Goal: Task Accomplishment & Management: Manage account settings

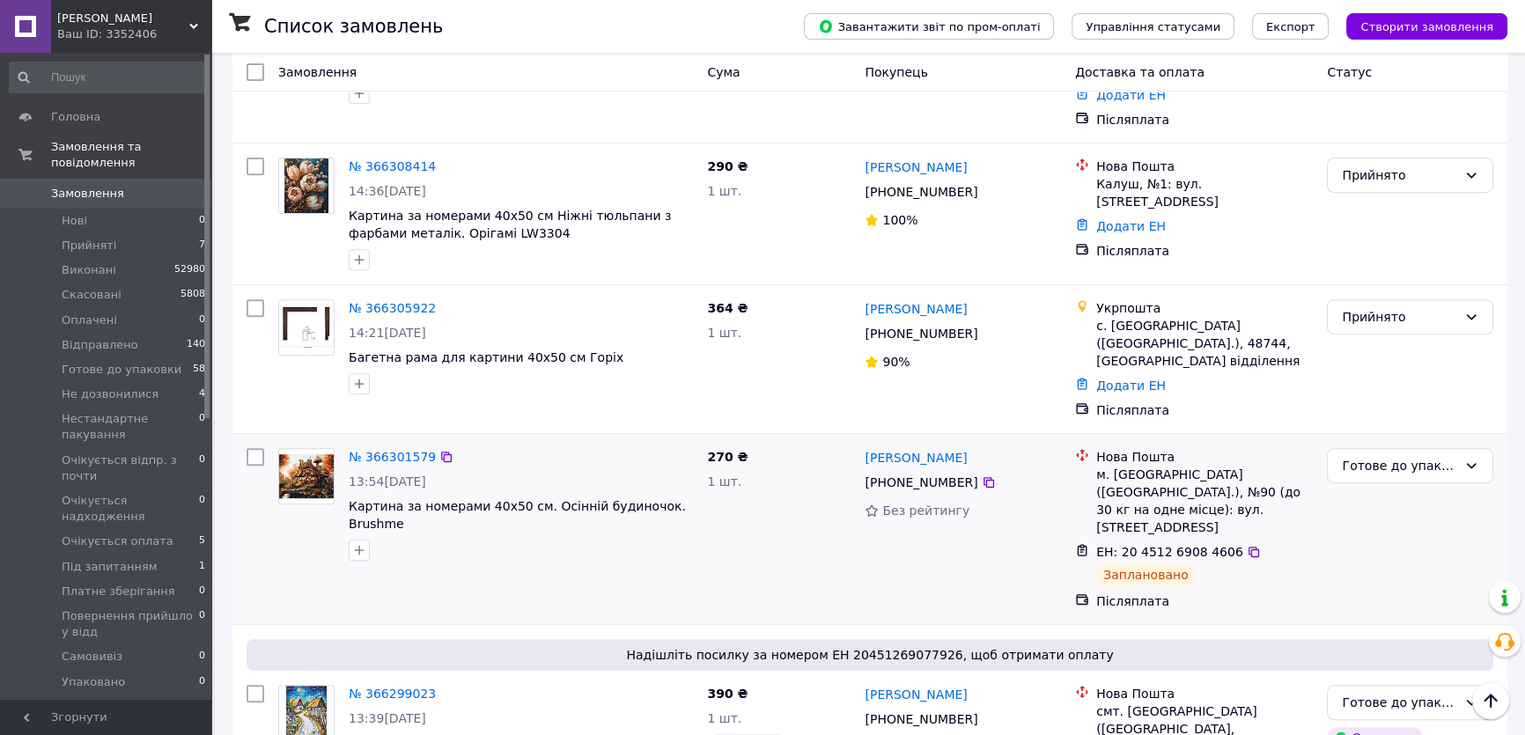
scroll to position [800, 0]
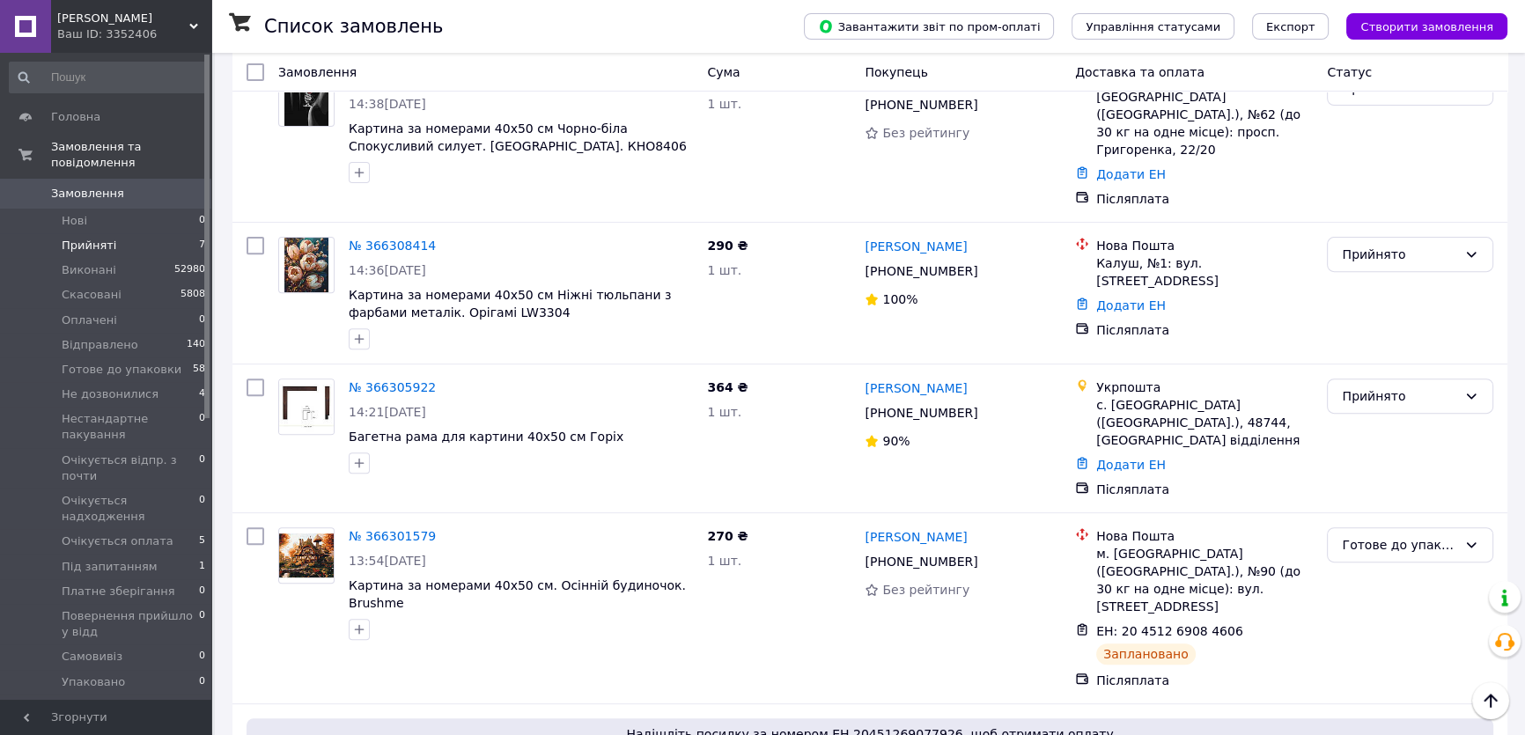
click at [85, 238] on span "Прийняті" at bounding box center [89, 246] width 55 height 16
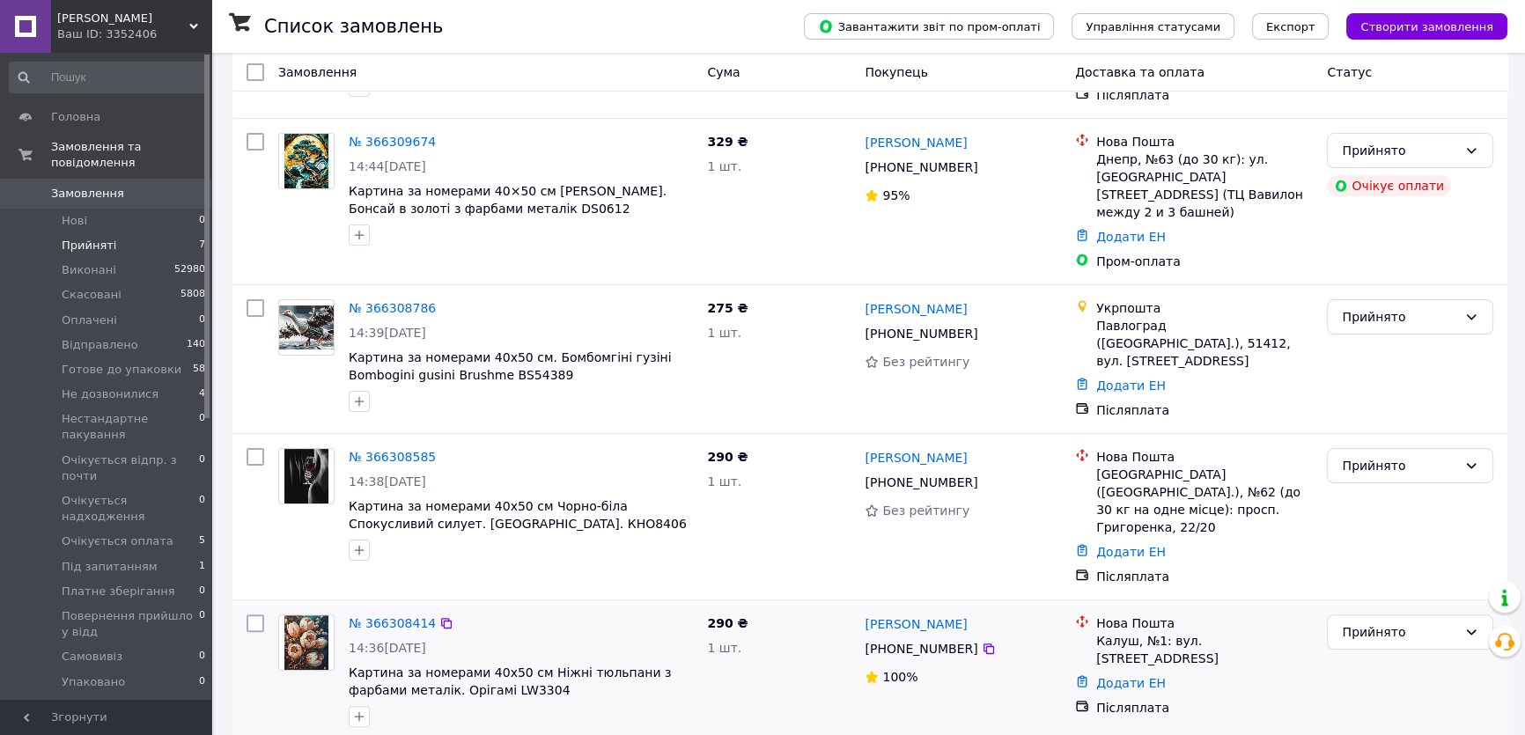
scroll to position [549, 0]
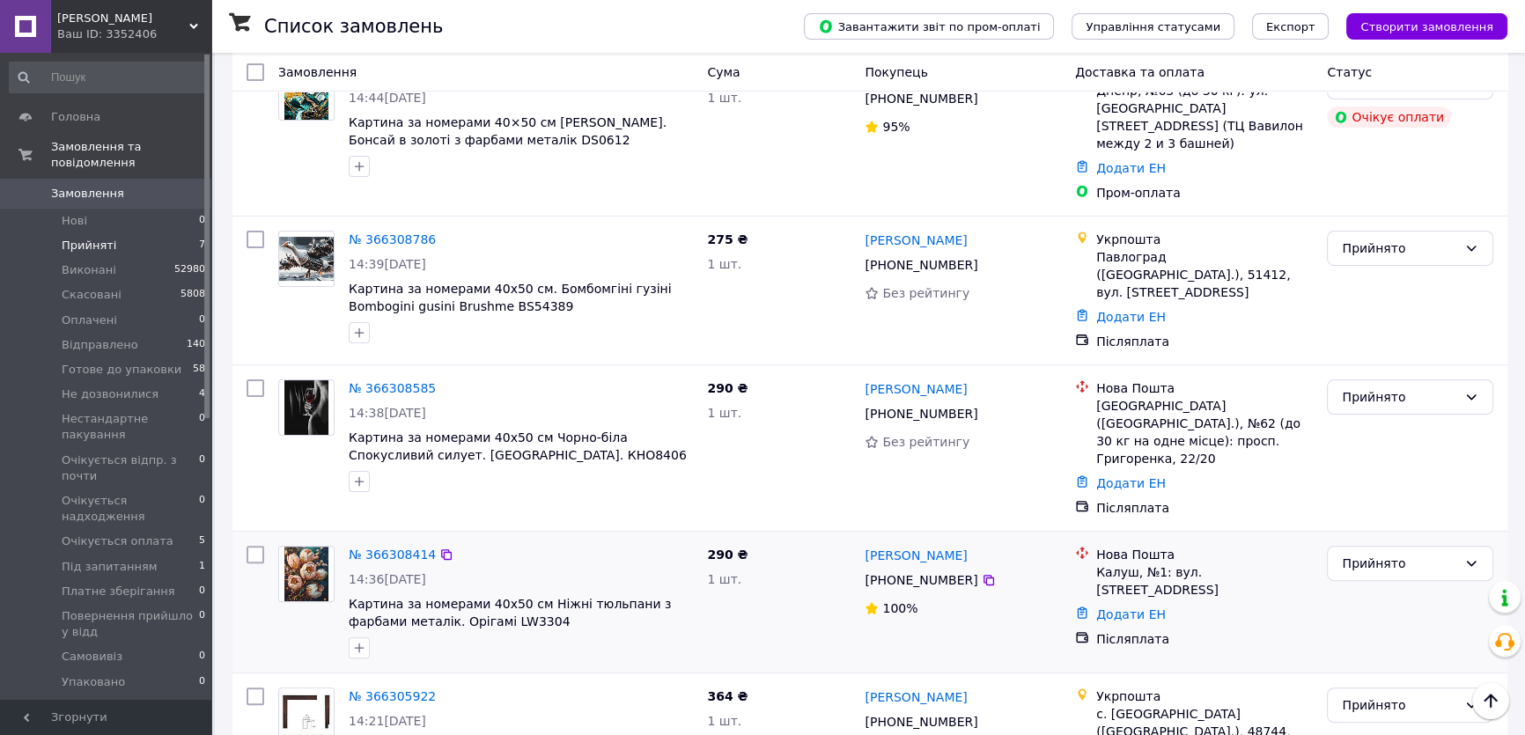
click at [305, 547] on img at bounding box center [306, 574] width 44 height 55
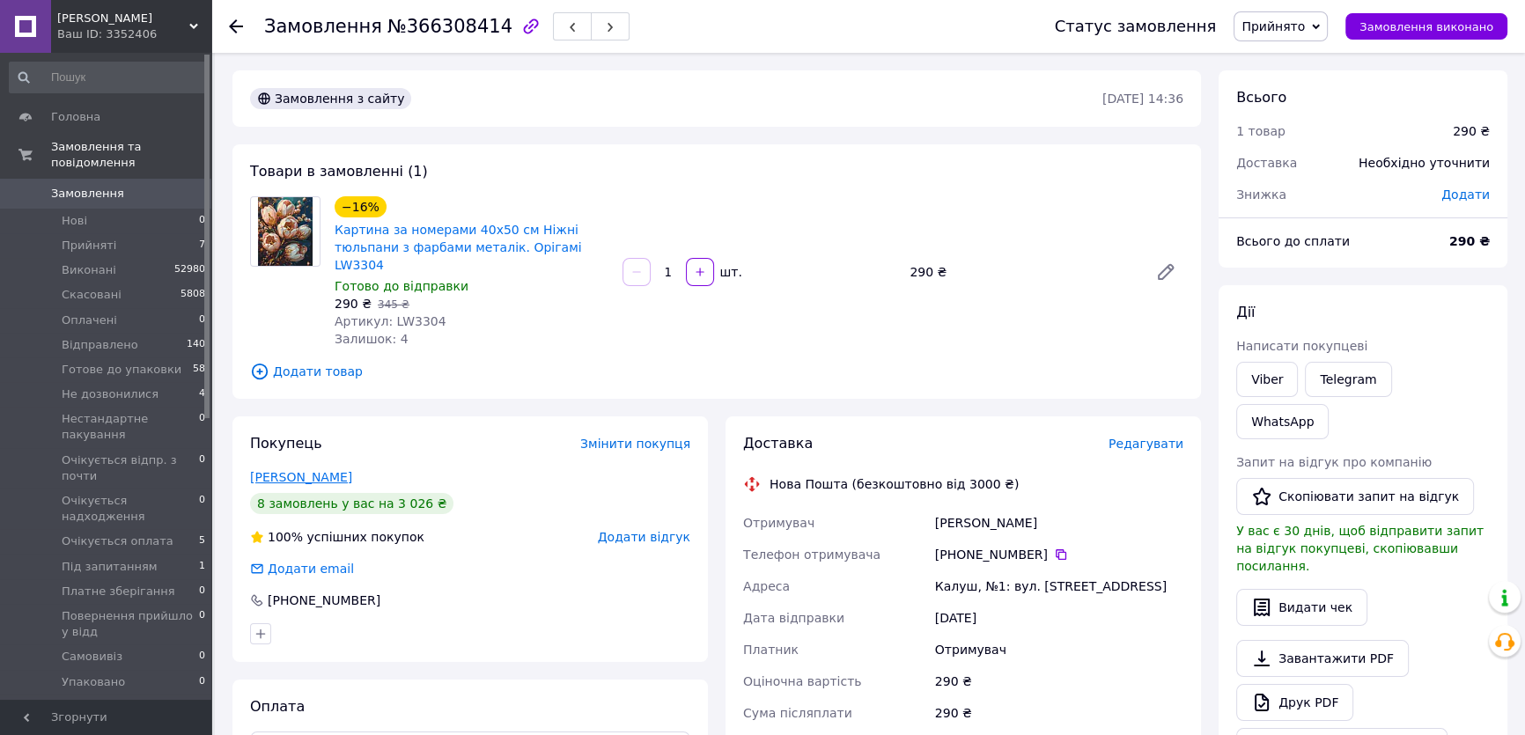
click at [317, 470] on link "[PERSON_NAME]" at bounding box center [301, 477] width 102 height 14
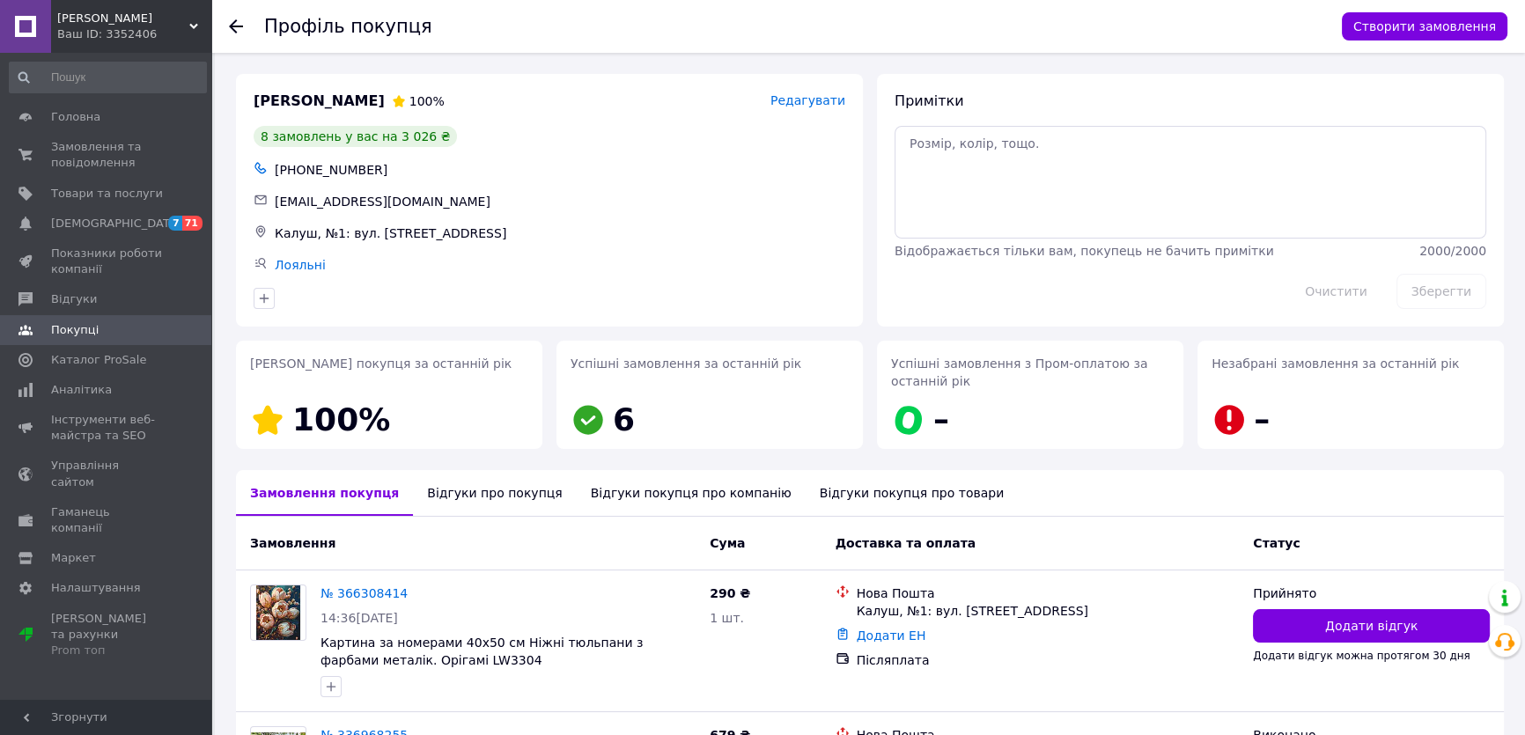
click at [236, 28] on icon at bounding box center [236, 26] width 14 height 14
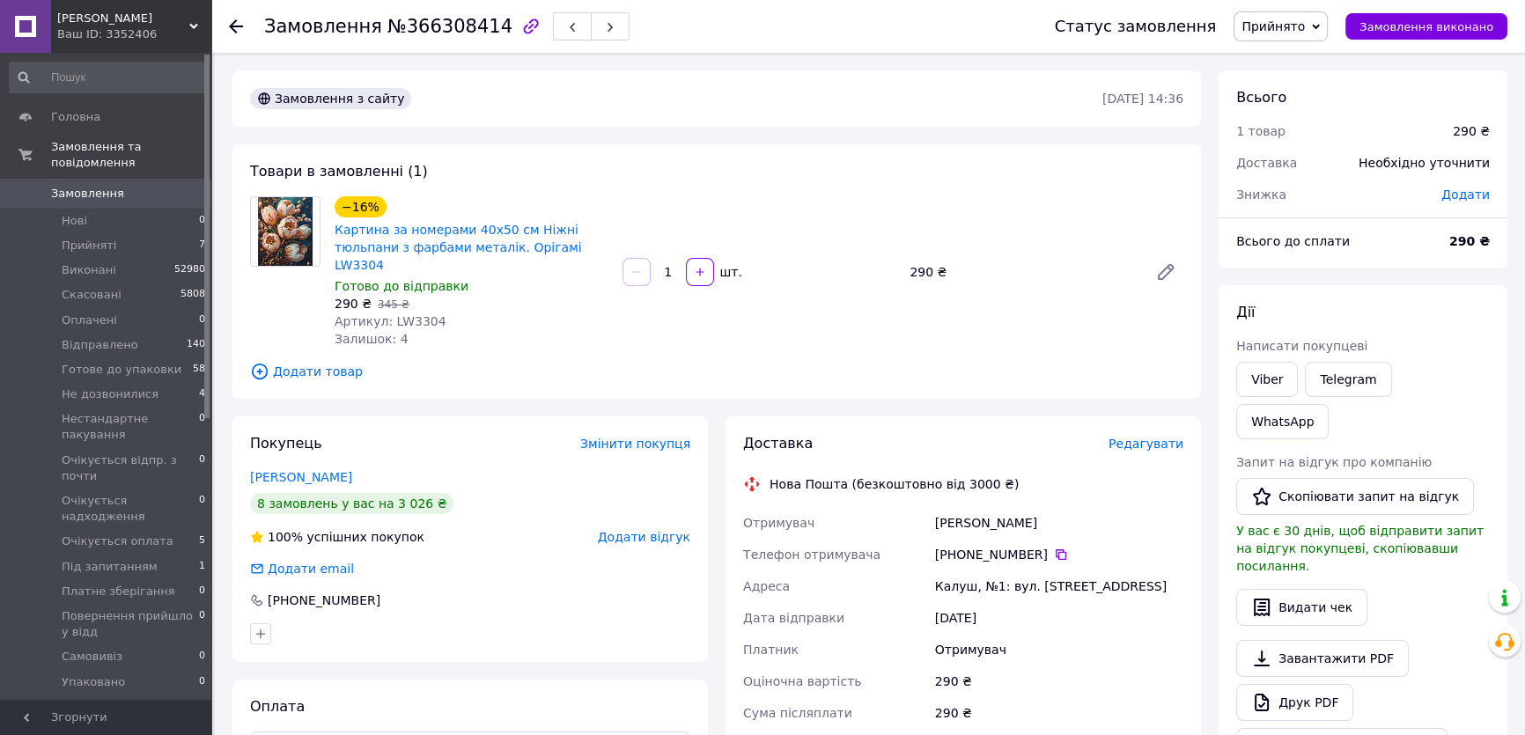
click at [295, 362] on span "Додати товар" at bounding box center [716, 371] width 933 height 19
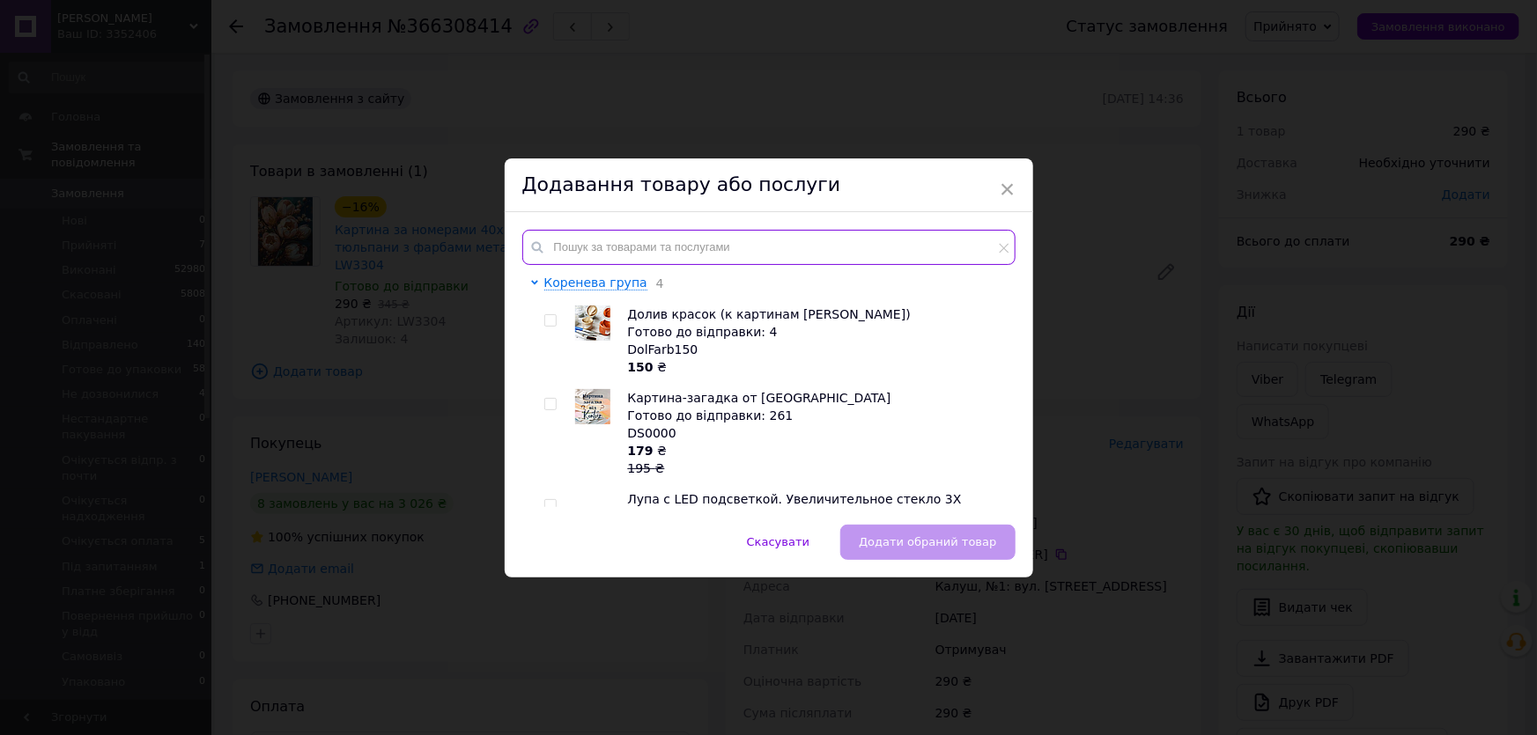
click at [561, 252] on input "text" at bounding box center [768, 247] width 493 height 35
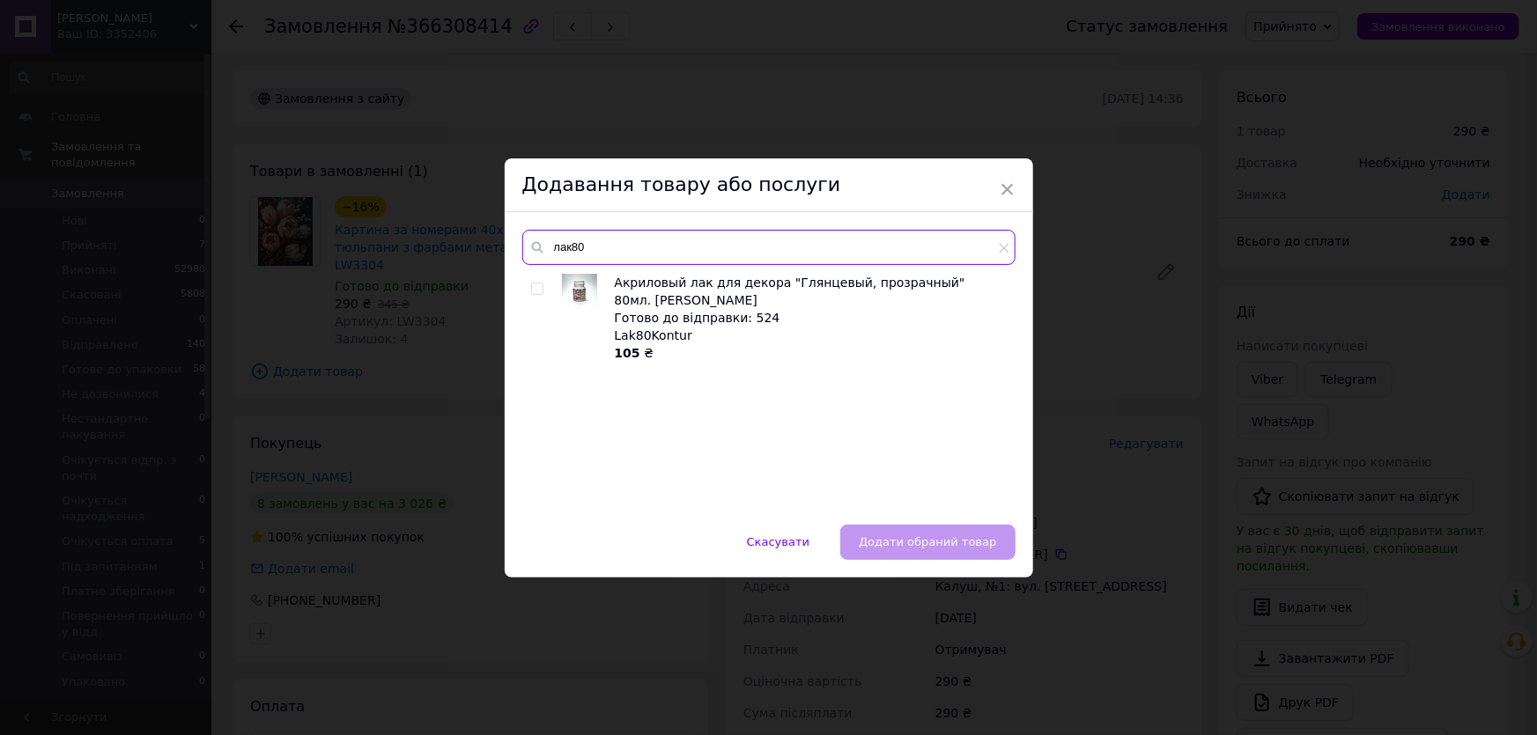
type input "лак80"
click at [531, 291] on input "checkbox" at bounding box center [536, 289] width 11 height 11
checkbox input "true"
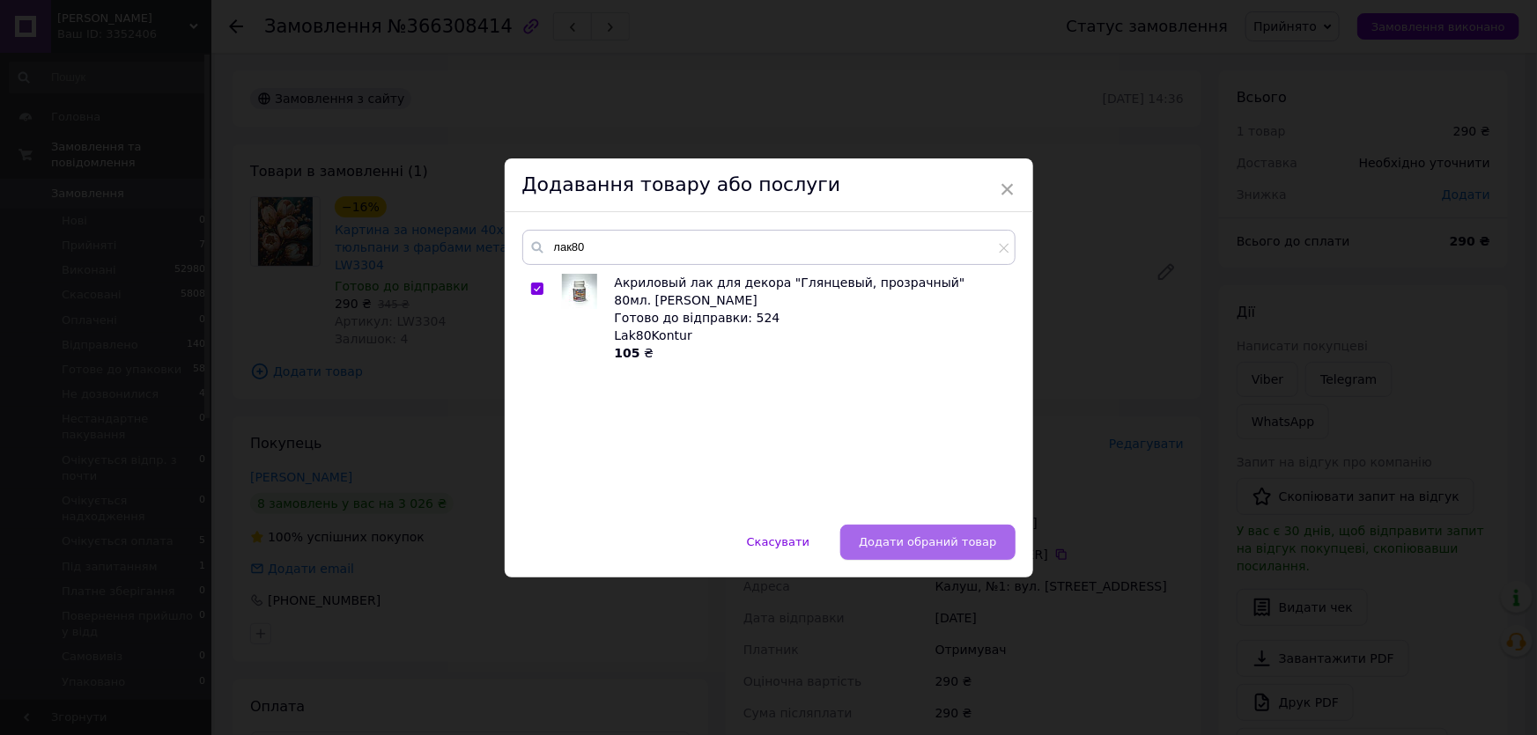
click at [947, 541] on span "Додати обраний товар" at bounding box center [927, 541] width 137 height 13
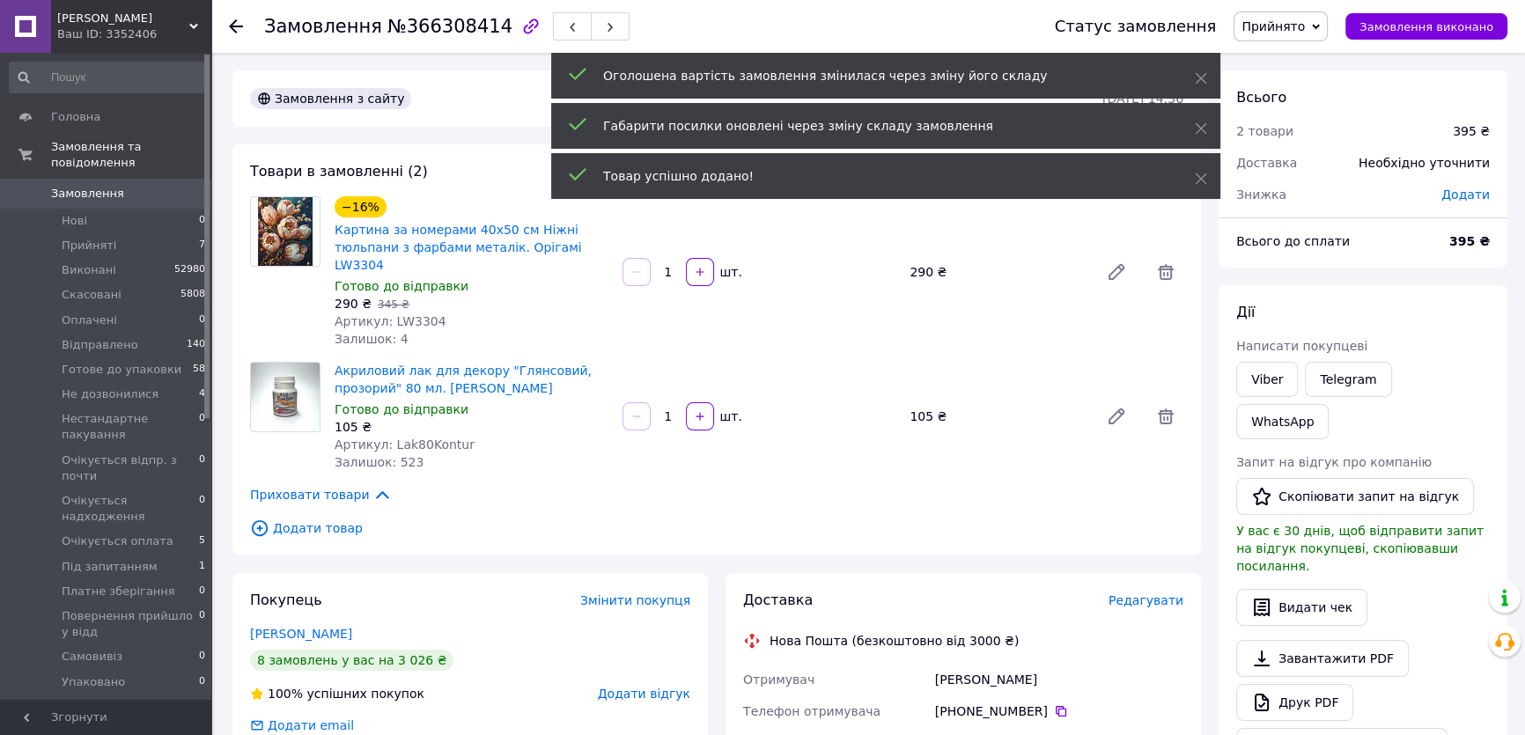
click at [1143, 594] on span "Редагувати" at bounding box center [1146, 601] width 75 height 14
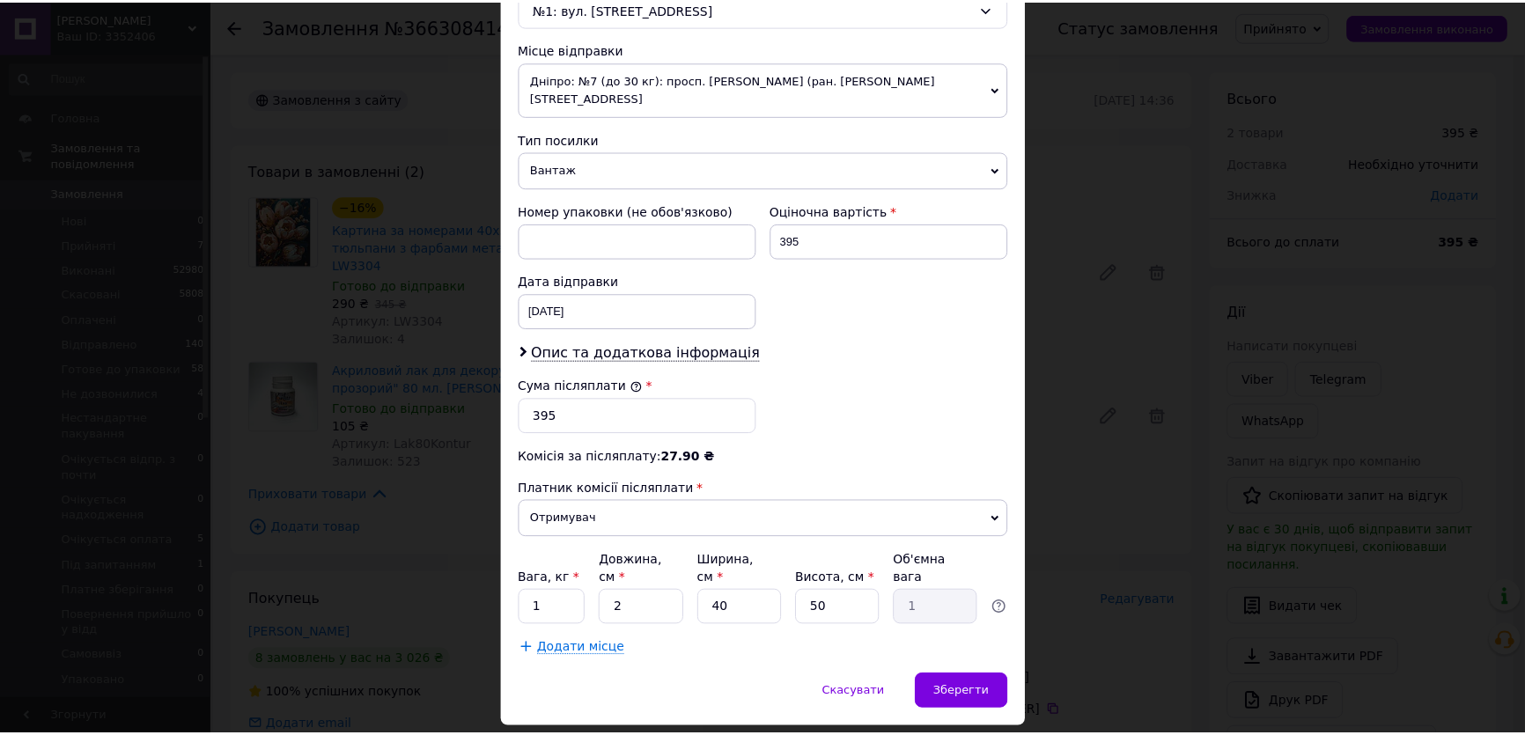
scroll to position [605, 0]
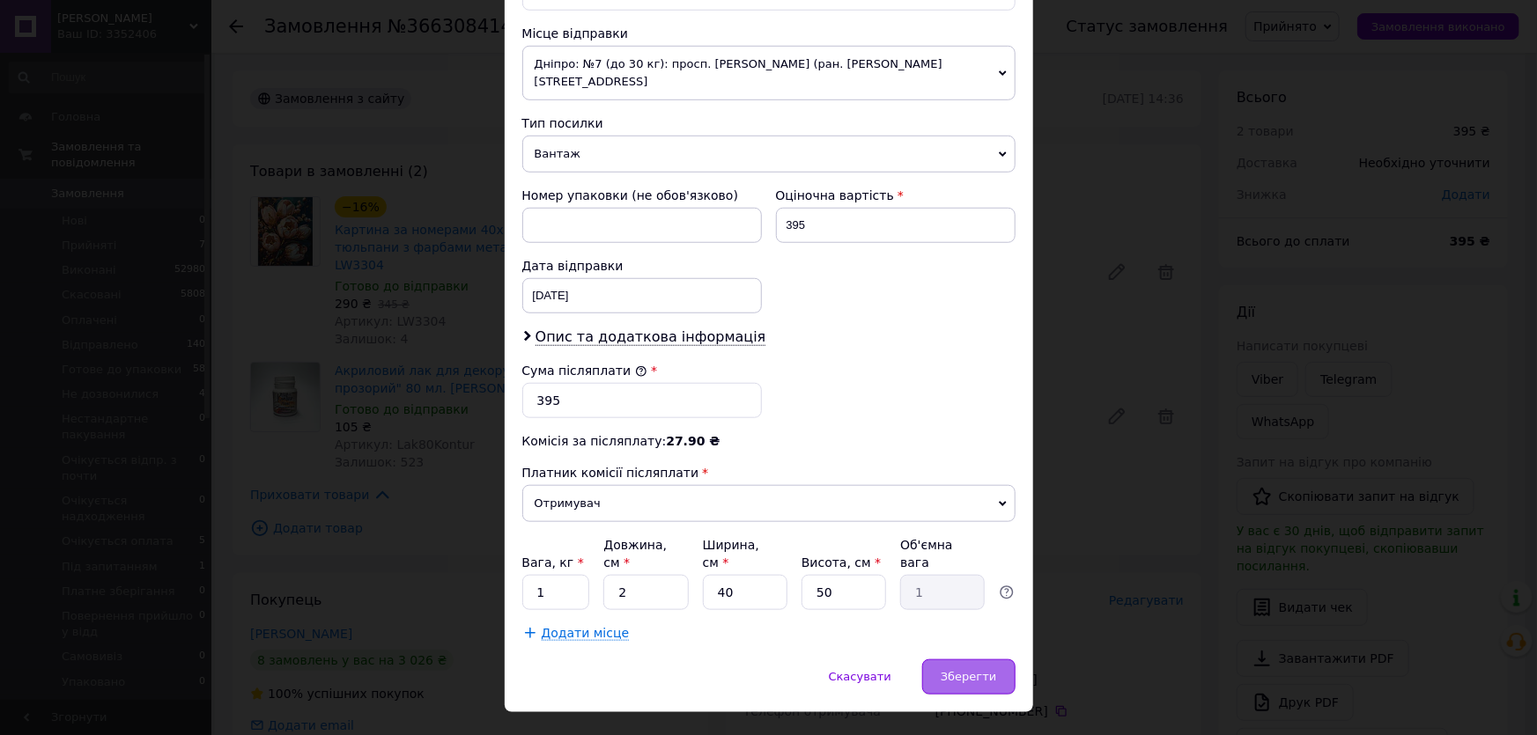
click at [959, 670] on span "Зберегти" at bounding box center [968, 676] width 55 height 13
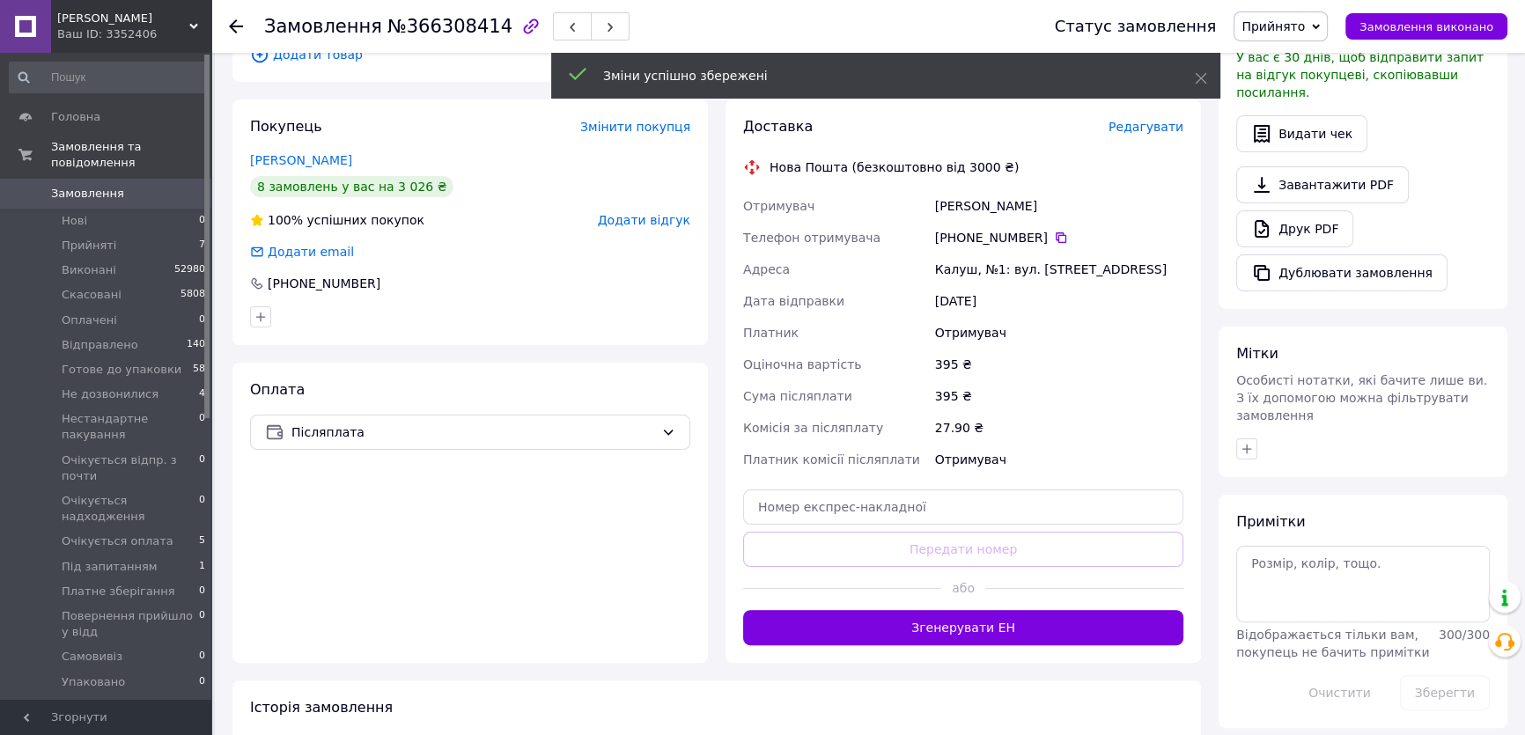
scroll to position [480, 0]
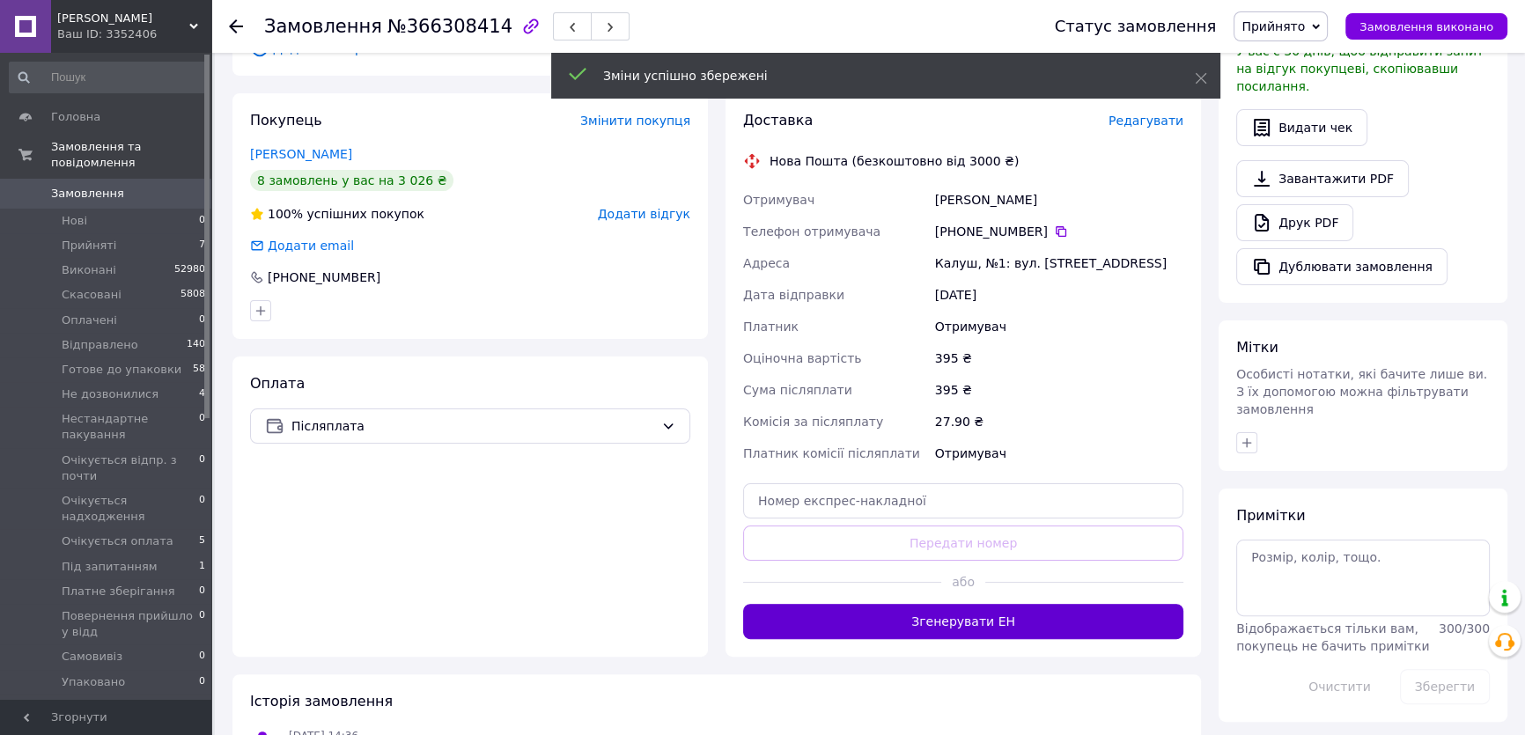
click at [988, 605] on button "Згенерувати ЕН" at bounding box center [963, 621] width 440 height 35
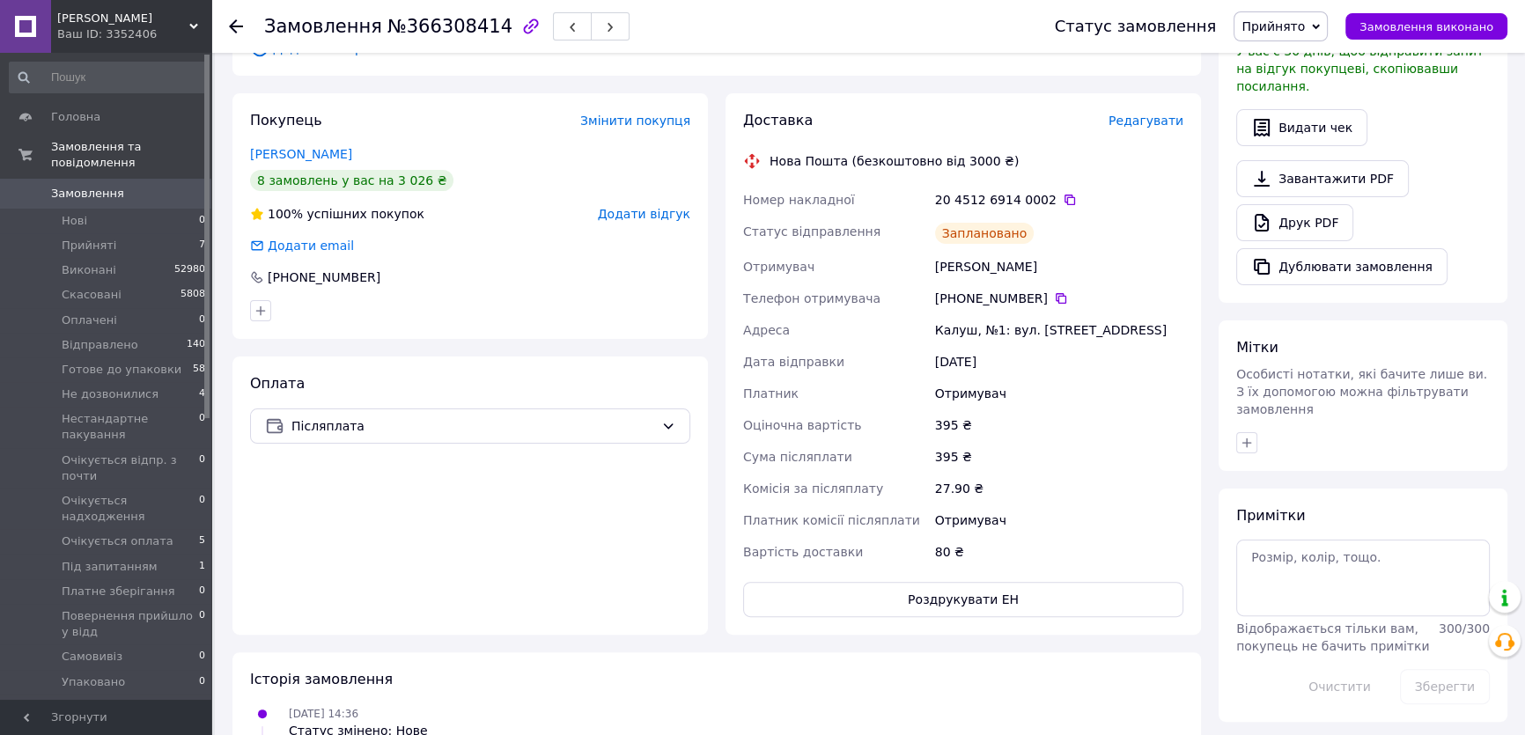
click at [1297, 28] on span "Прийнято" at bounding box center [1273, 26] width 63 height 14
click at [1303, 164] on li "Готове до упаковки" at bounding box center [1329, 167] width 188 height 26
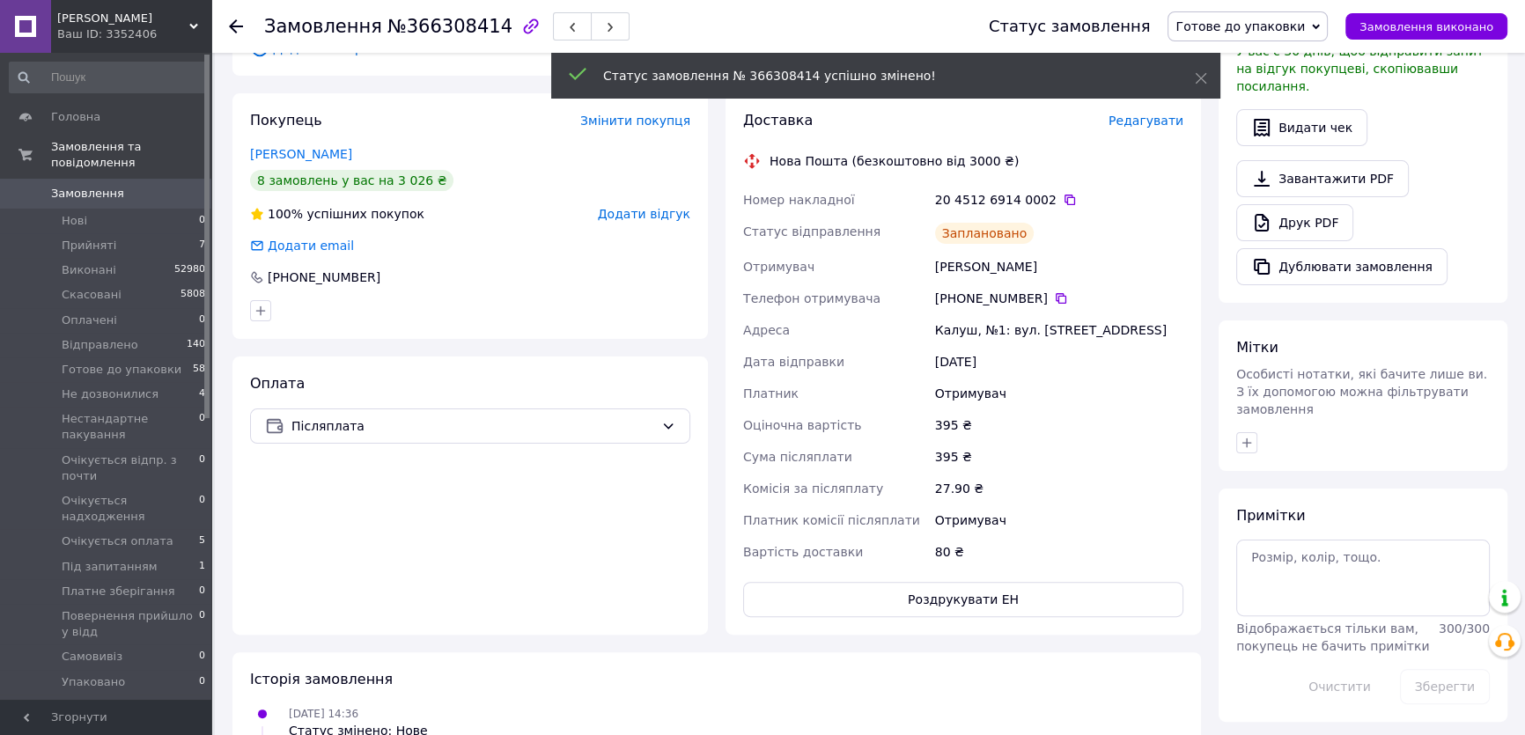
click at [238, 25] on icon at bounding box center [236, 26] width 14 height 14
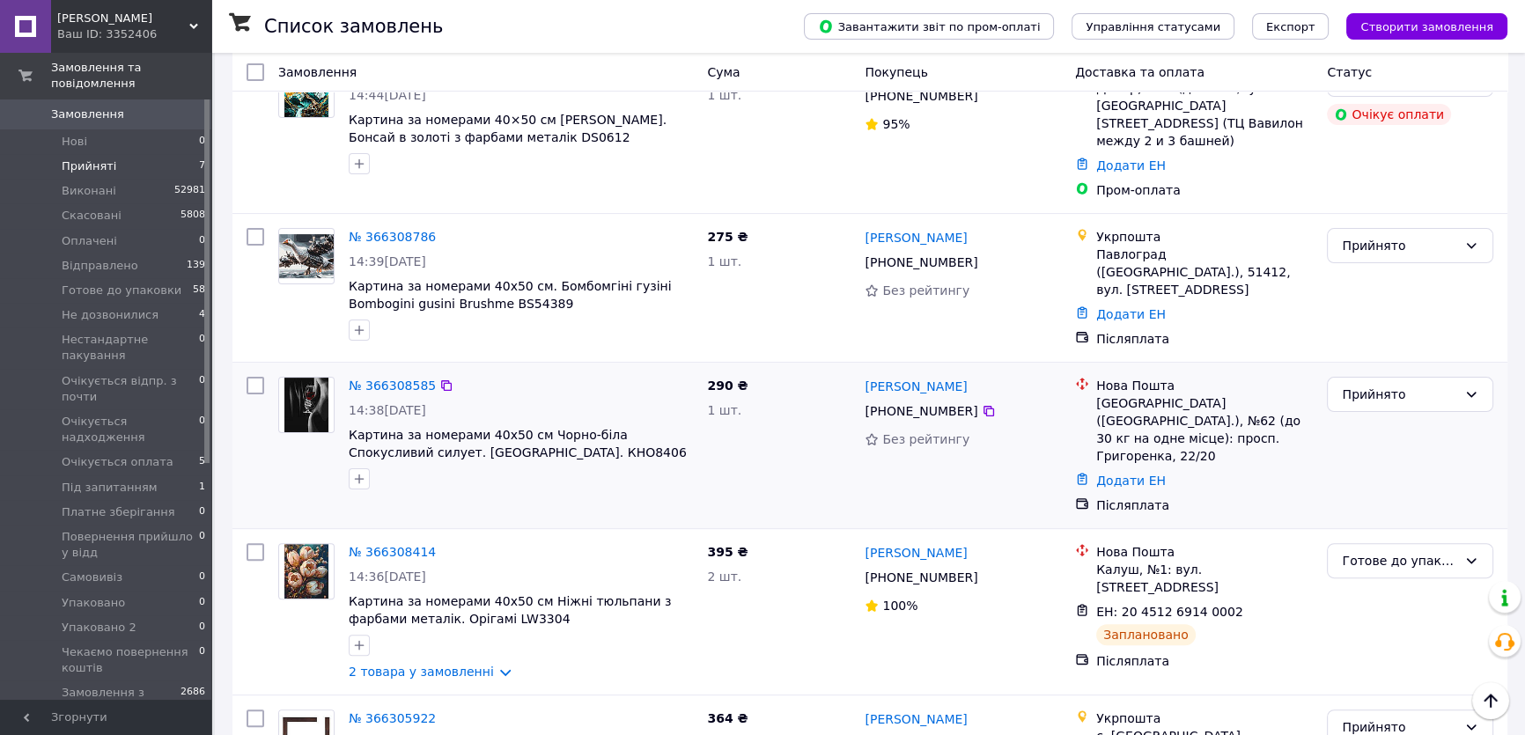
scroll to position [560, 0]
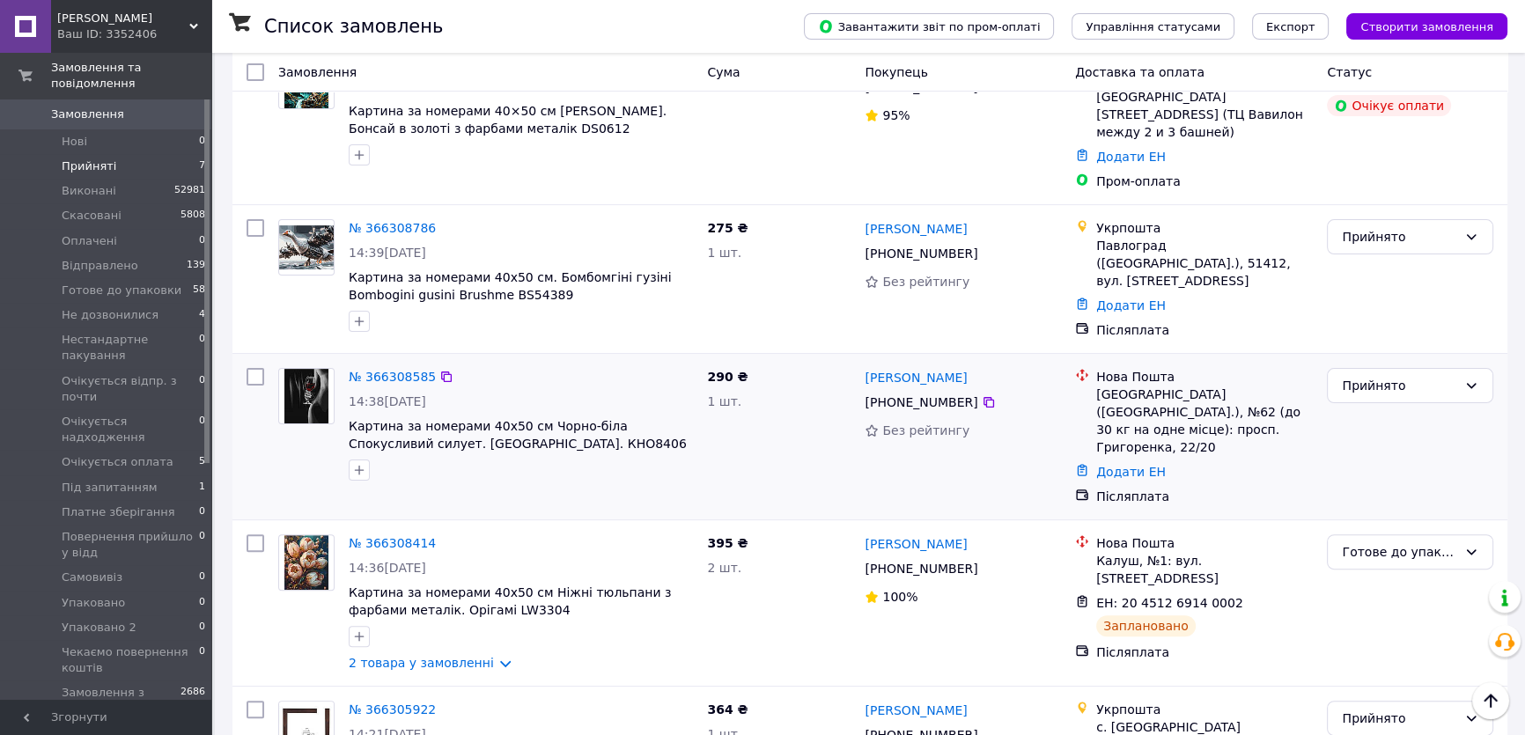
click at [305, 369] on img at bounding box center [306, 396] width 44 height 55
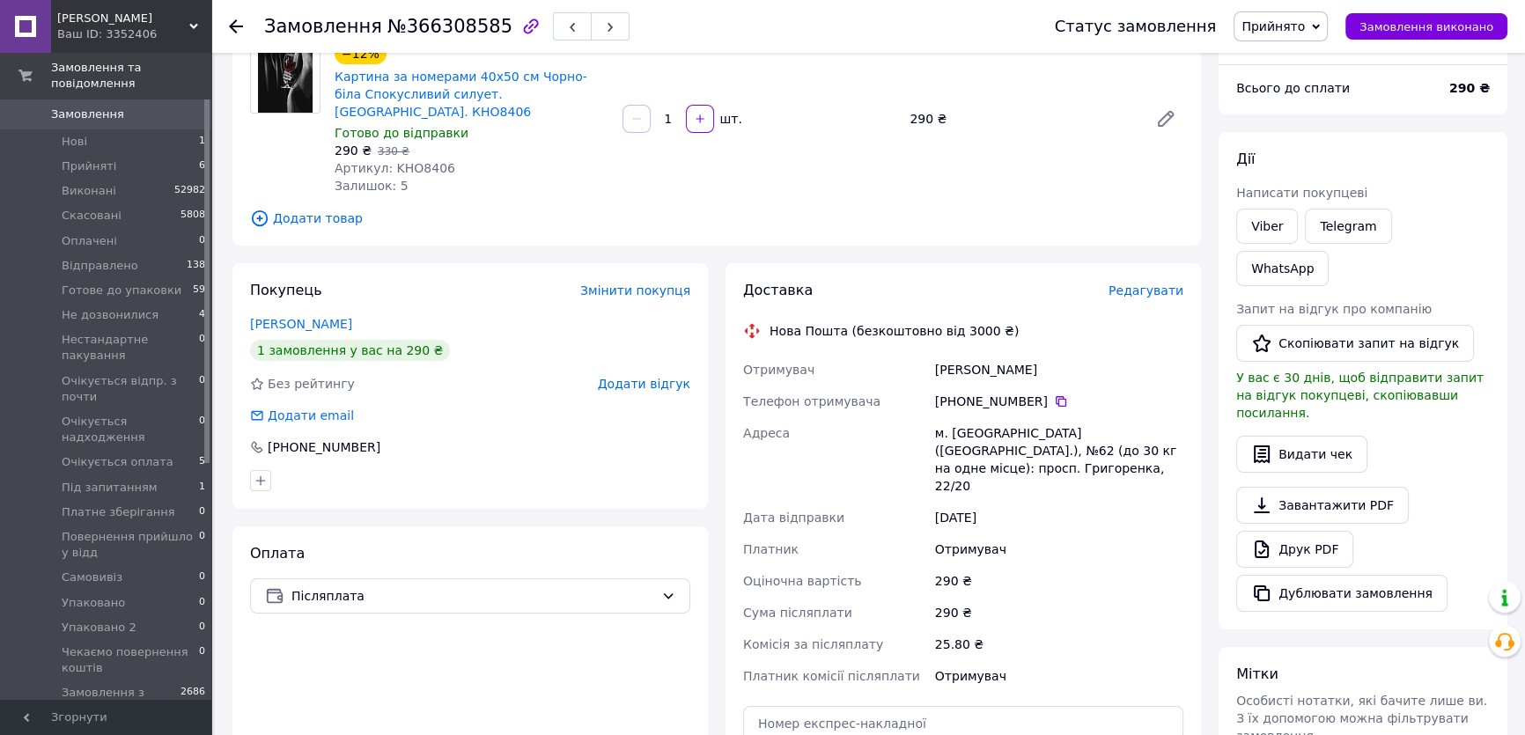
scroll to position [106, 0]
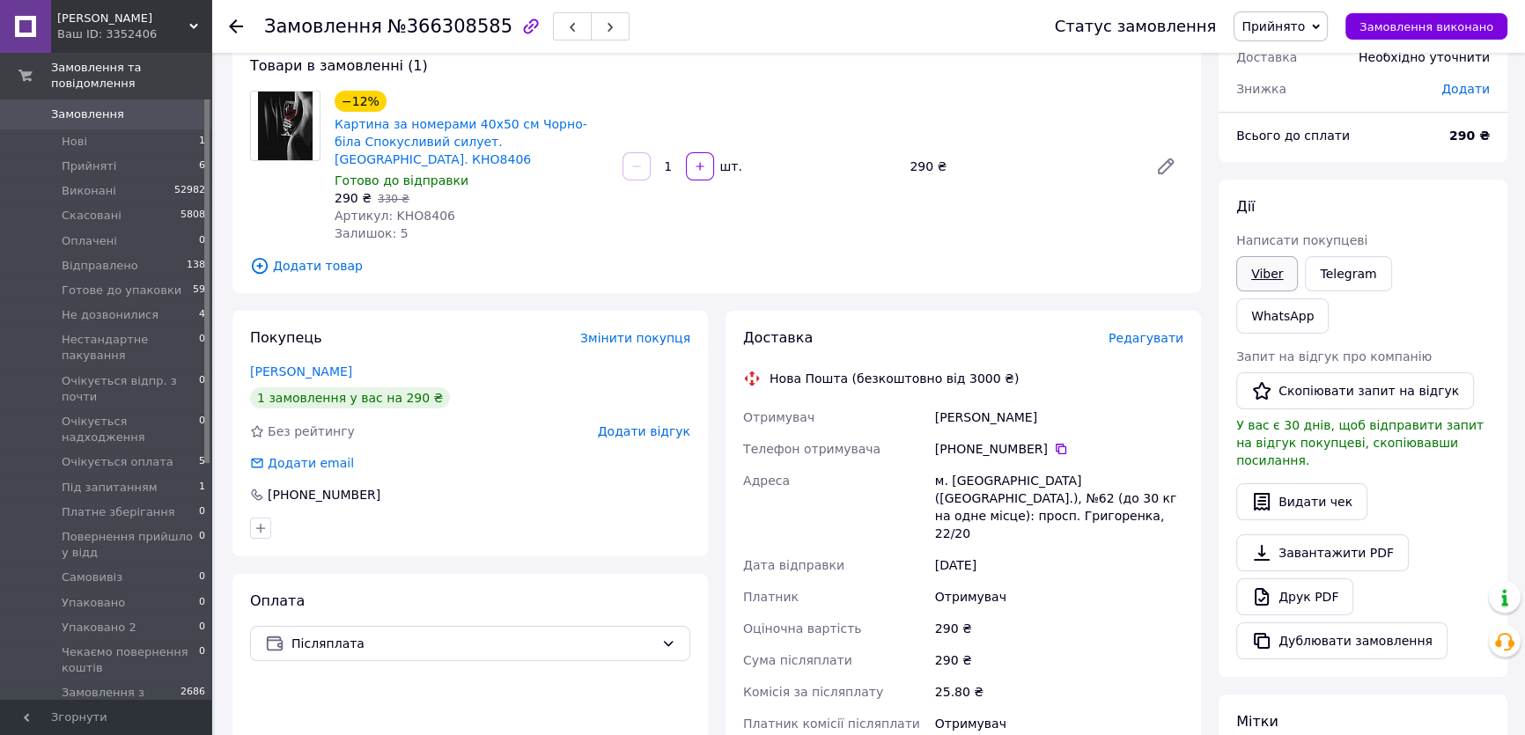
click at [1268, 273] on link "Viber" at bounding box center [1267, 273] width 62 height 35
click at [1295, 26] on span "Прийнято" at bounding box center [1273, 26] width 63 height 14
click at [1306, 192] on li "Не дозвонилися" at bounding box center [1329, 194] width 188 height 26
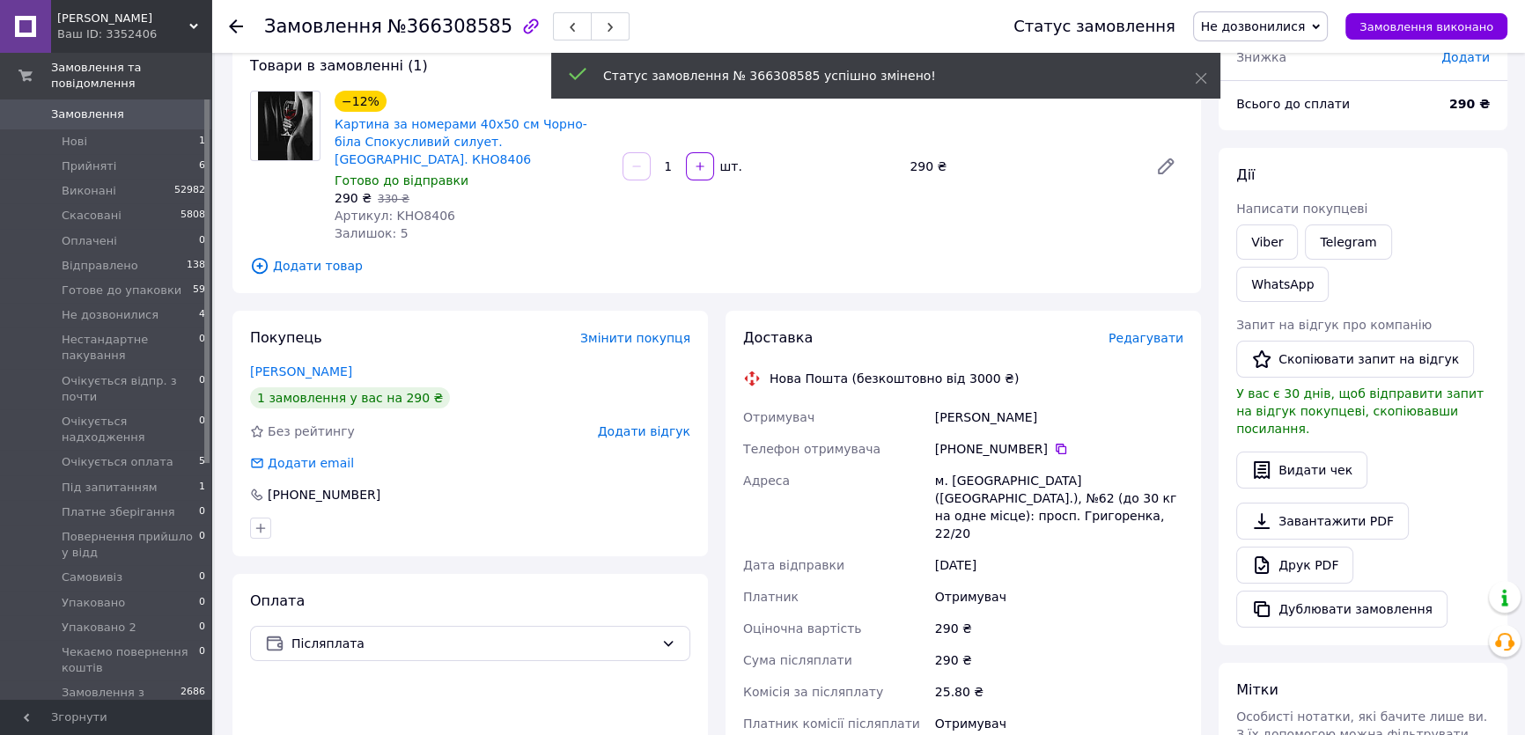
click at [229, 24] on icon at bounding box center [236, 26] width 14 height 14
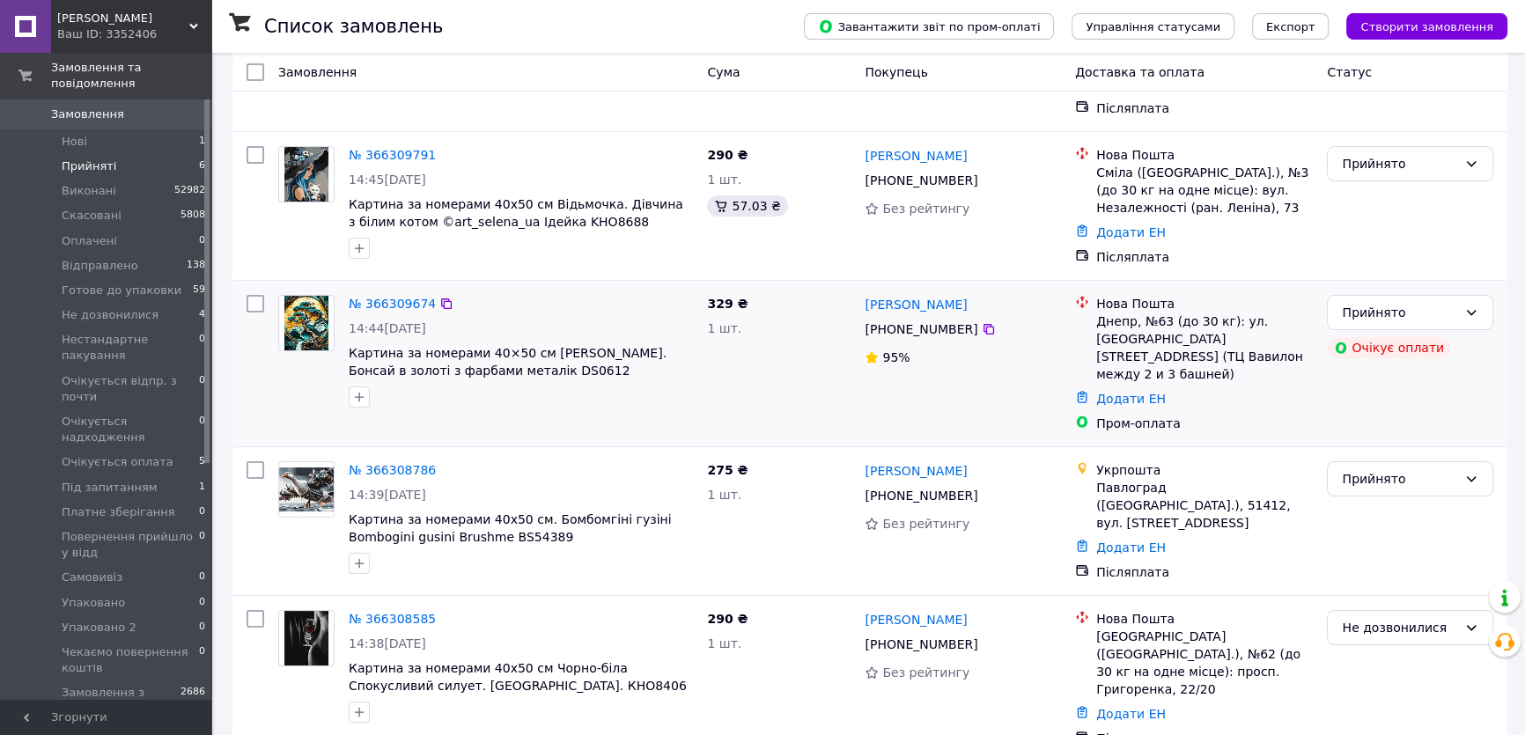
scroll to position [407, 0]
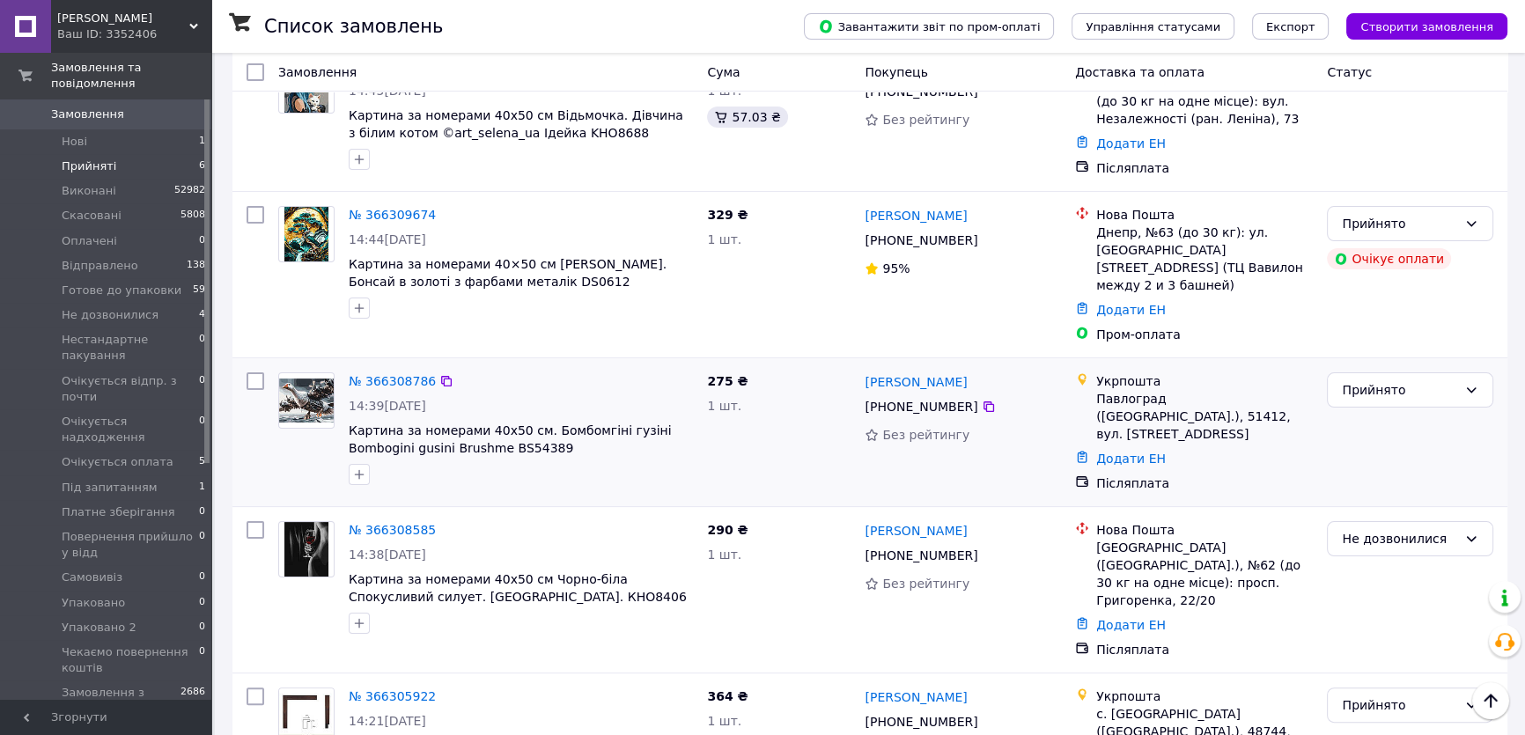
click at [314, 379] on img at bounding box center [306, 401] width 55 height 44
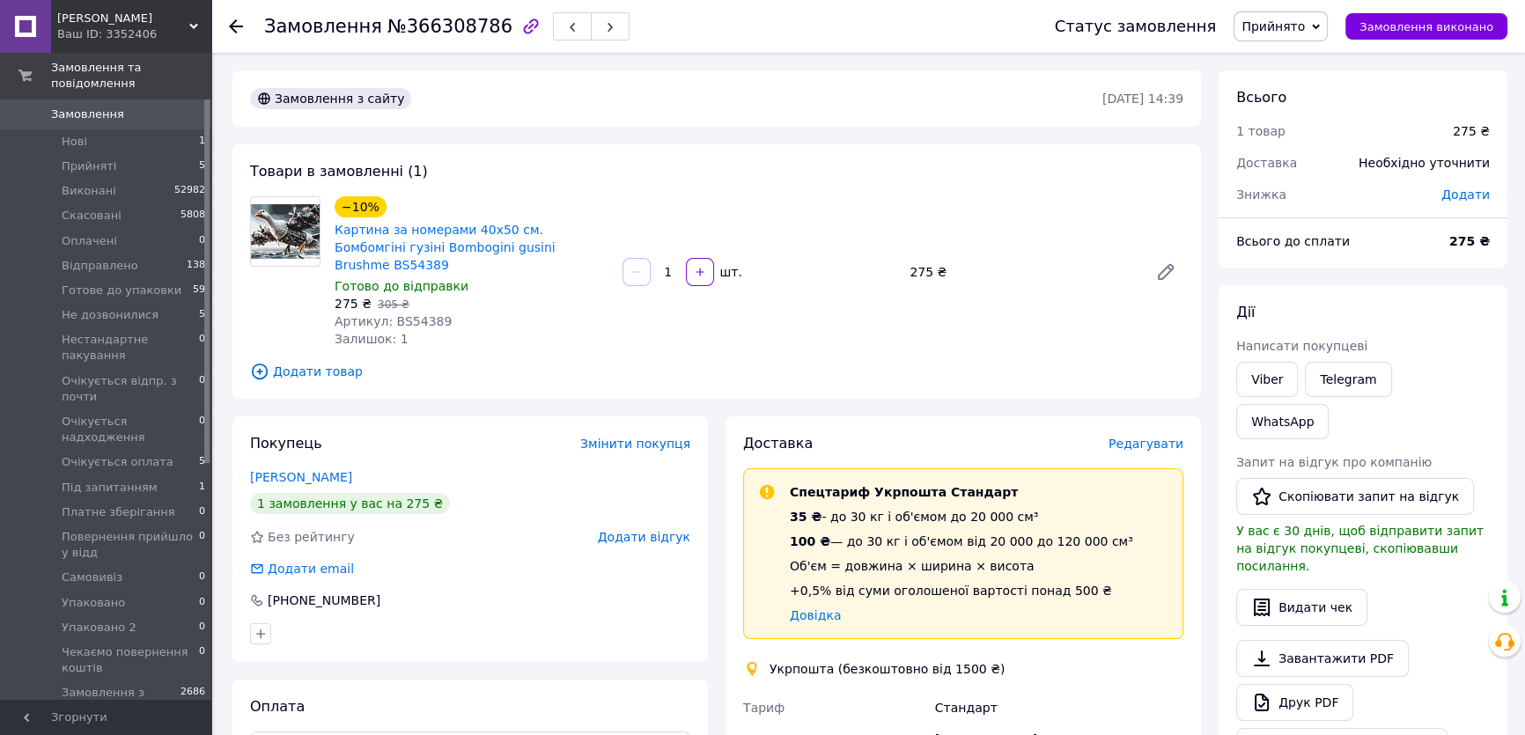
click at [1145, 437] on span "Редагувати" at bounding box center [1146, 444] width 75 height 14
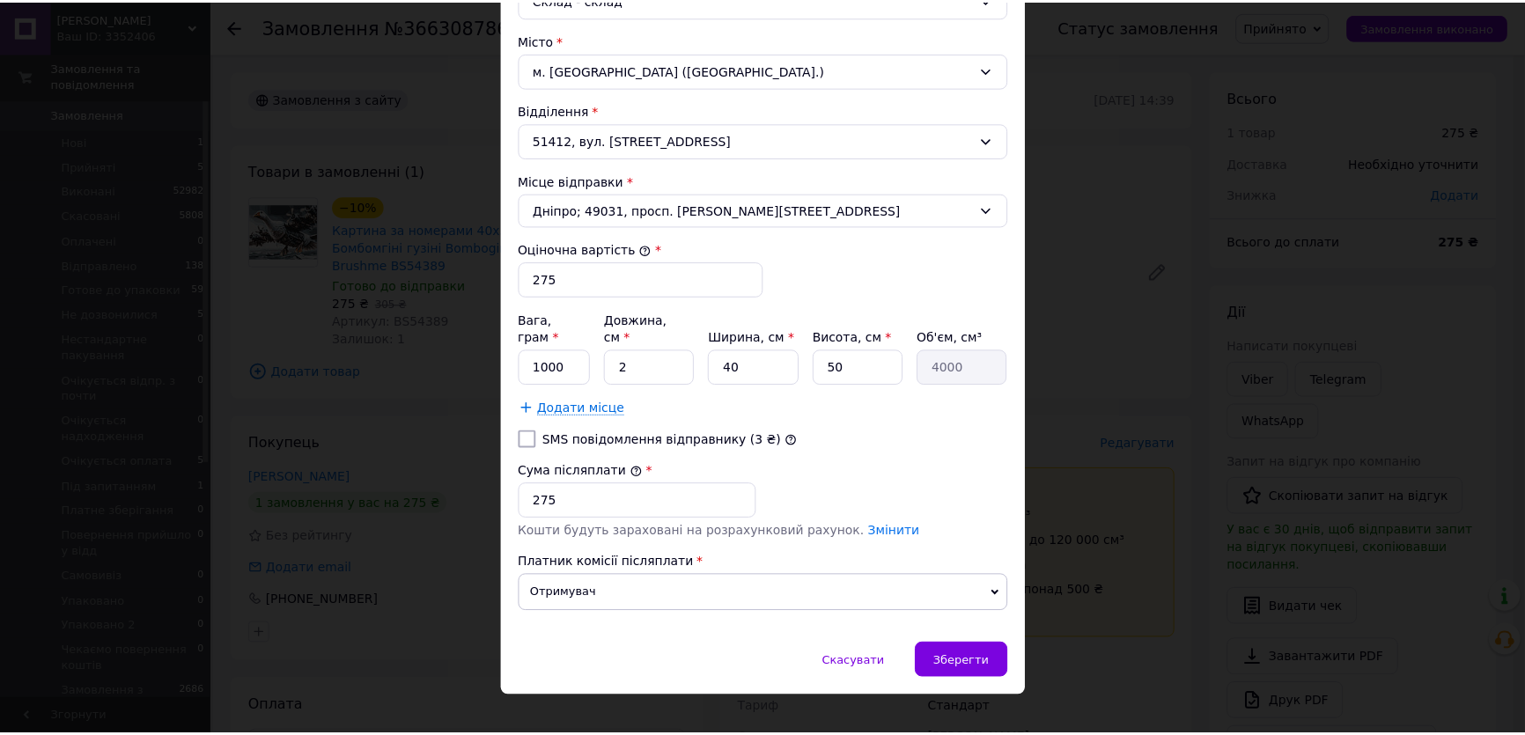
scroll to position [527, 0]
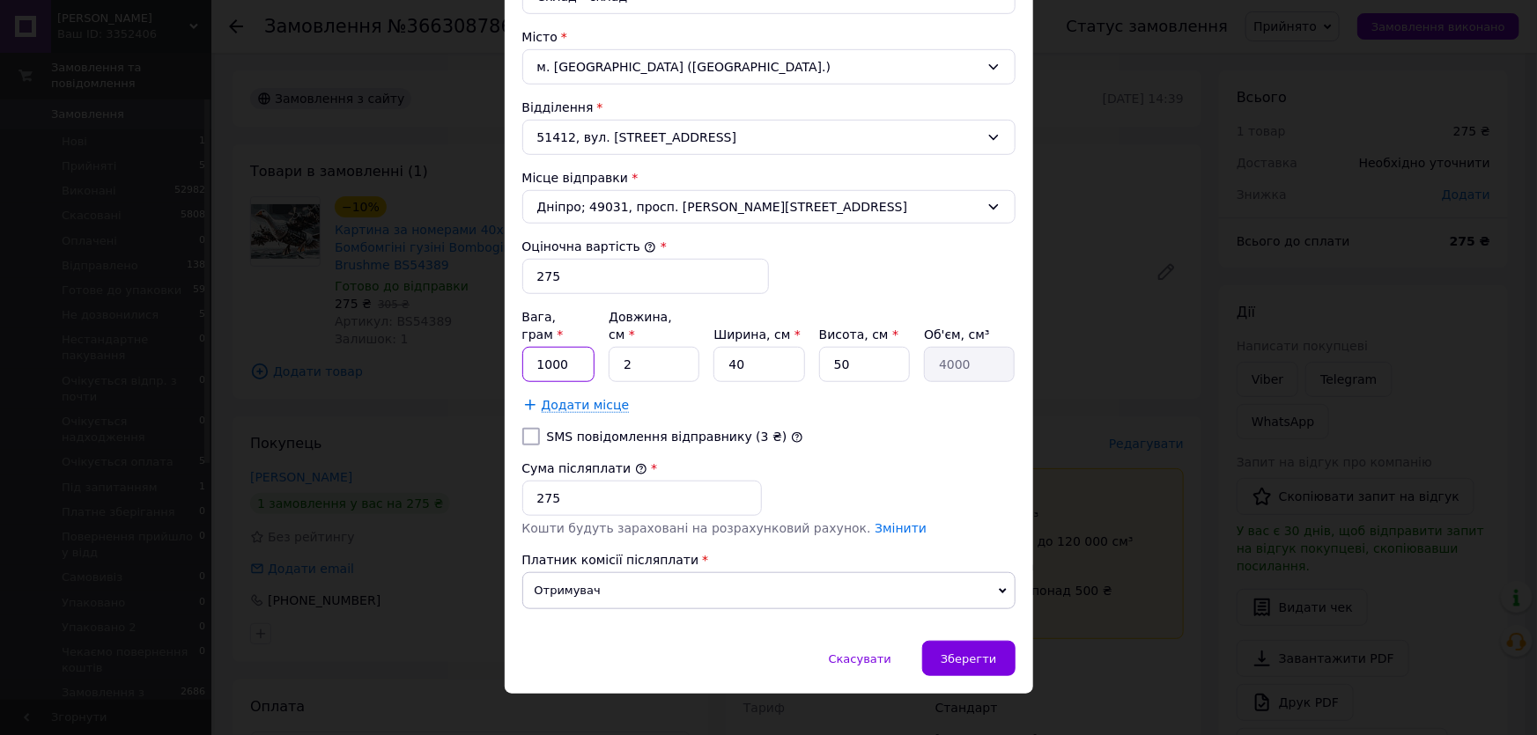
drag, startPoint x: 531, startPoint y: 336, endPoint x: 572, endPoint y: 345, distance: 41.5
click at [572, 347] on input "1000" at bounding box center [558, 364] width 73 height 35
type input "550"
drag, startPoint x: 616, startPoint y: 348, endPoint x: 634, endPoint y: 348, distance: 17.6
click at [634, 348] on input "2" at bounding box center [654, 364] width 91 height 35
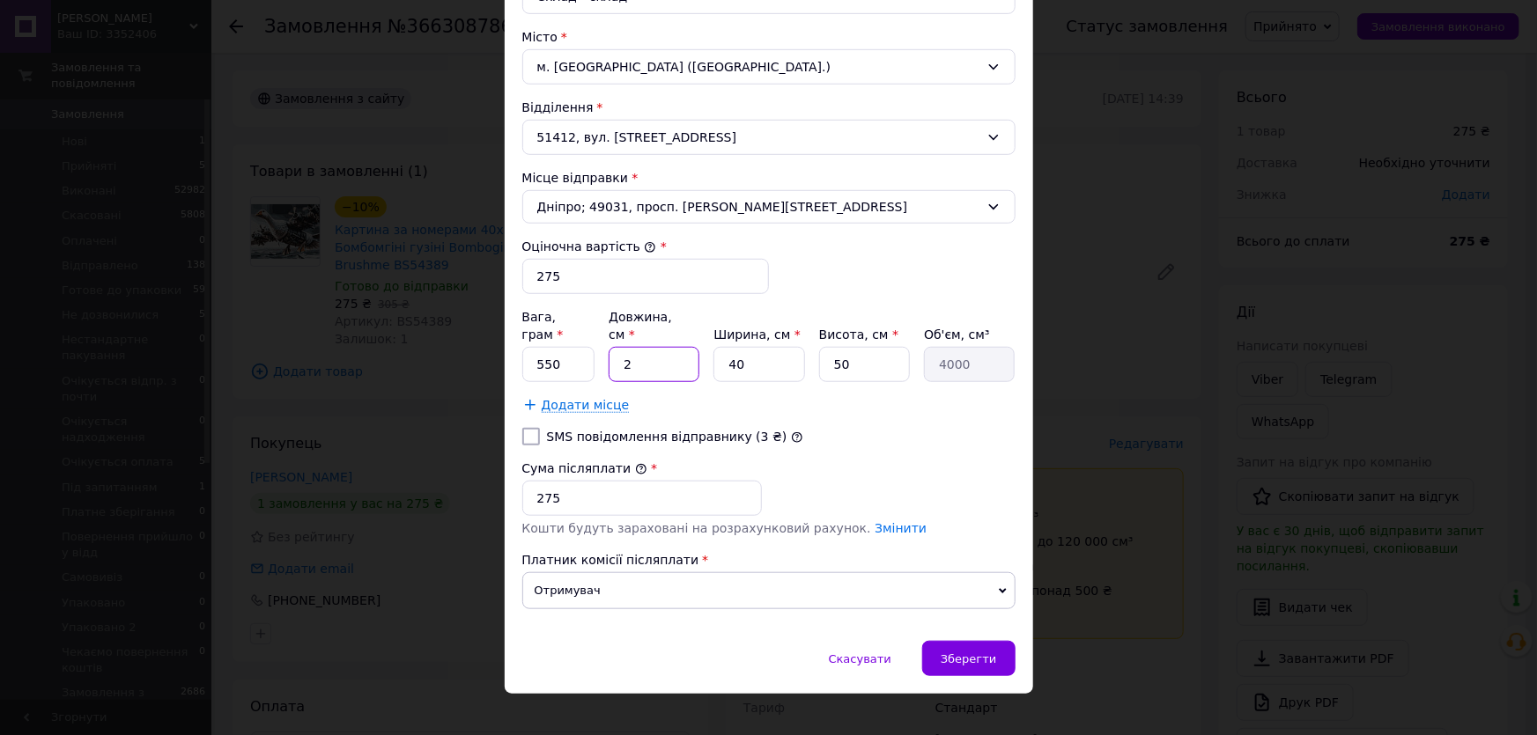
type input "5"
type input "10000"
type input "51"
type input "102000"
type input "51"
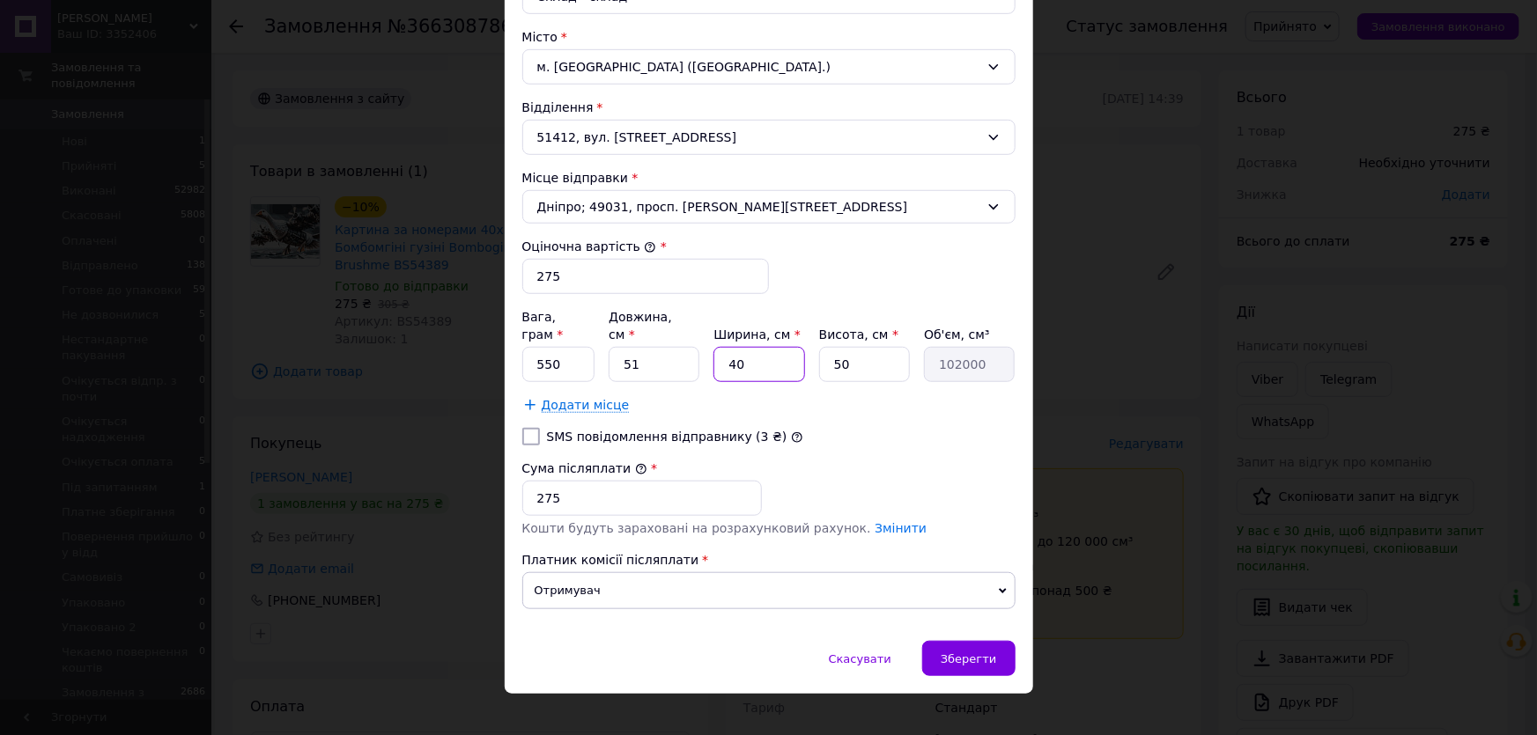
drag, startPoint x: 722, startPoint y: 347, endPoint x: 738, endPoint y: 347, distance: 15.9
click at [738, 347] on input "40" at bounding box center [758, 364] width 91 height 35
type input "4"
type input "10200"
type input "41"
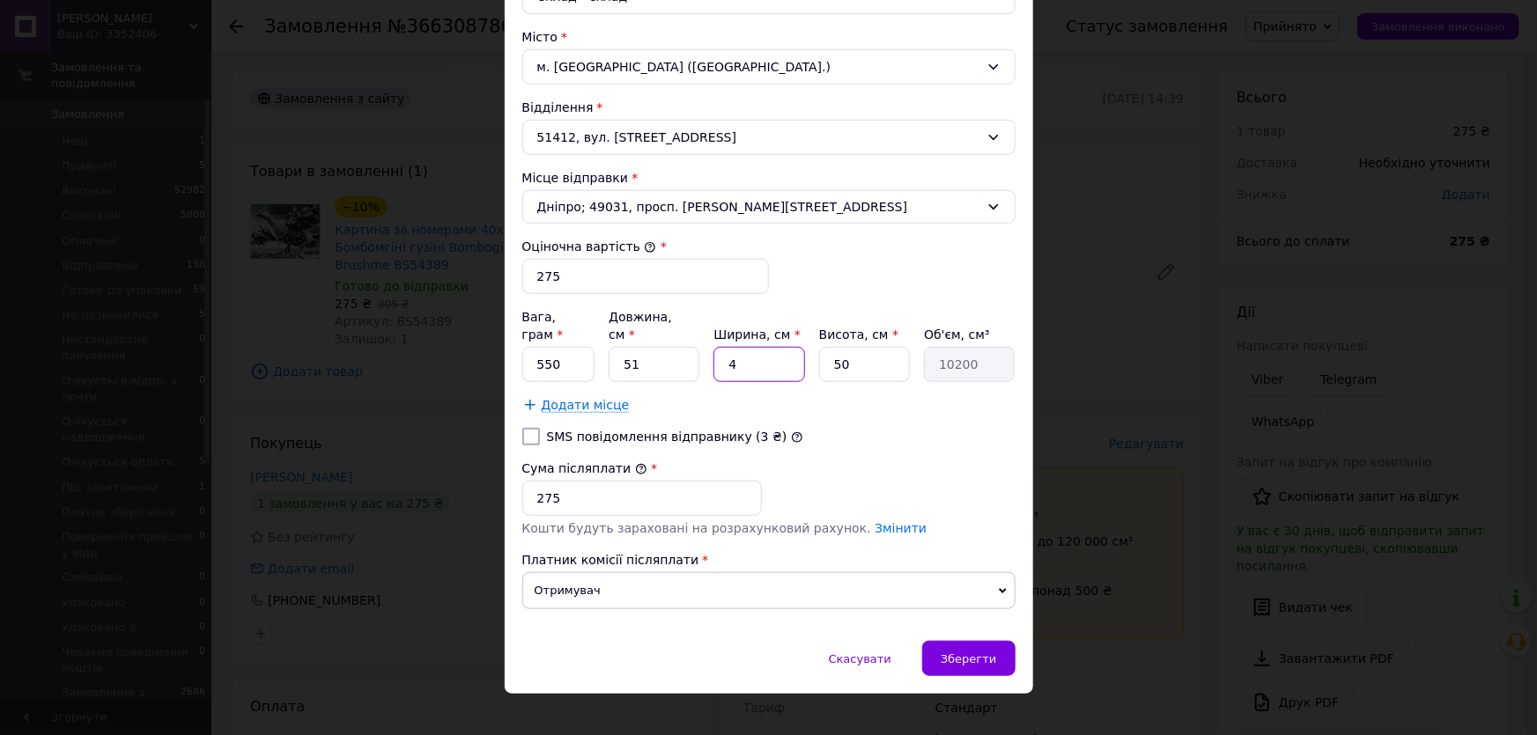
type input "104550"
type input "41"
drag, startPoint x: 828, startPoint y: 344, endPoint x: 852, endPoint y: 349, distance: 25.0
click at [852, 349] on input "50" at bounding box center [864, 364] width 91 height 35
type input "2"
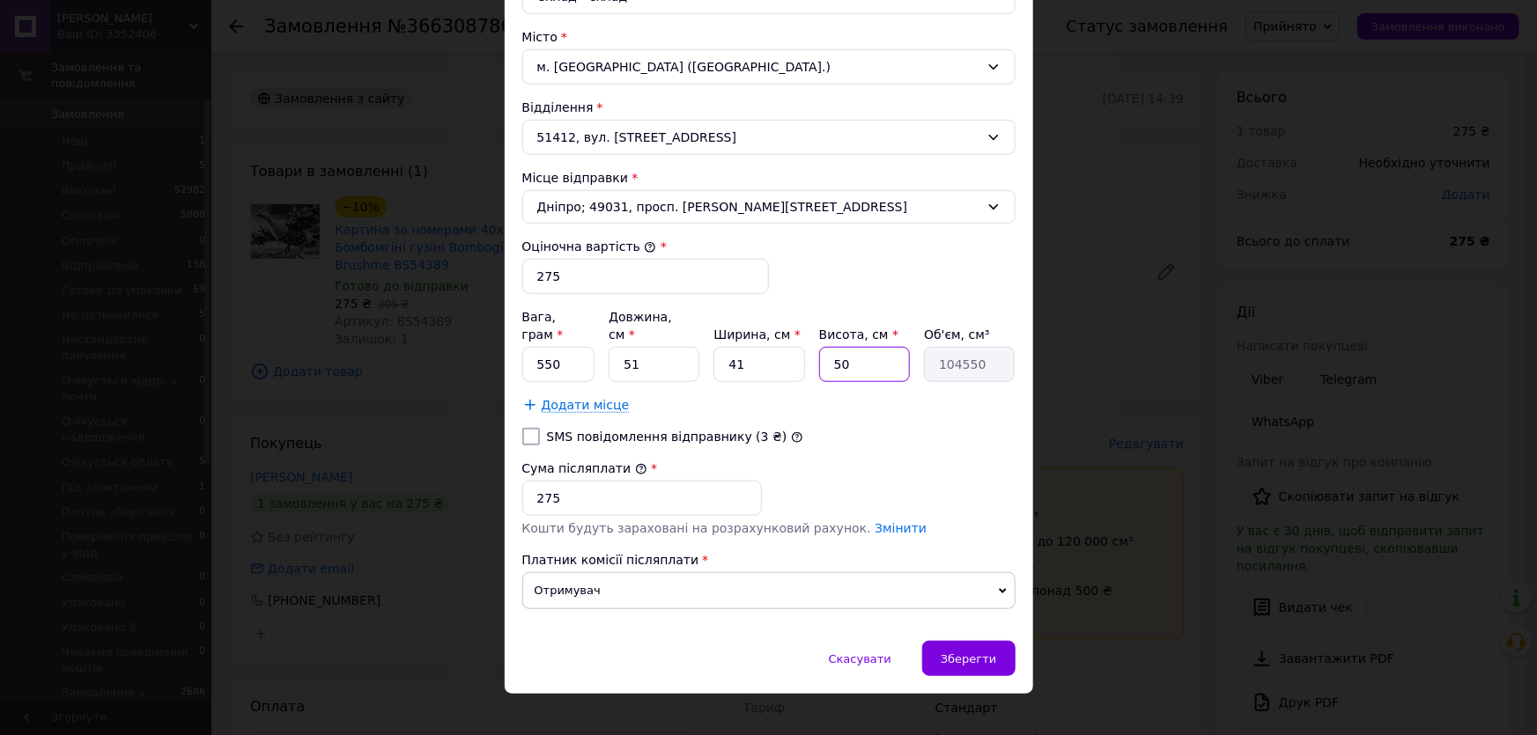
type input "4182"
type input "2"
click at [977, 653] on span "Зберегти" at bounding box center [968, 659] width 55 height 13
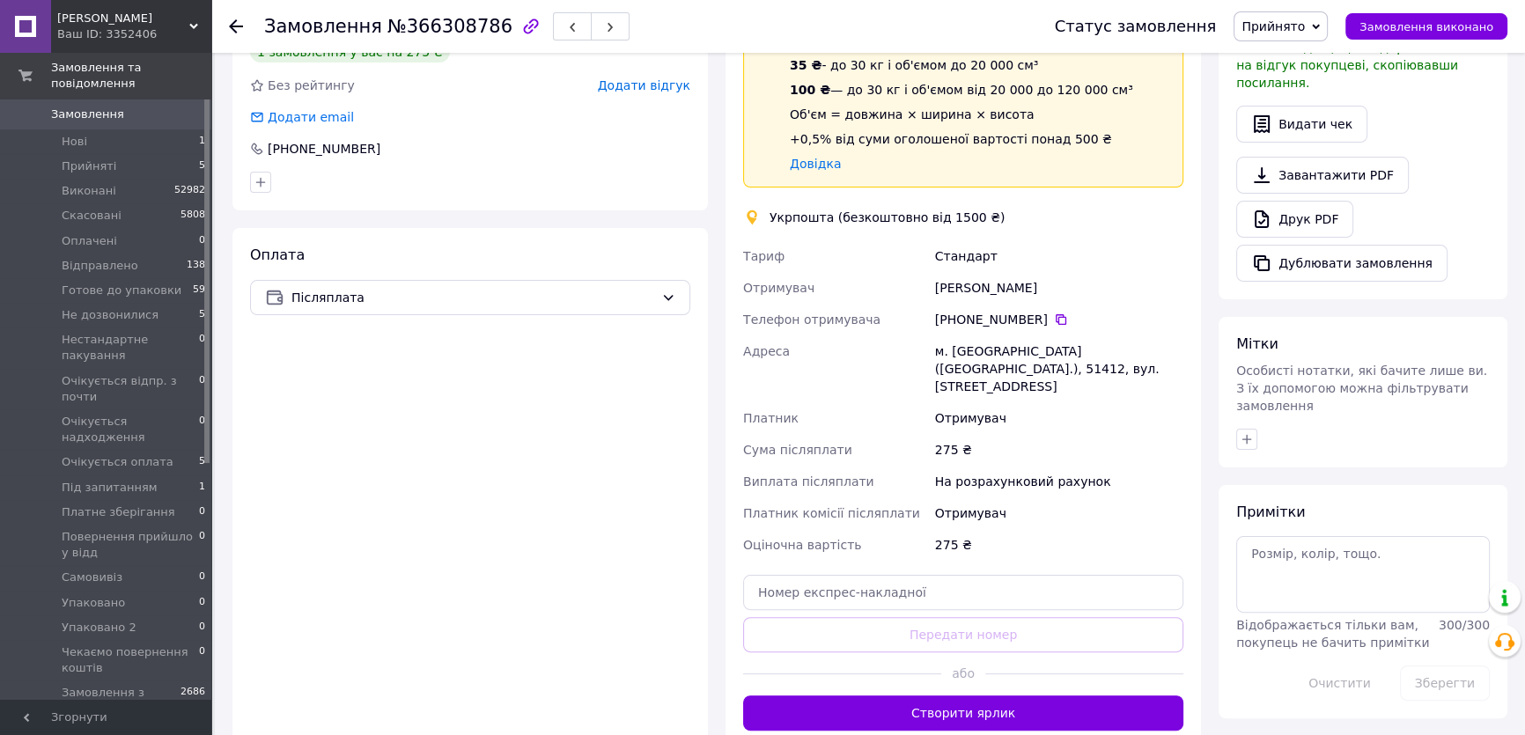
scroll to position [480, 0]
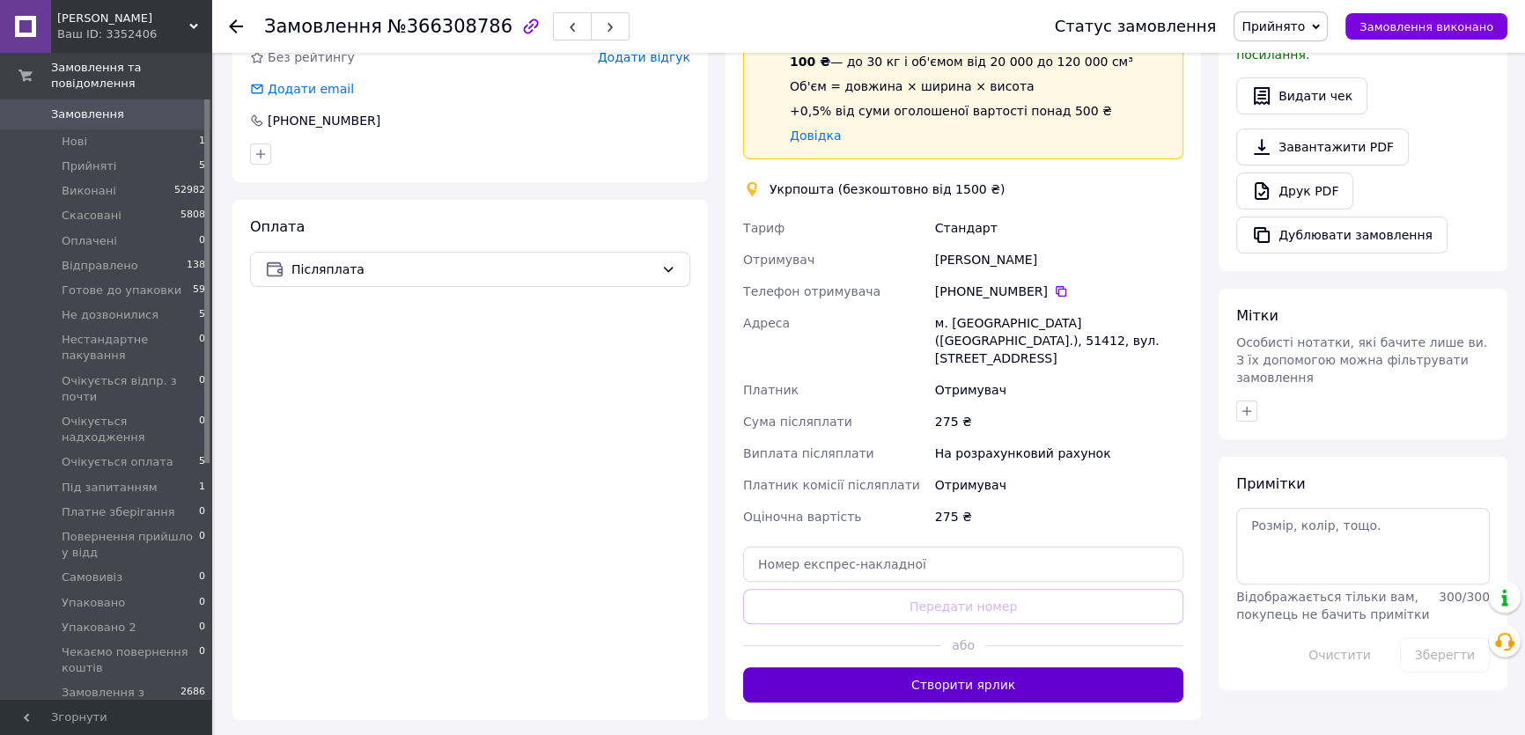
click at [1013, 668] on button "Створити ярлик" at bounding box center [963, 685] width 440 height 35
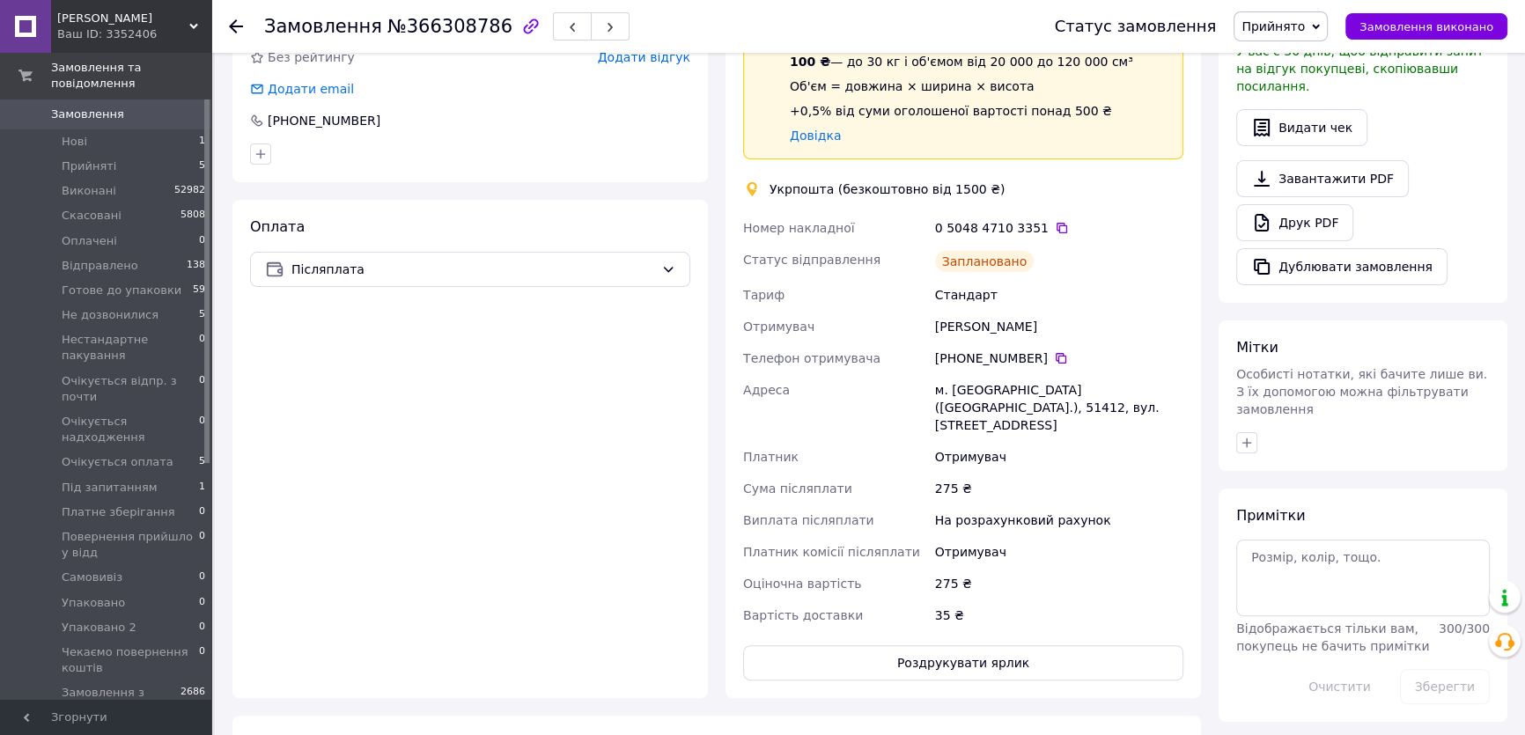
click at [1294, 26] on span "Прийнято" at bounding box center [1273, 26] width 63 height 14
click at [1312, 167] on li "Готове до упаковки" at bounding box center [1329, 167] width 188 height 26
click at [233, 26] on use at bounding box center [236, 26] width 14 height 14
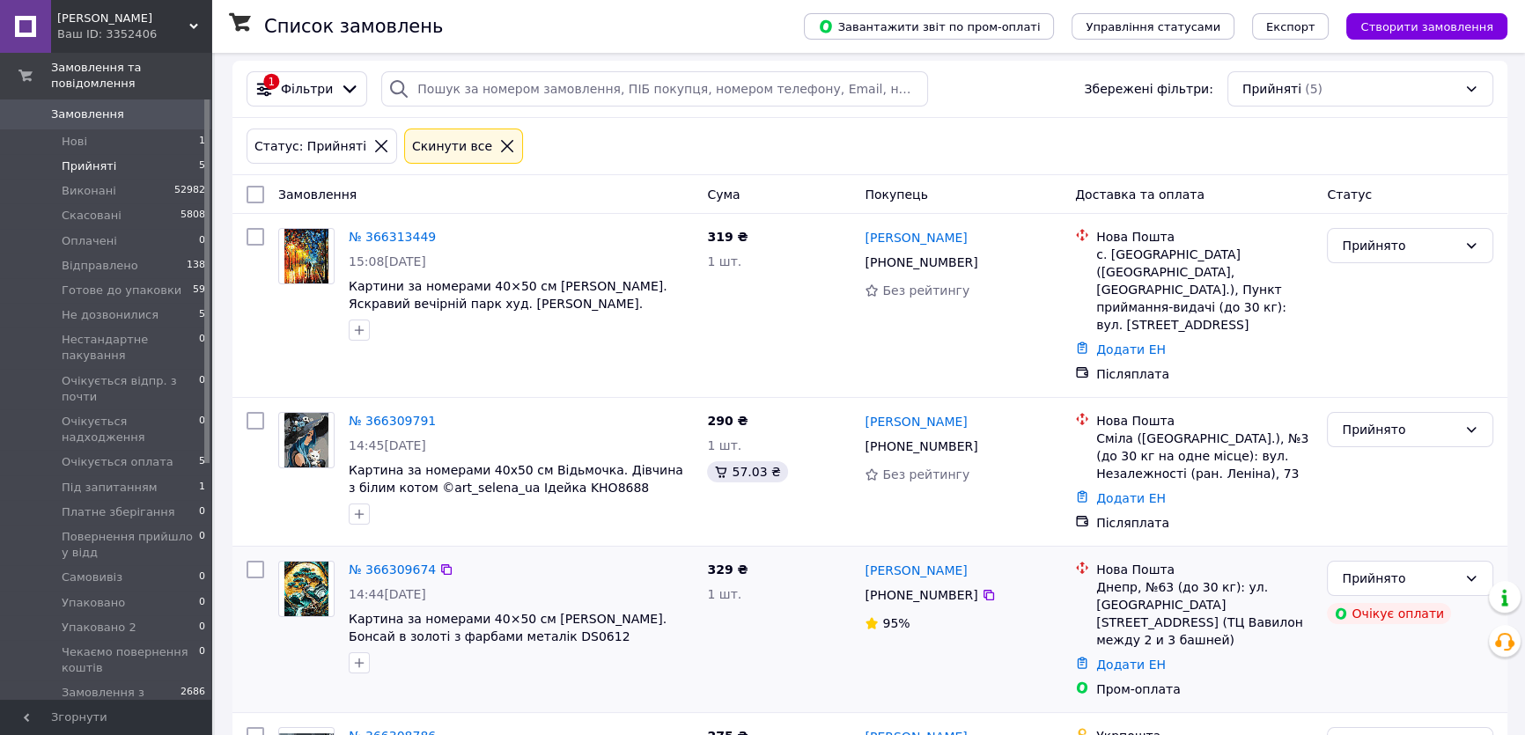
scroll to position [159, 0]
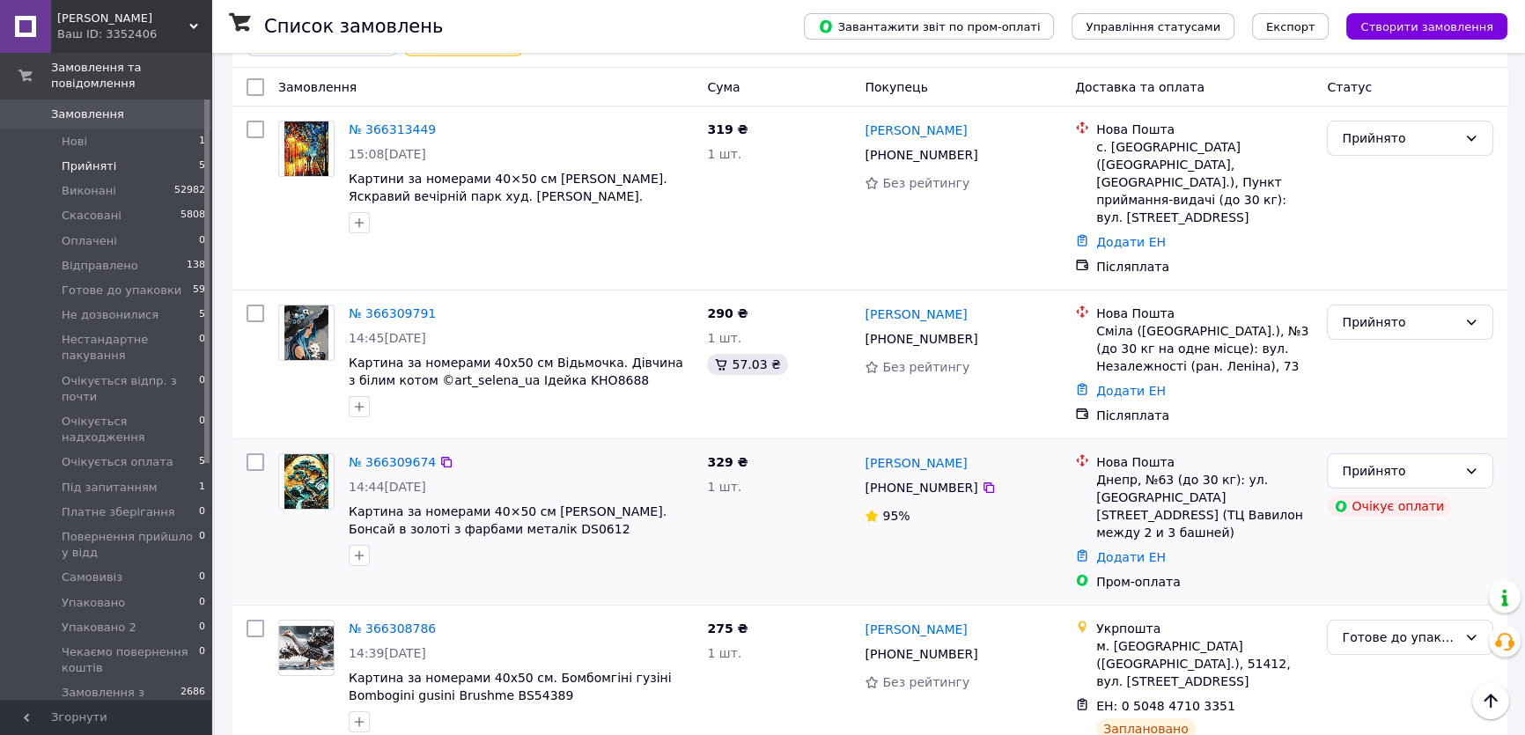
click at [301, 454] on img at bounding box center [306, 481] width 44 height 55
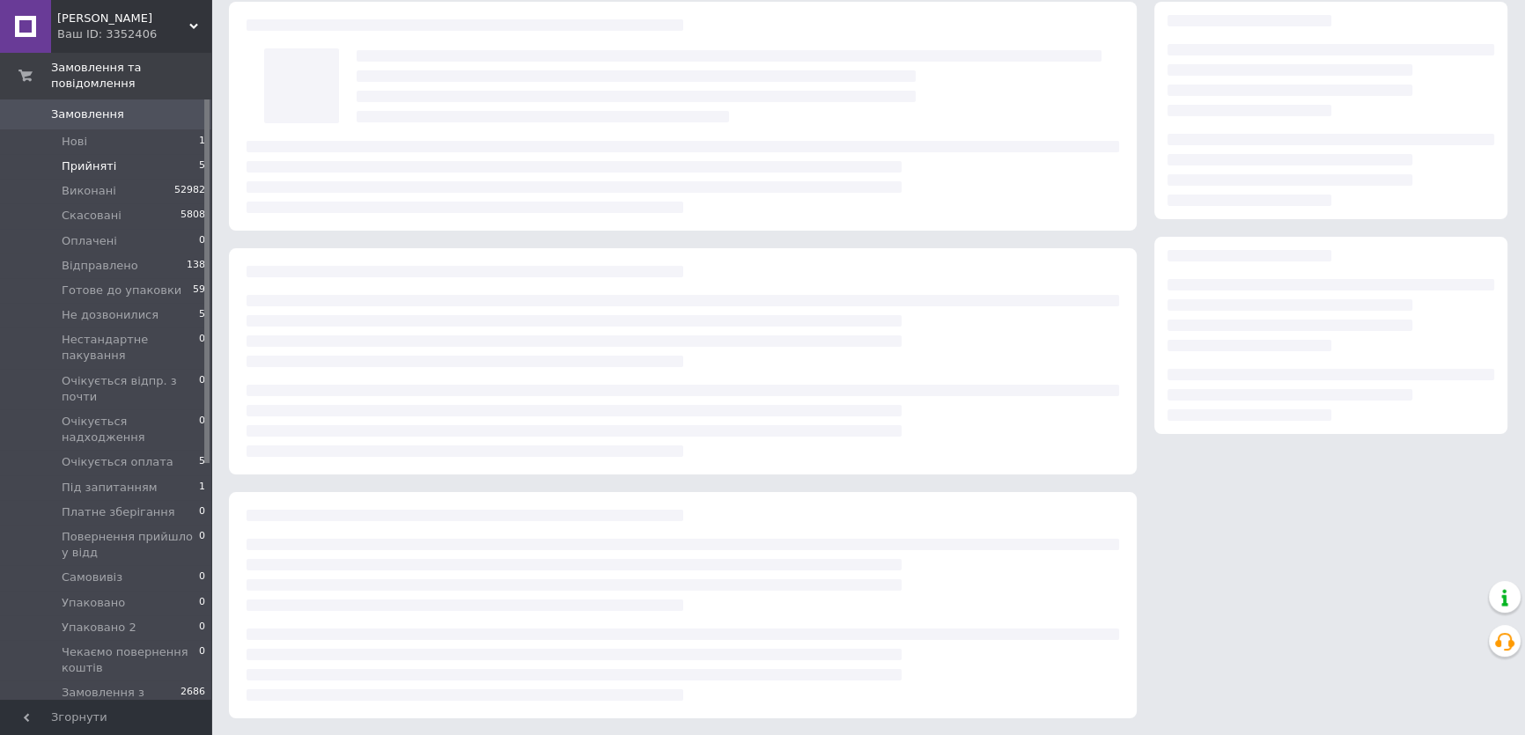
scroll to position [159, 0]
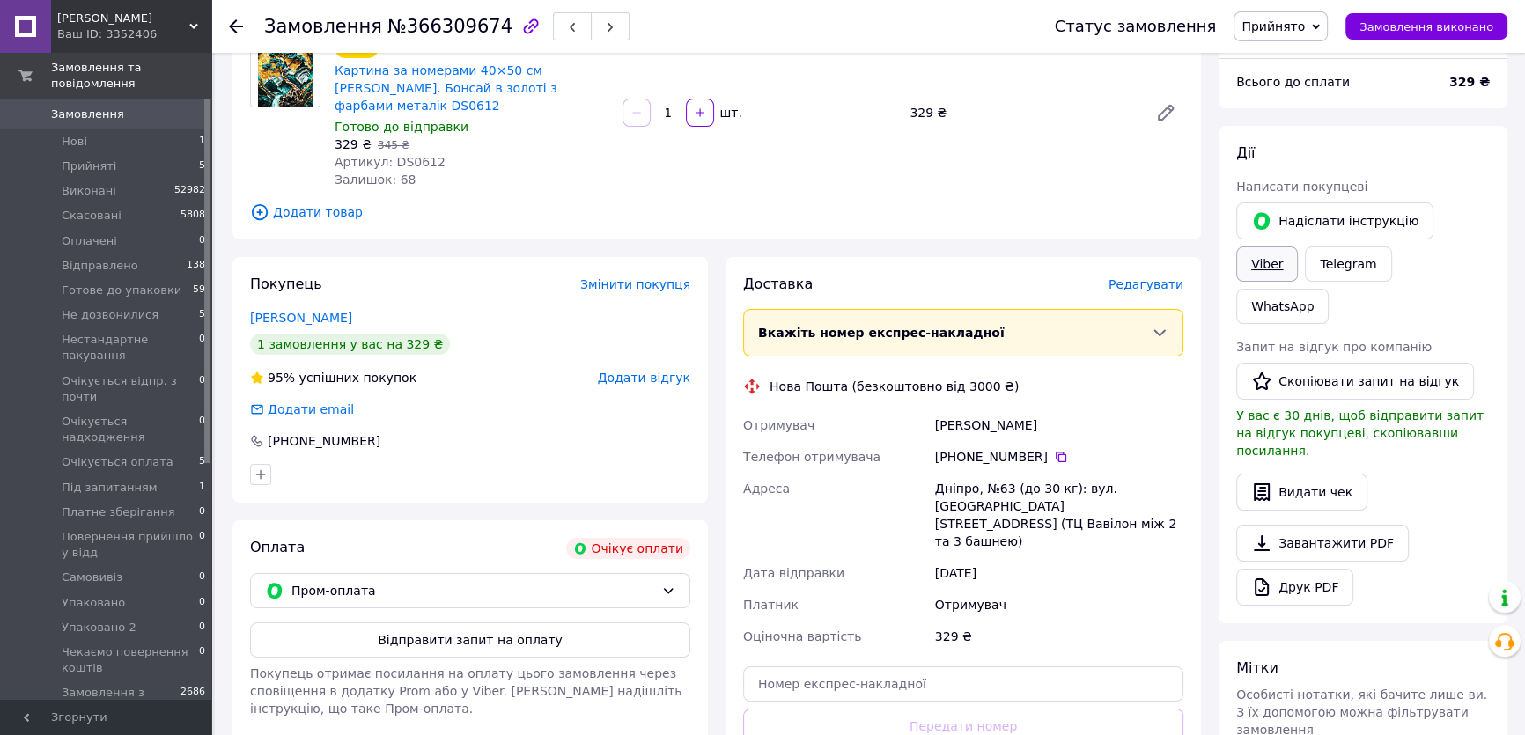
click at [1298, 247] on link "Viber" at bounding box center [1267, 264] width 62 height 35
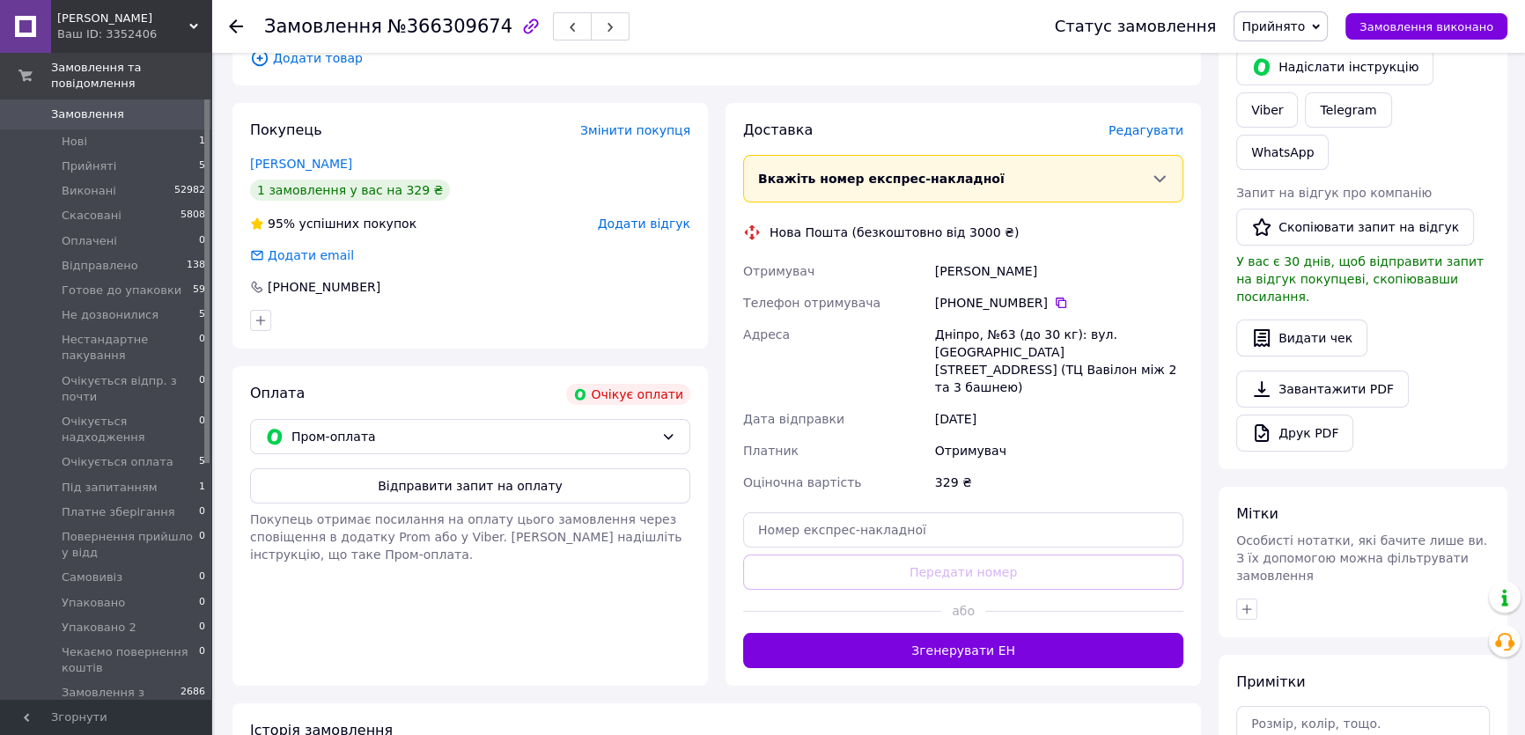
scroll to position [320, 0]
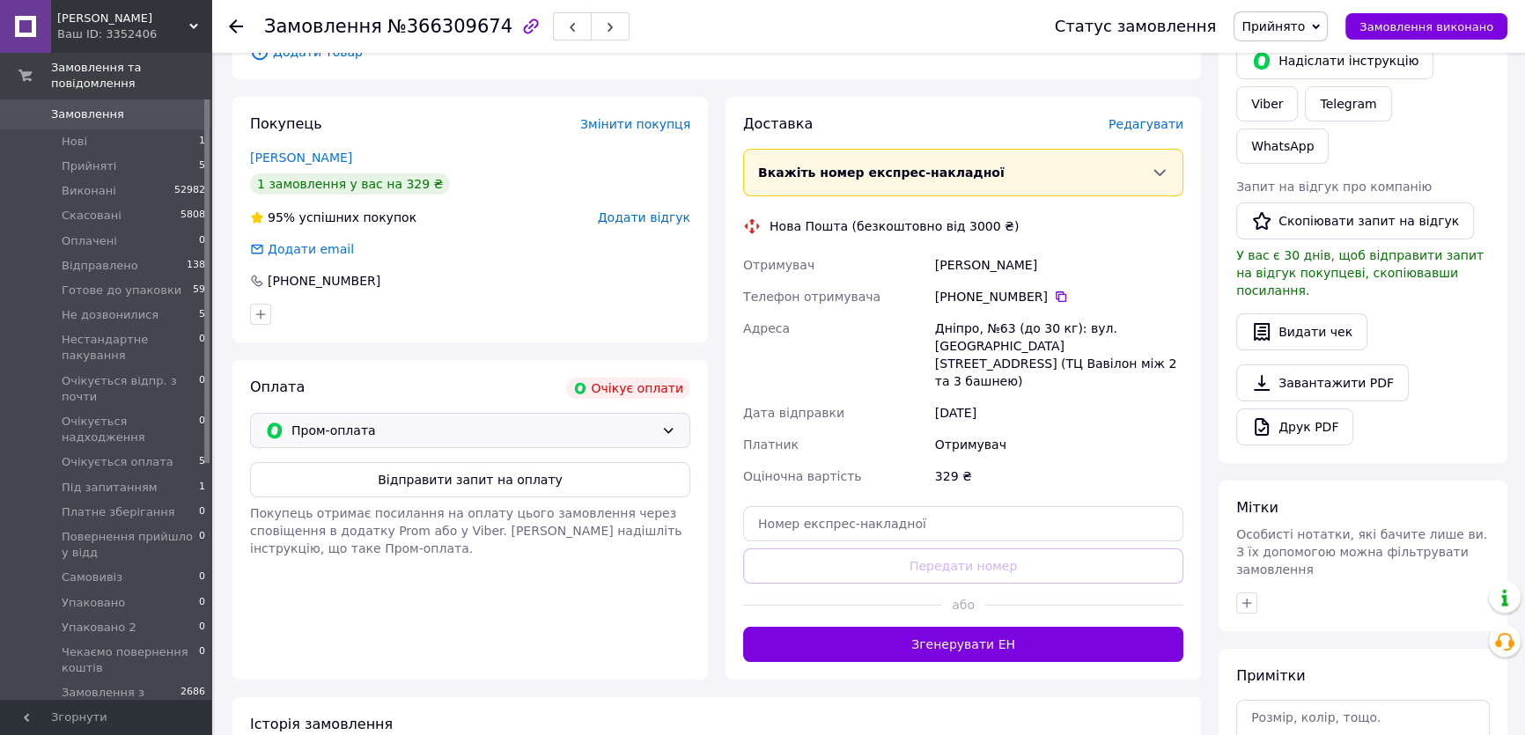
click at [669, 424] on icon at bounding box center [668, 431] width 14 height 14
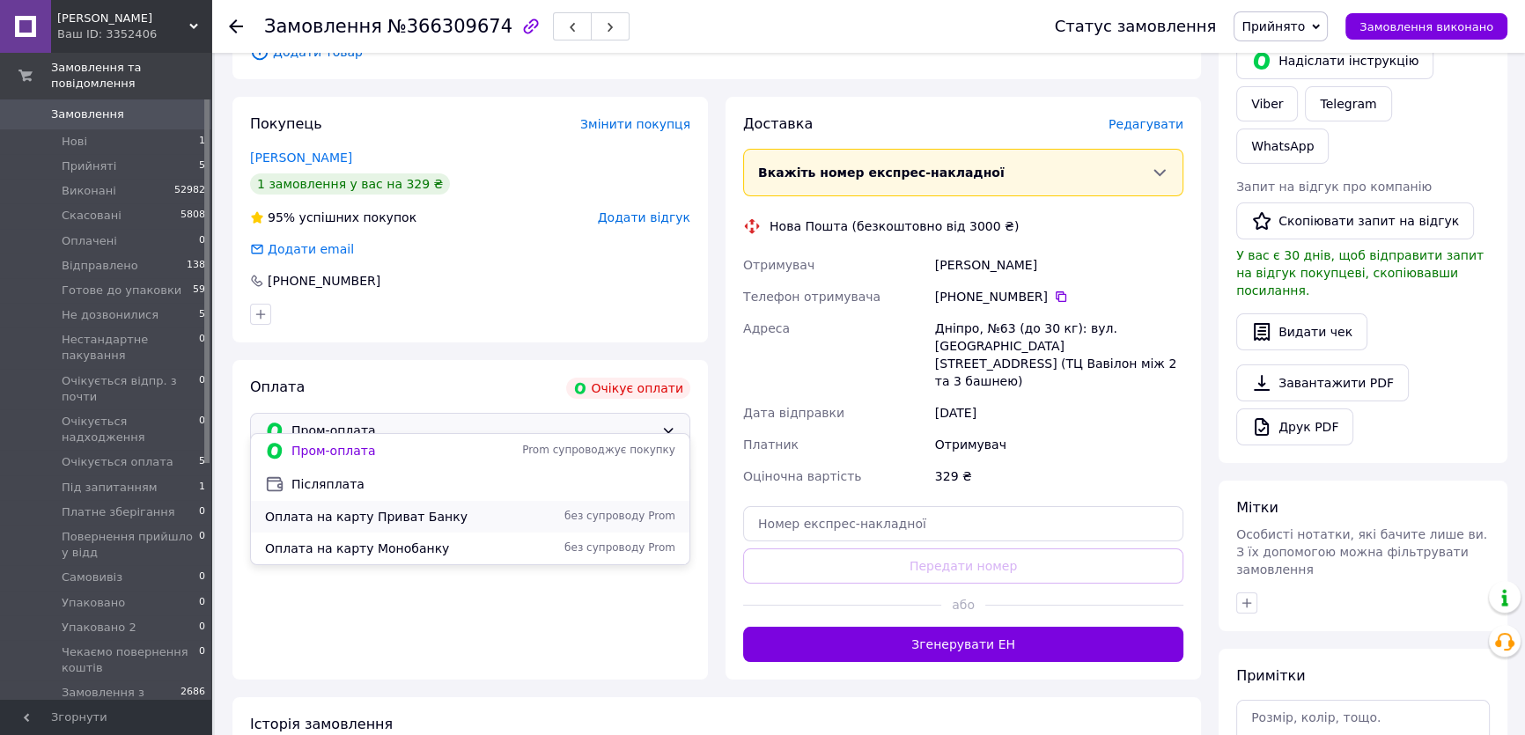
click at [413, 518] on span "Оплата на карту Приват Банку" at bounding box center [386, 517] width 243 height 18
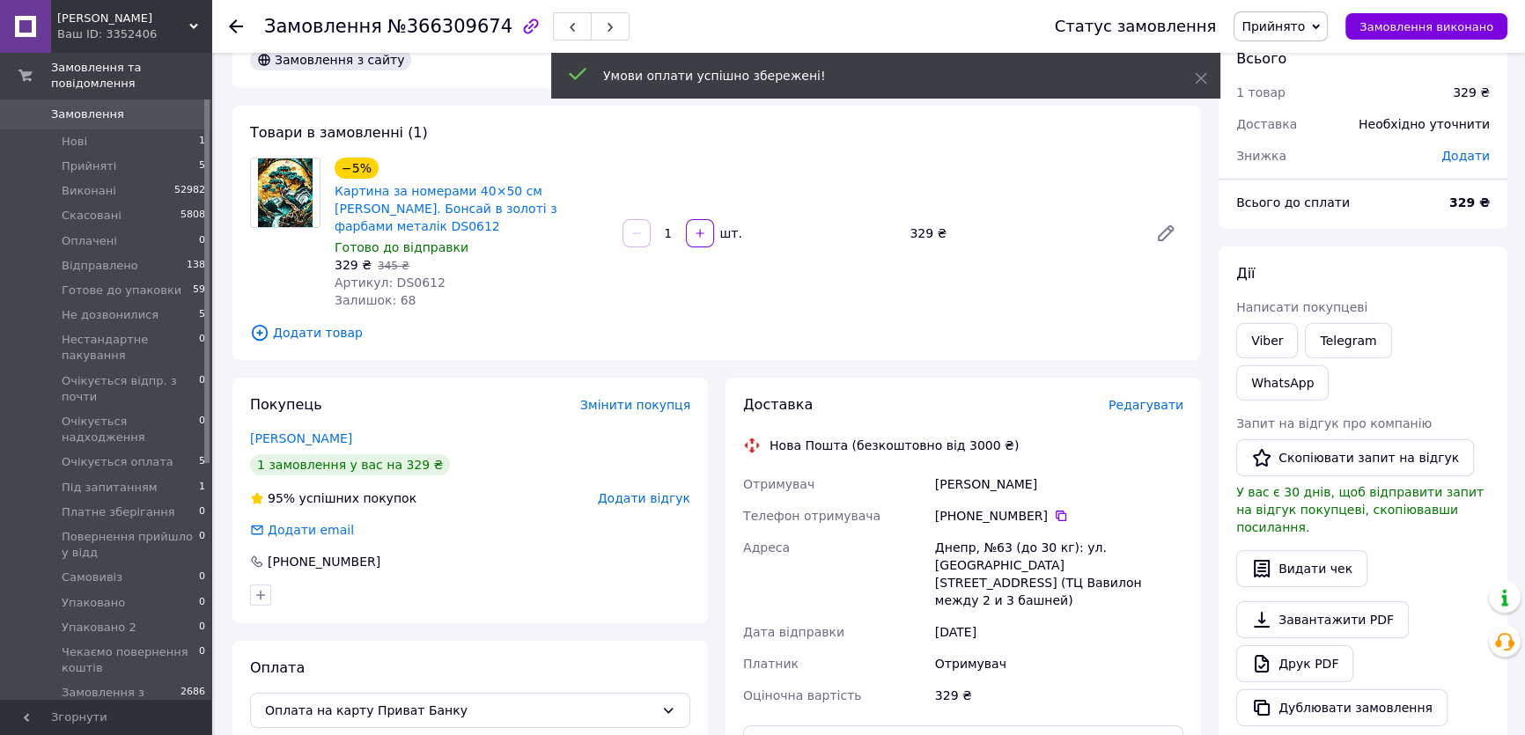
scroll to position [0, 0]
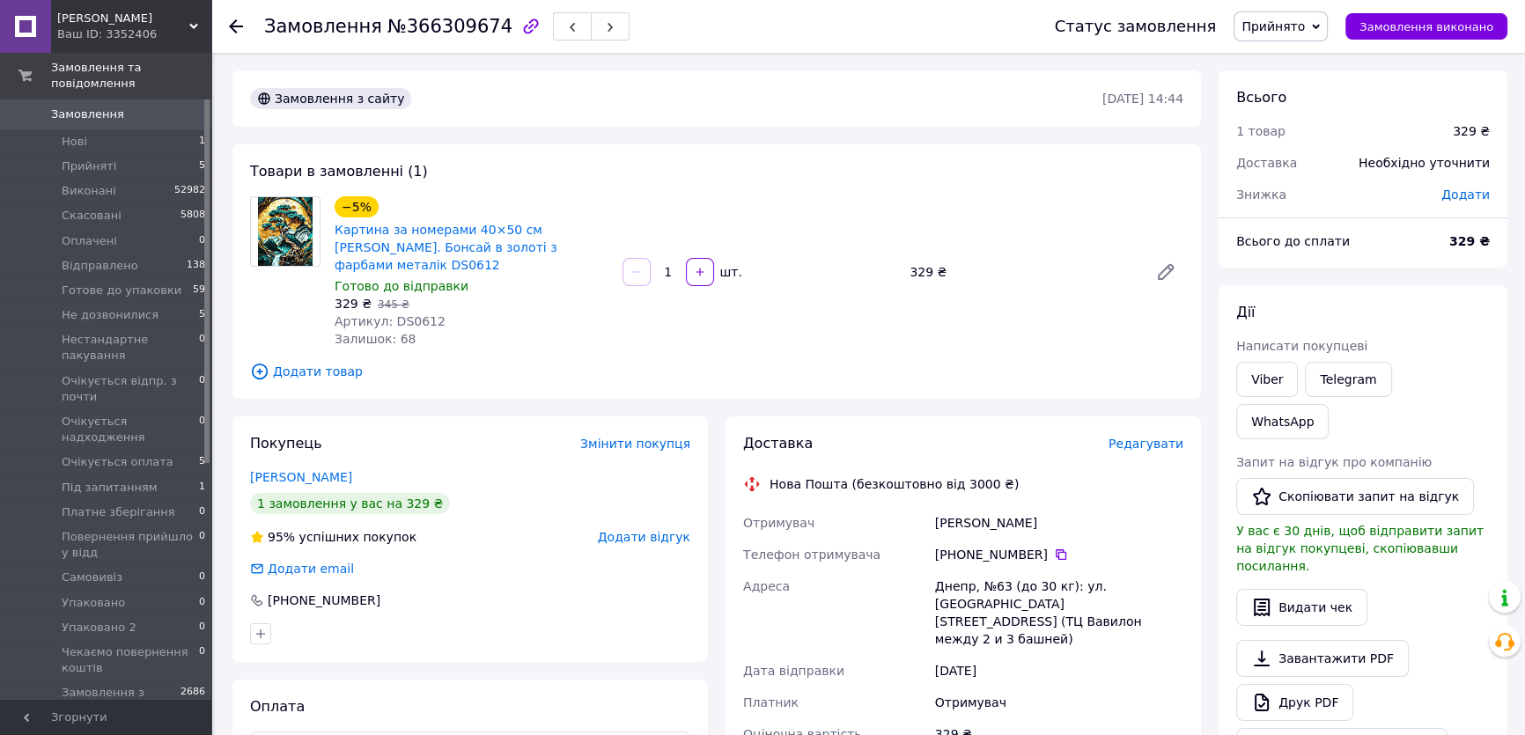
click at [1303, 26] on span "Прийнято" at bounding box center [1273, 26] width 63 height 14
click at [1324, 141] on li "Очікується оплата" at bounding box center [1329, 140] width 188 height 26
click at [241, 24] on icon at bounding box center [236, 26] width 14 height 14
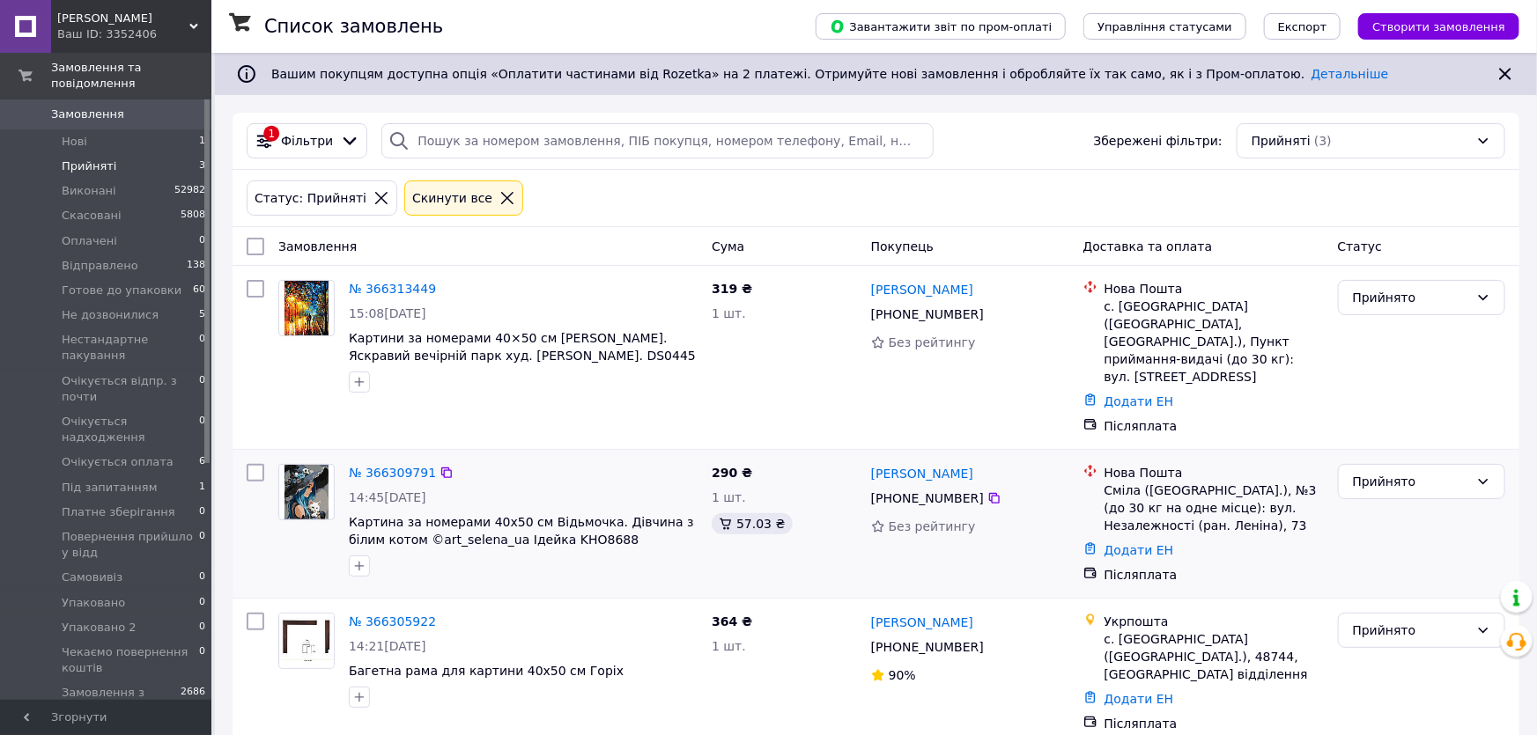
click at [314, 465] on img at bounding box center [306, 492] width 44 height 55
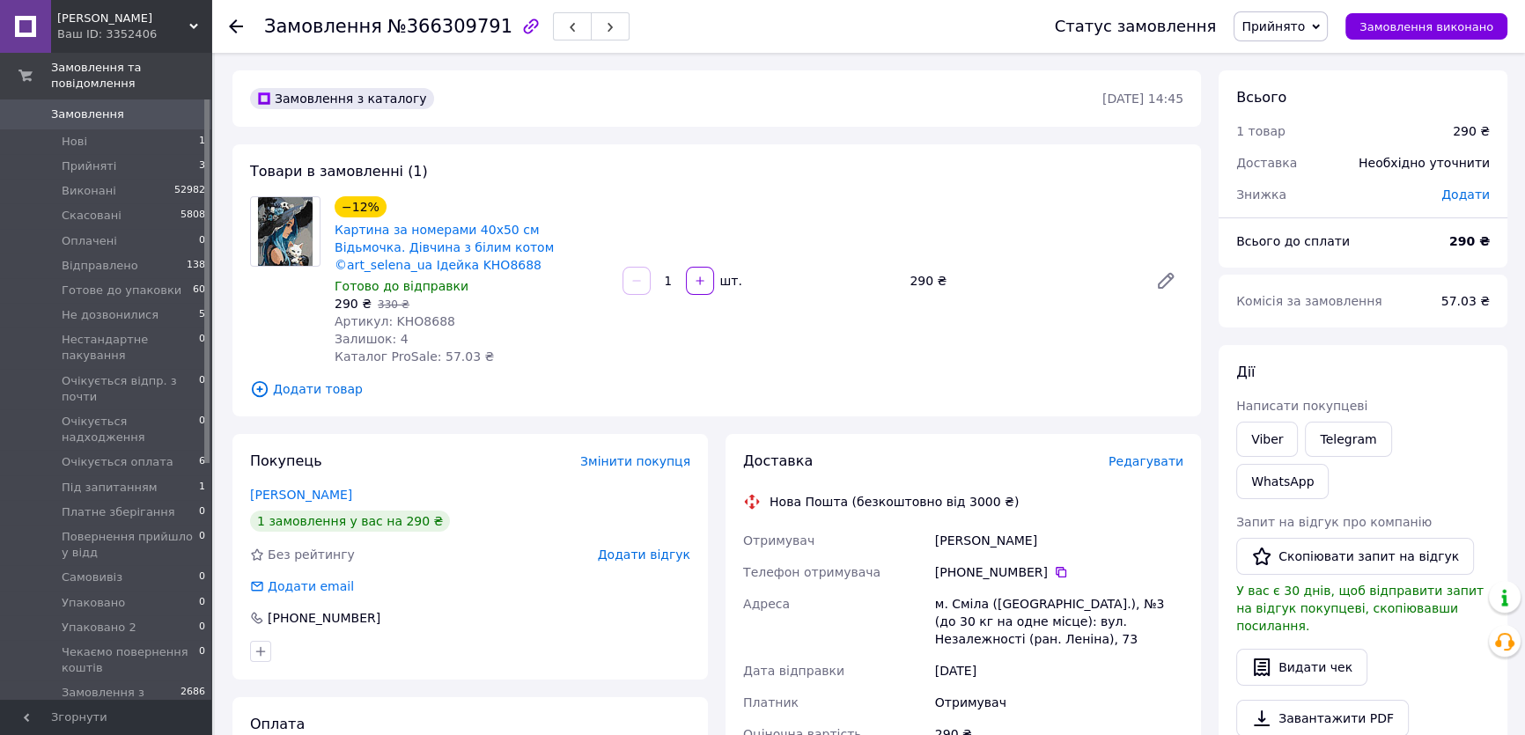
click at [1148, 463] on span "Редагувати" at bounding box center [1146, 461] width 75 height 14
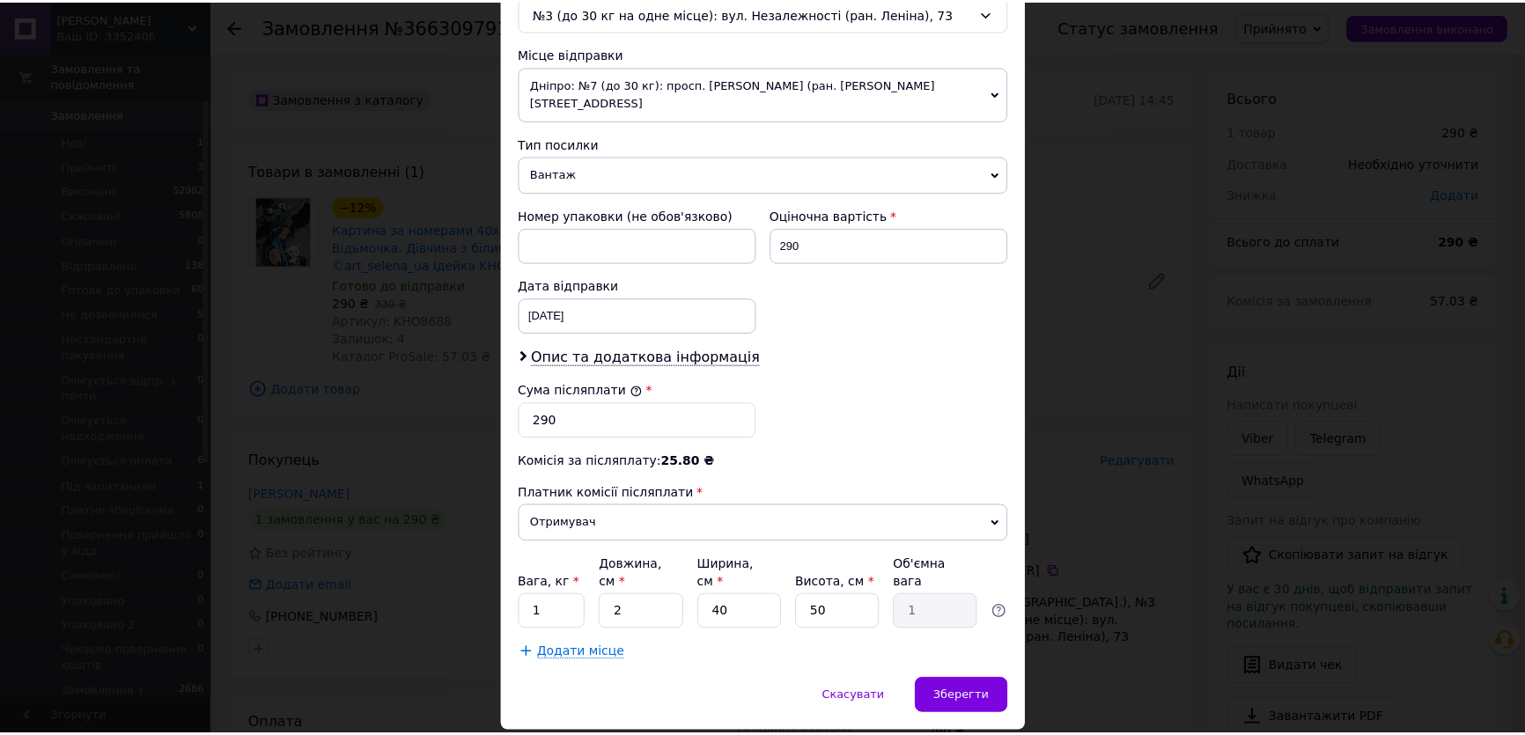
scroll to position [605, 0]
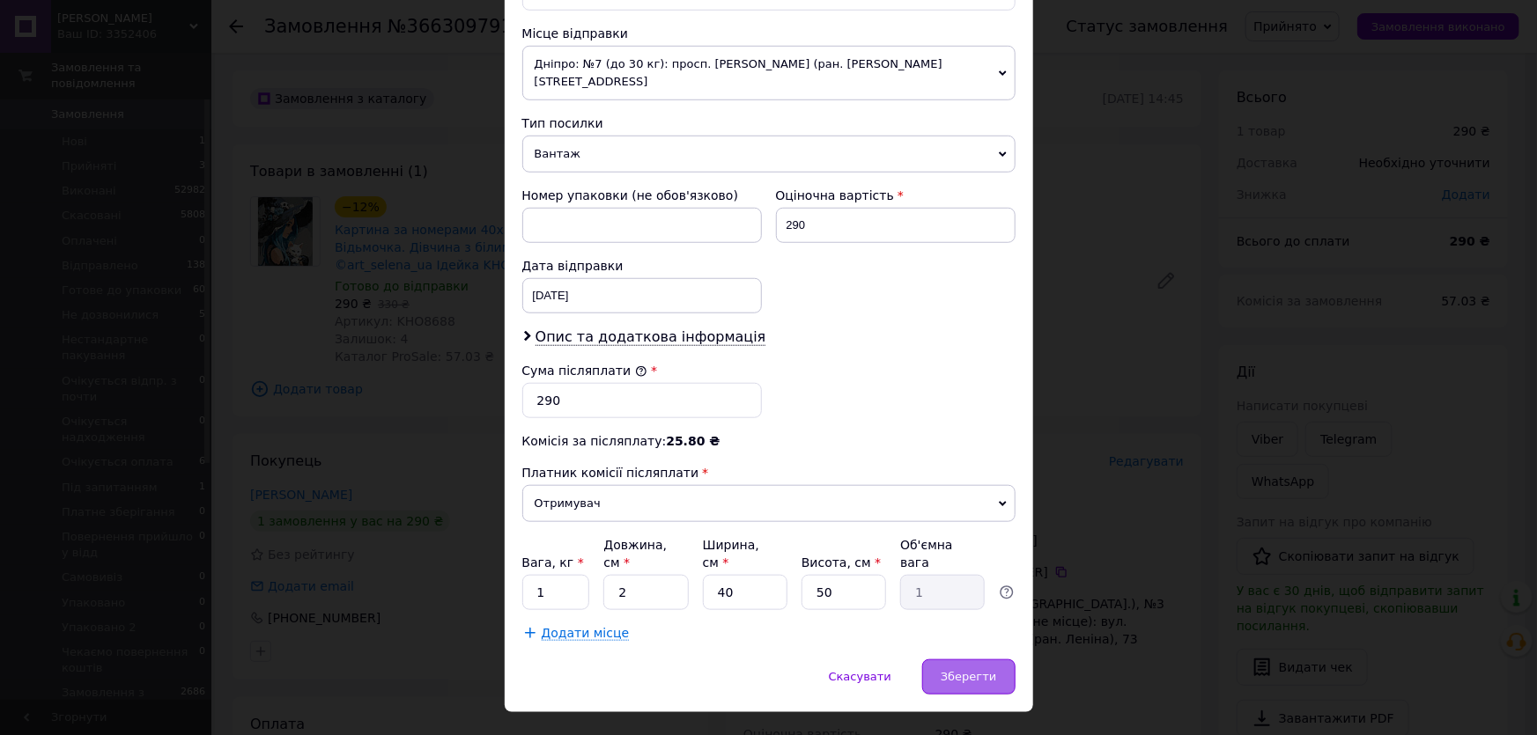
click at [962, 670] on span "Зберегти" at bounding box center [968, 676] width 55 height 13
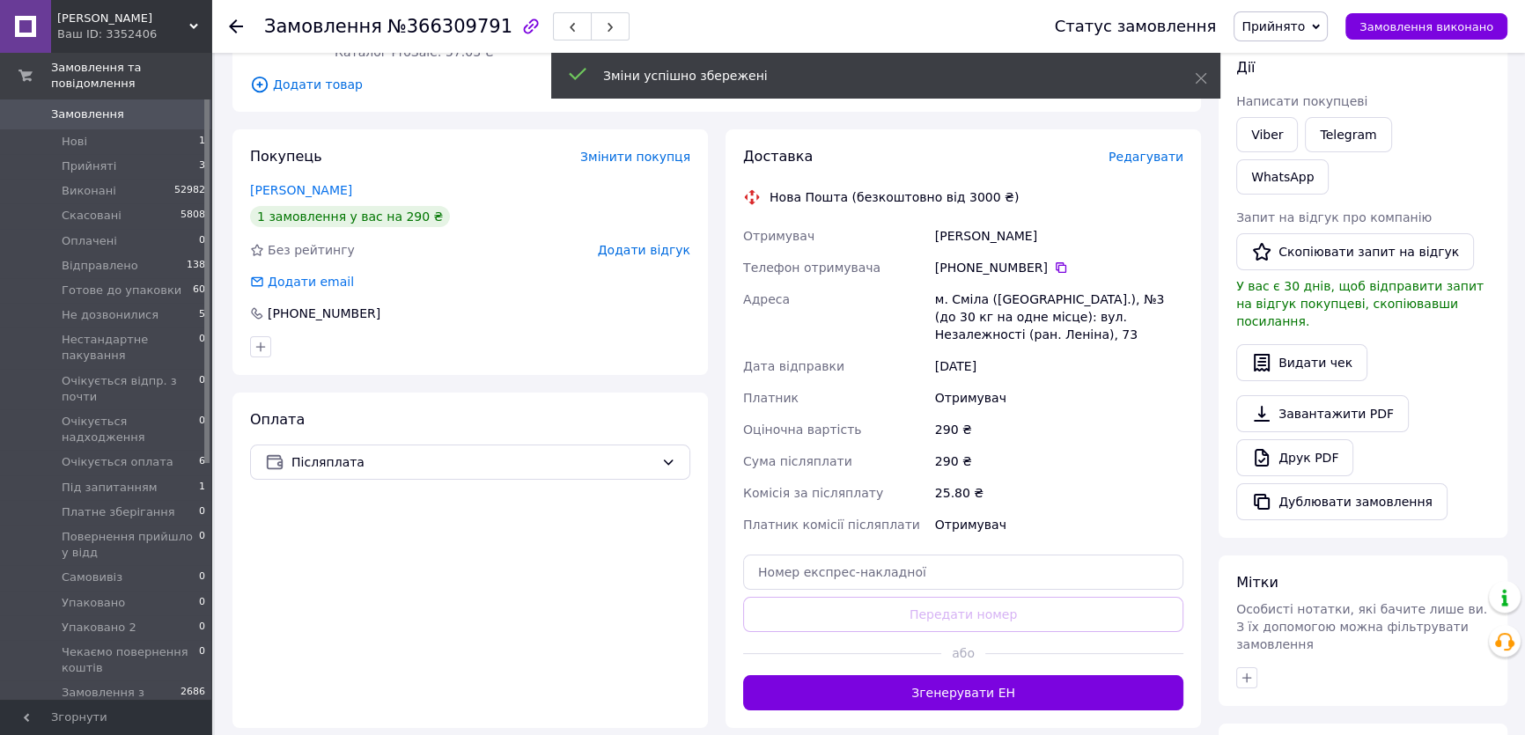
scroll to position [480, 0]
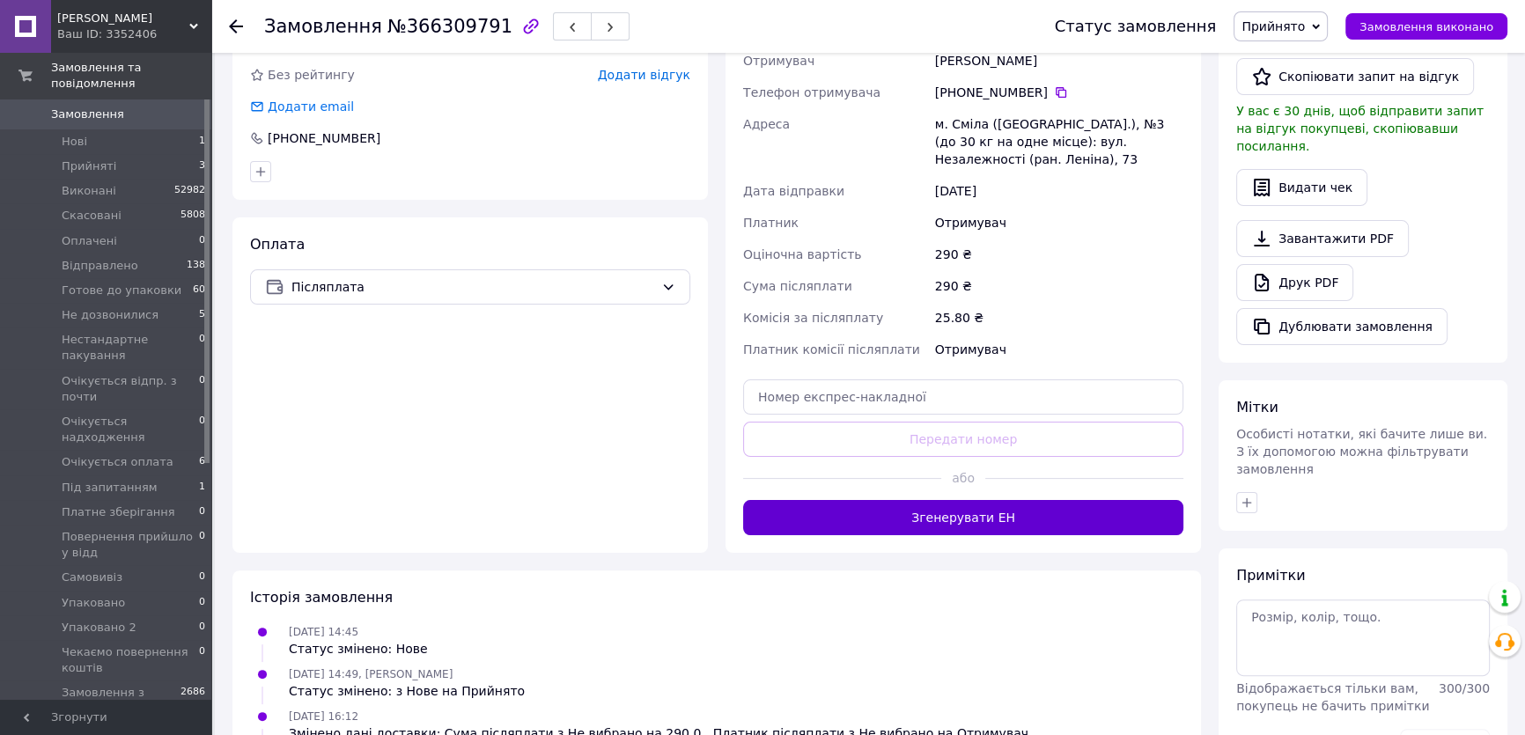
click at [970, 514] on button "Згенерувати ЕН" at bounding box center [963, 517] width 440 height 35
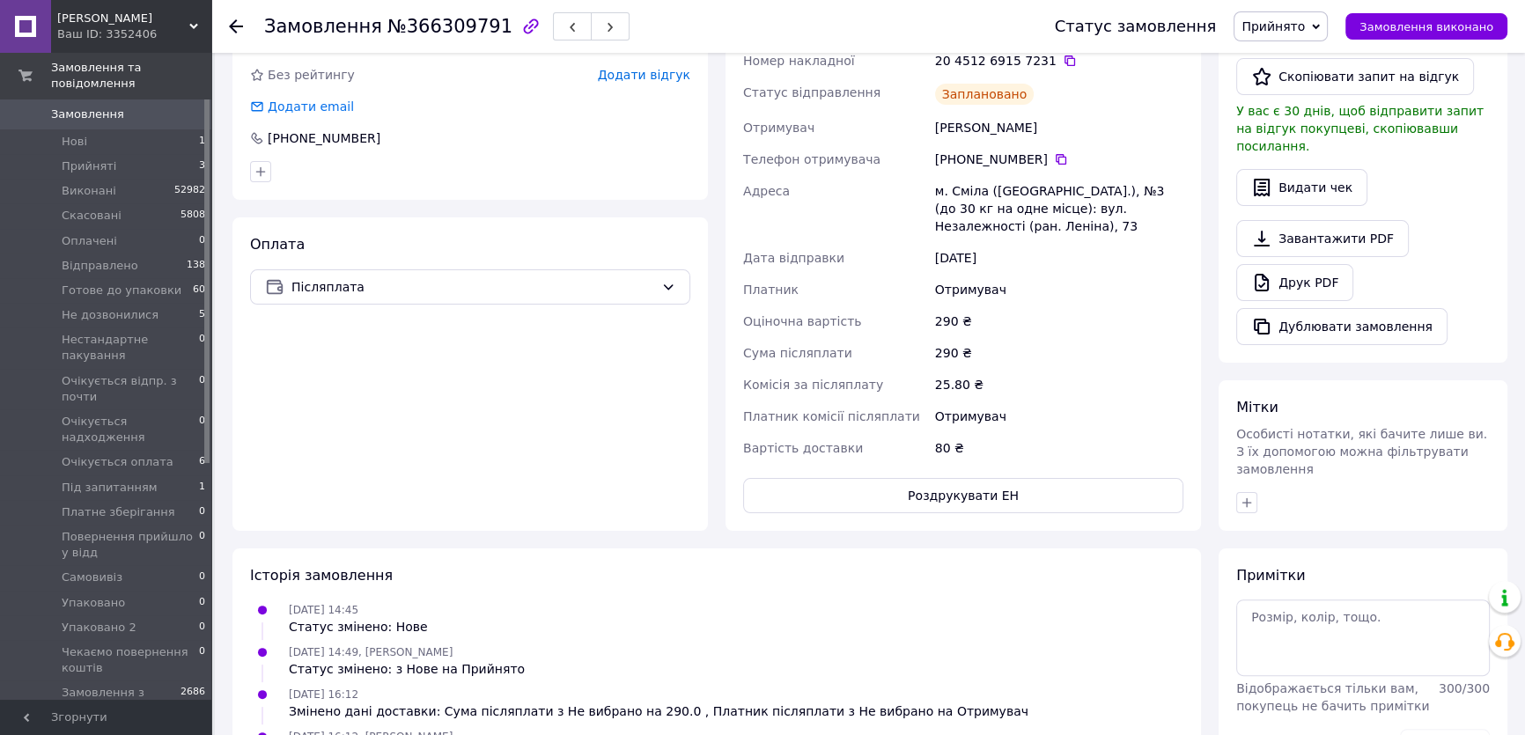
click at [1294, 29] on span "Прийнято" at bounding box center [1273, 26] width 63 height 14
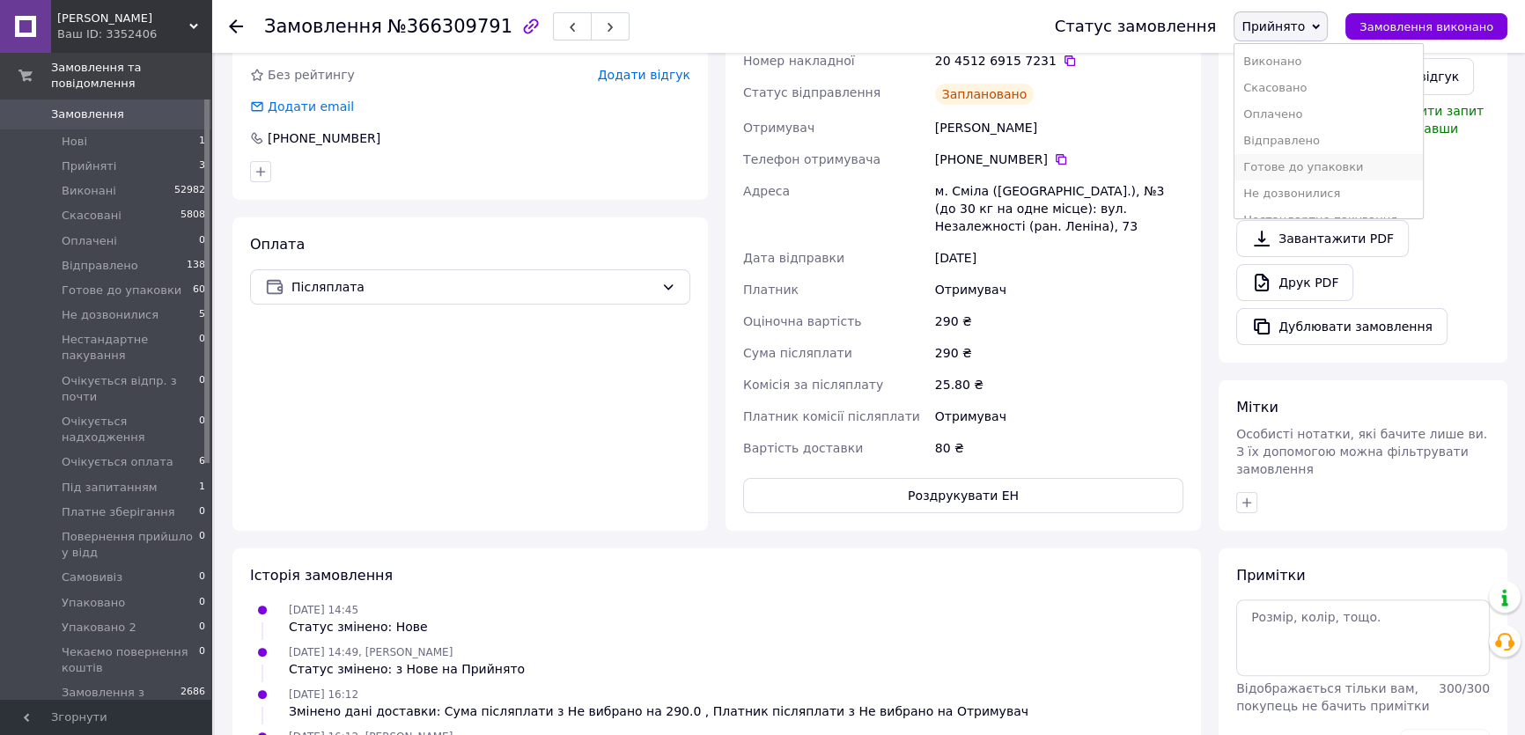
click at [1314, 167] on li "Готове до упаковки" at bounding box center [1329, 167] width 188 height 26
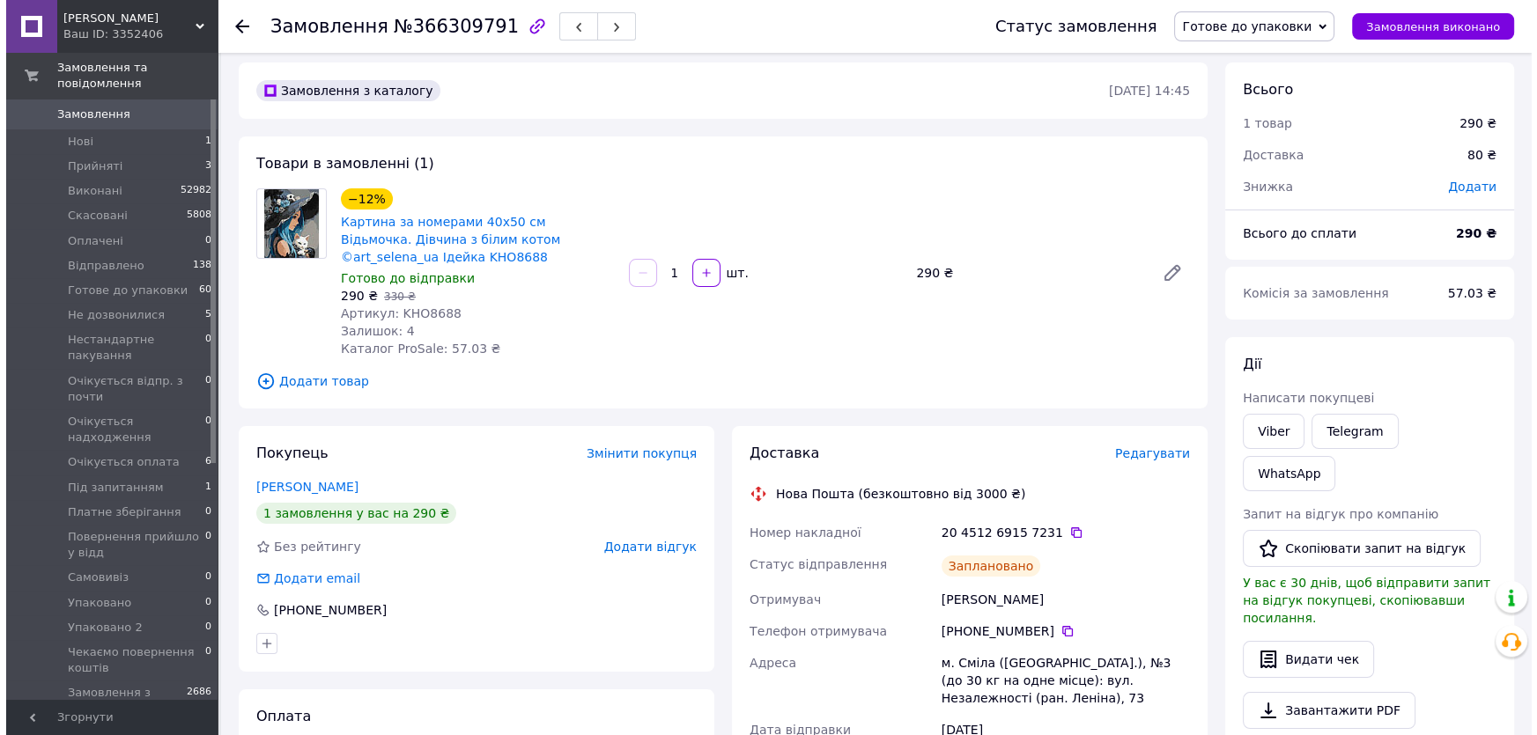
scroll to position [0, 0]
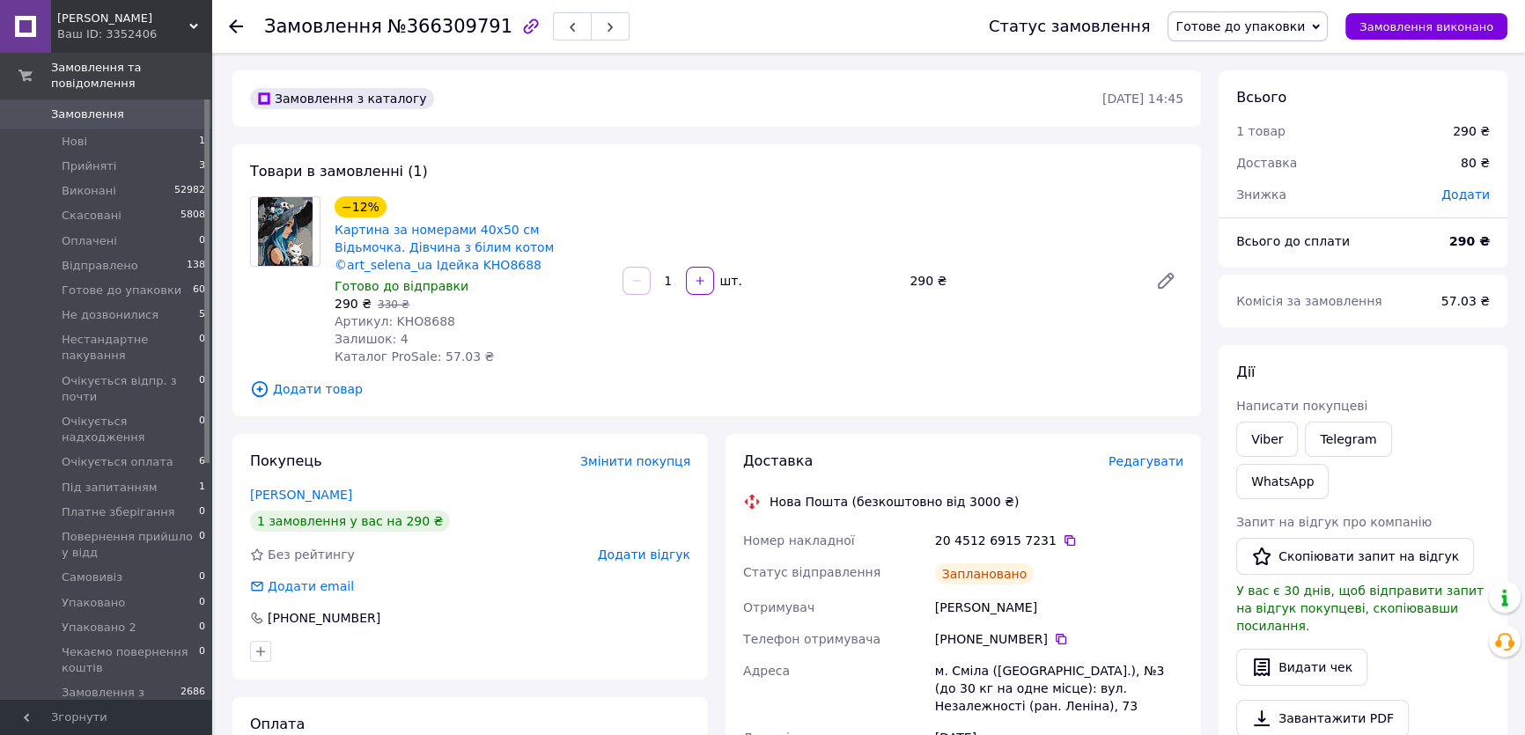
click at [232, 26] on use at bounding box center [236, 26] width 14 height 14
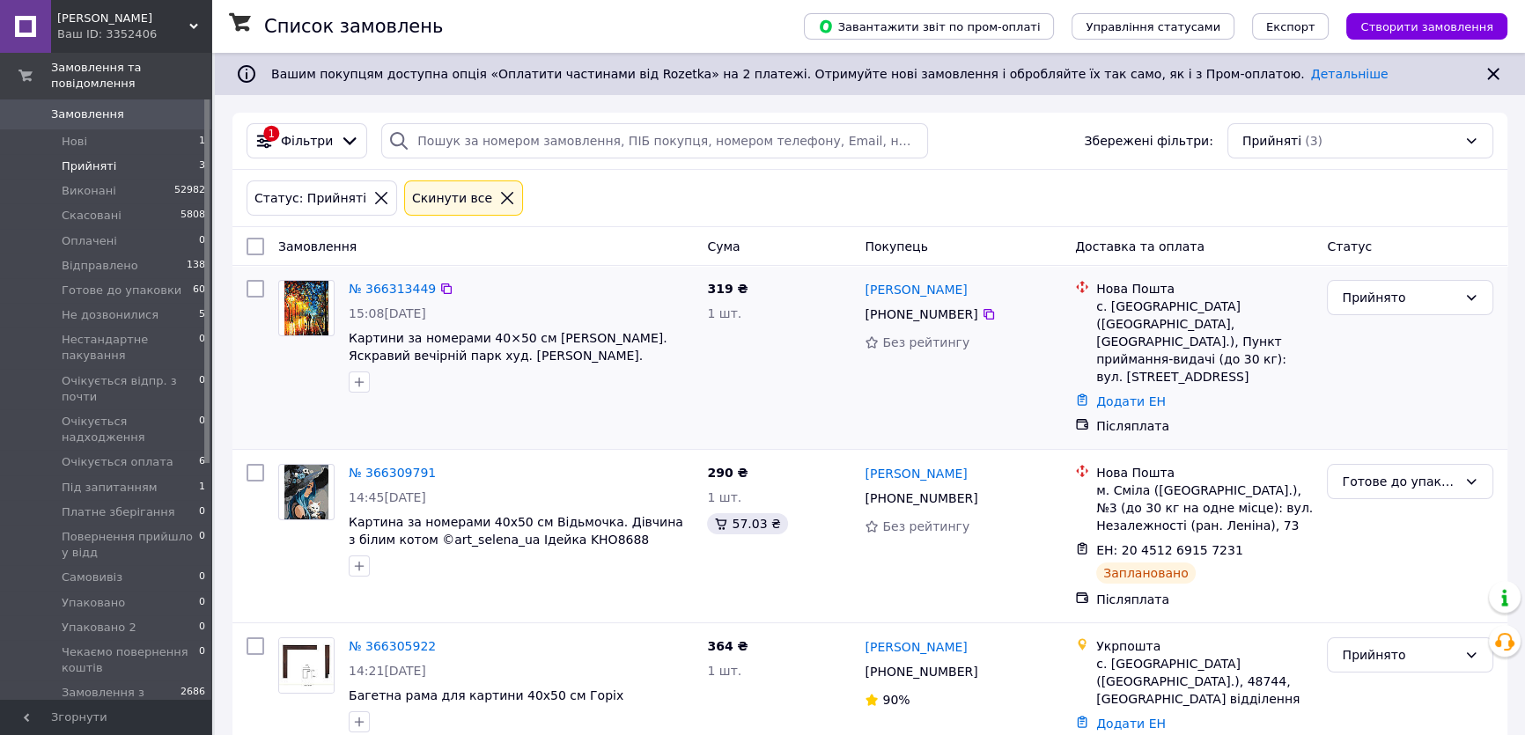
click at [310, 304] on img at bounding box center [306, 308] width 44 height 55
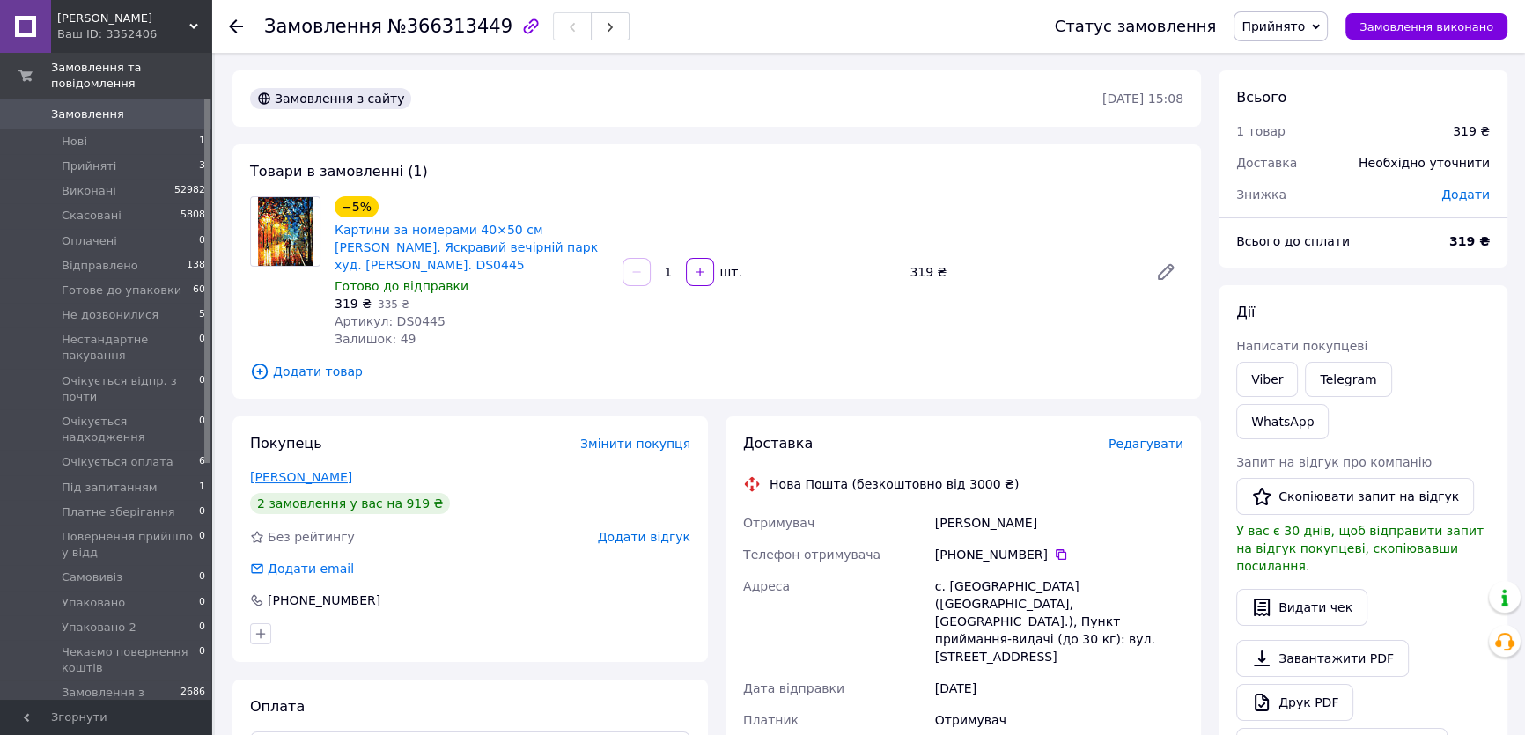
click at [339, 476] on link "[PERSON_NAME]" at bounding box center [301, 477] width 102 height 14
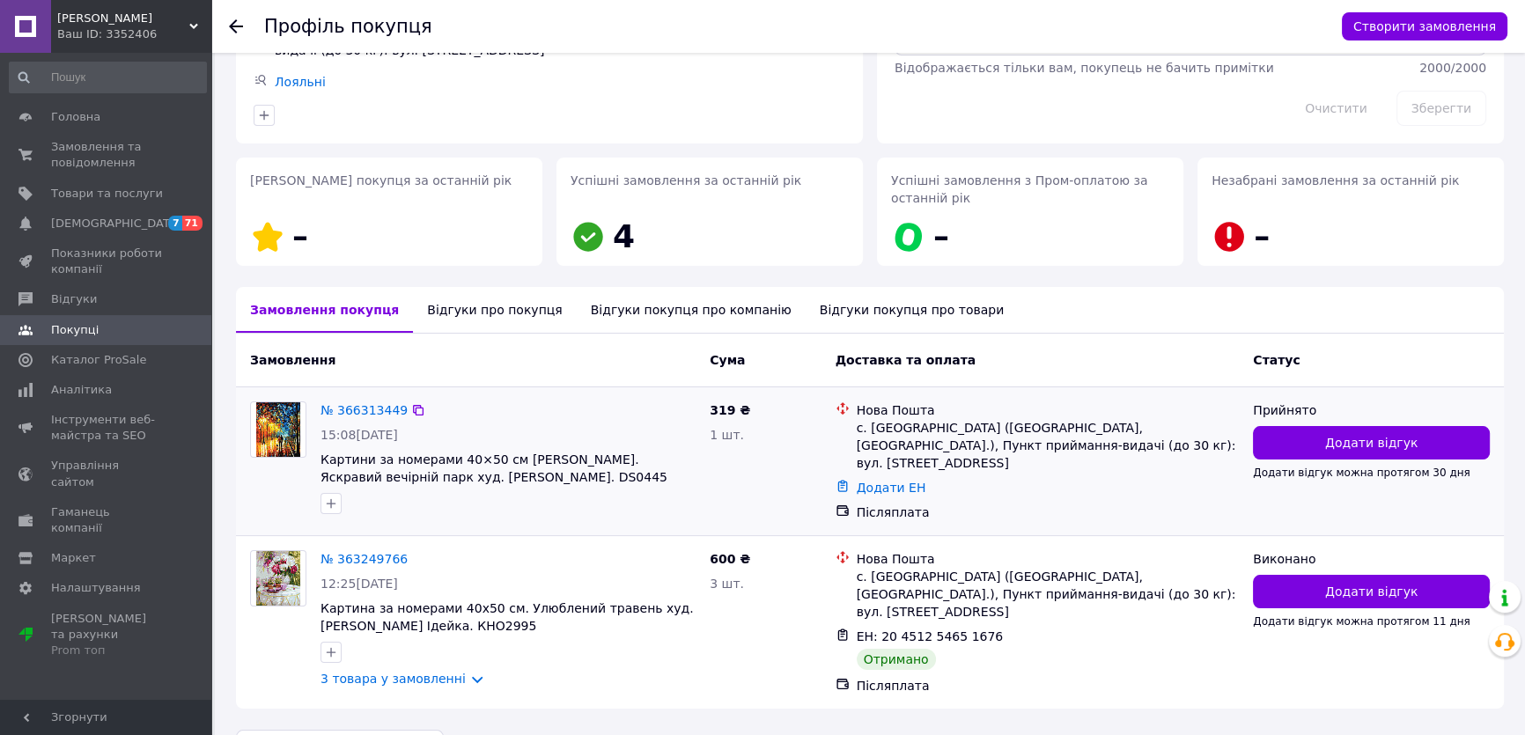
scroll to position [201, 0]
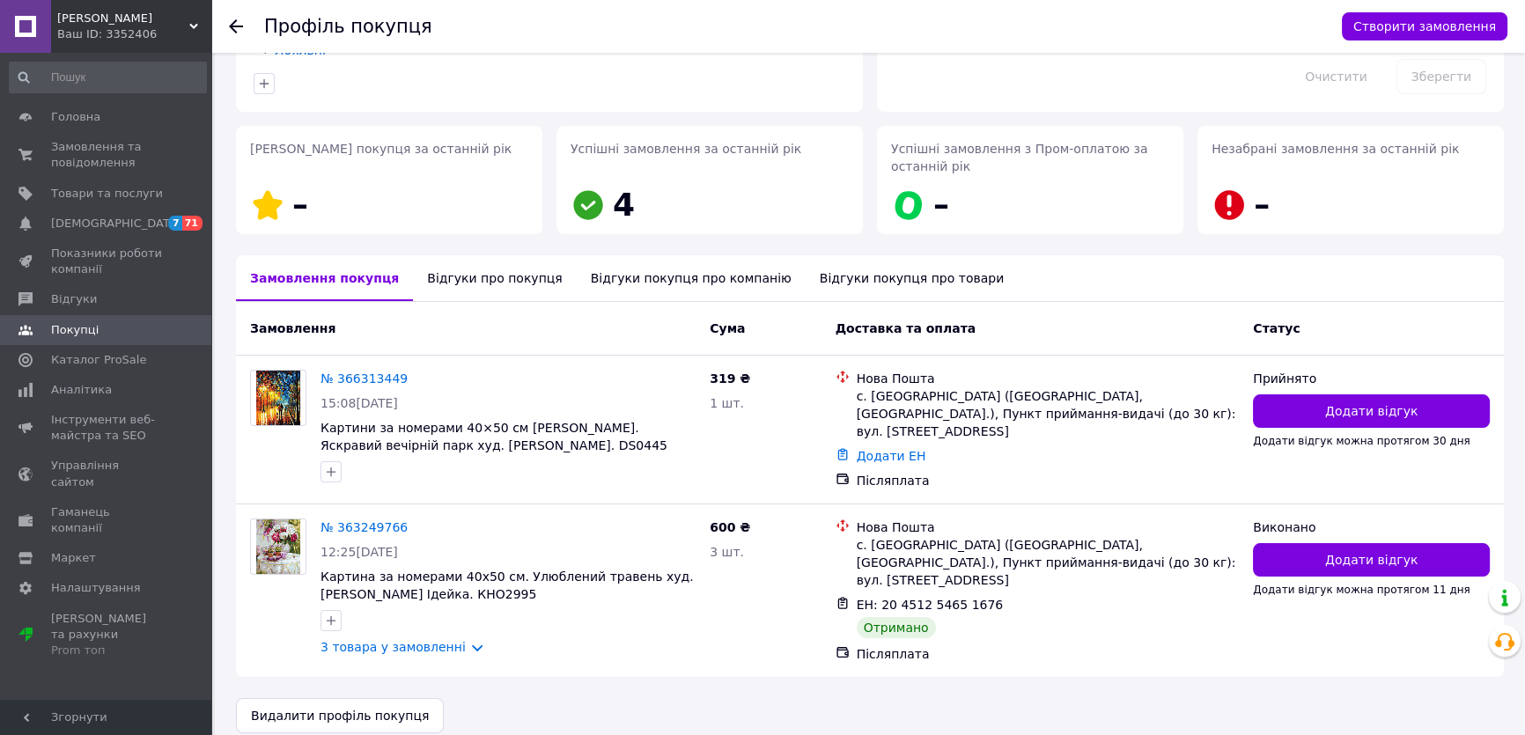
click at [237, 26] on use at bounding box center [236, 26] width 14 height 14
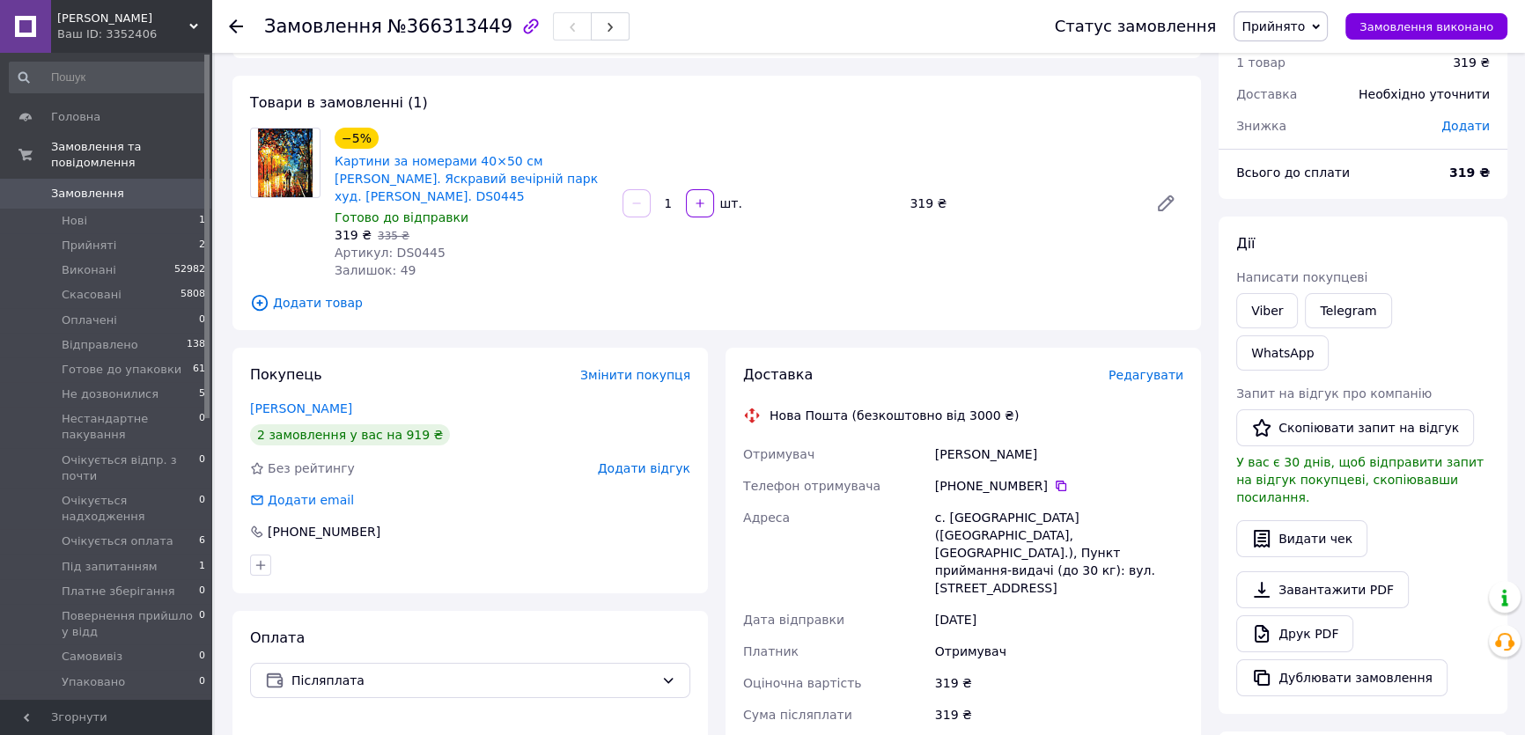
click at [1278, 24] on span "Прийнято" at bounding box center [1273, 26] width 63 height 14
click at [1303, 193] on li "Не дозвонилися" at bounding box center [1329, 194] width 188 height 26
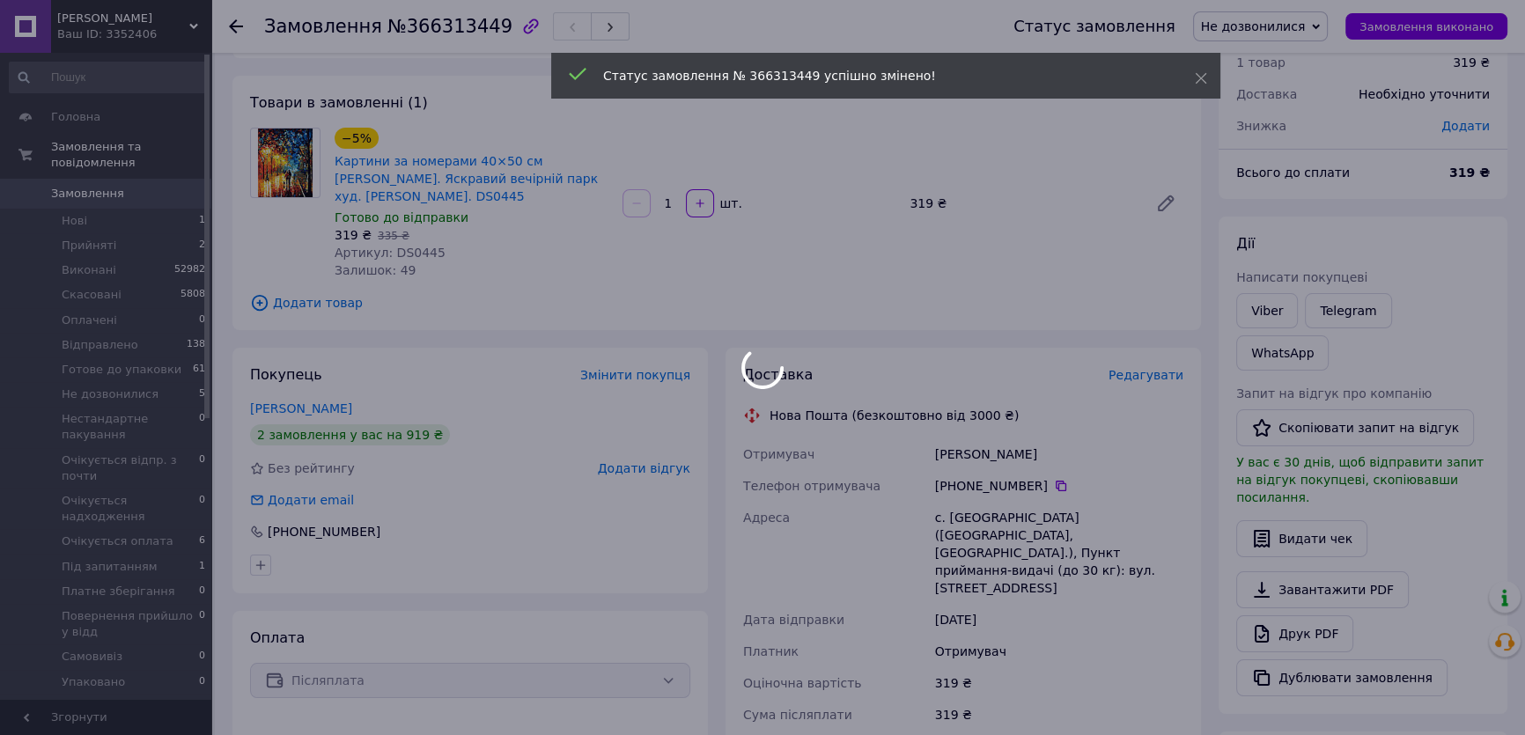
click at [105, 177] on div at bounding box center [762, 367] width 1525 height 735
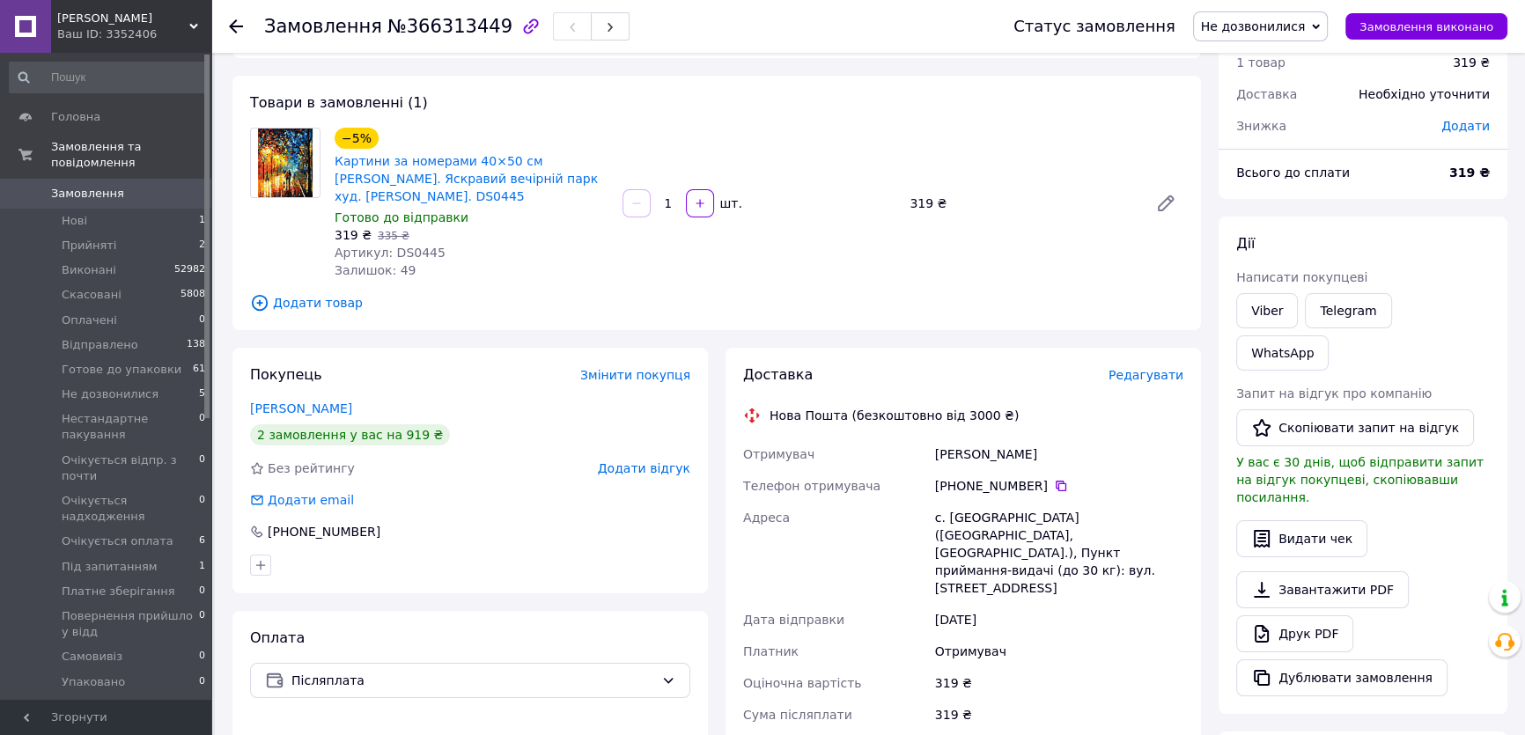
click at [94, 186] on span "Замовлення" at bounding box center [87, 194] width 73 height 16
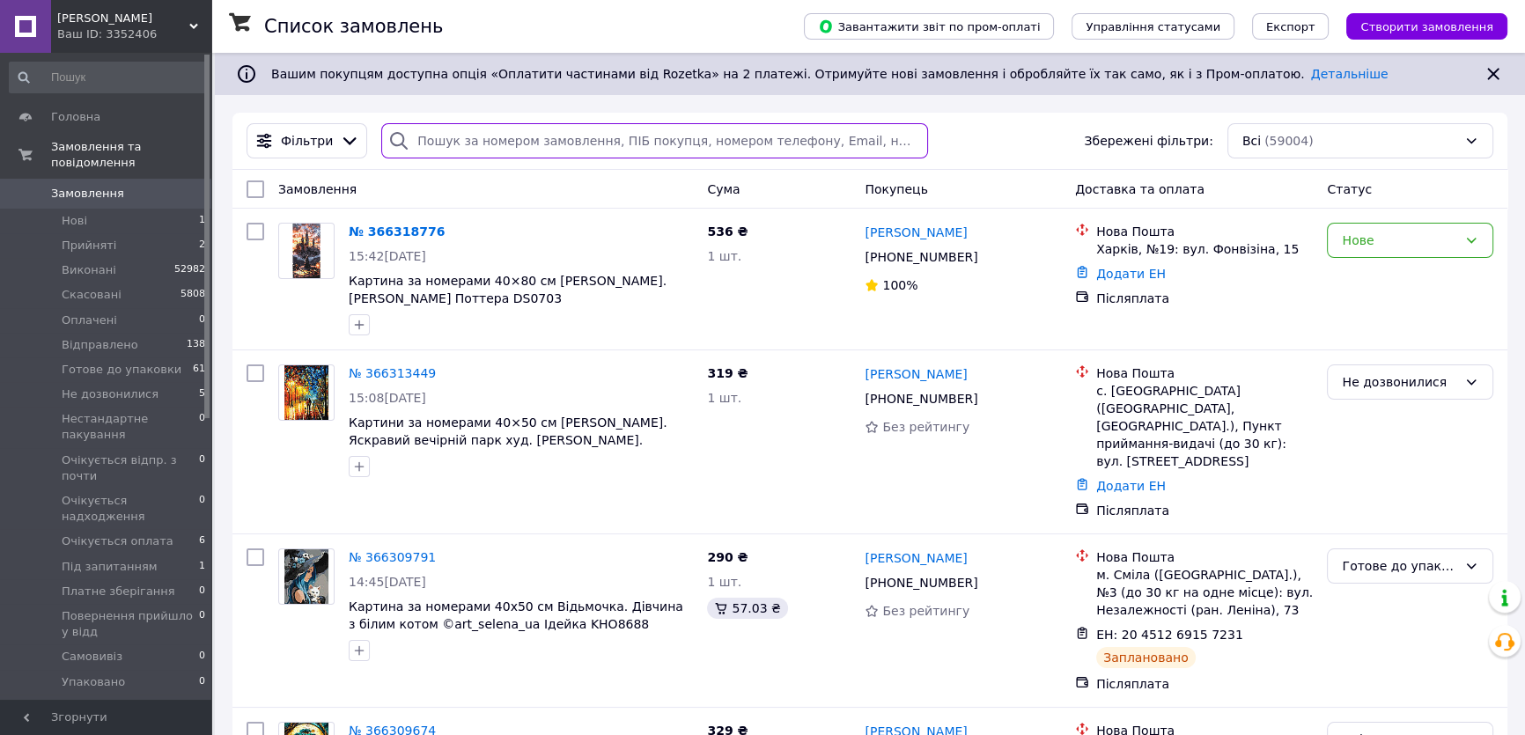
click at [414, 137] on input "search" at bounding box center [654, 140] width 546 height 35
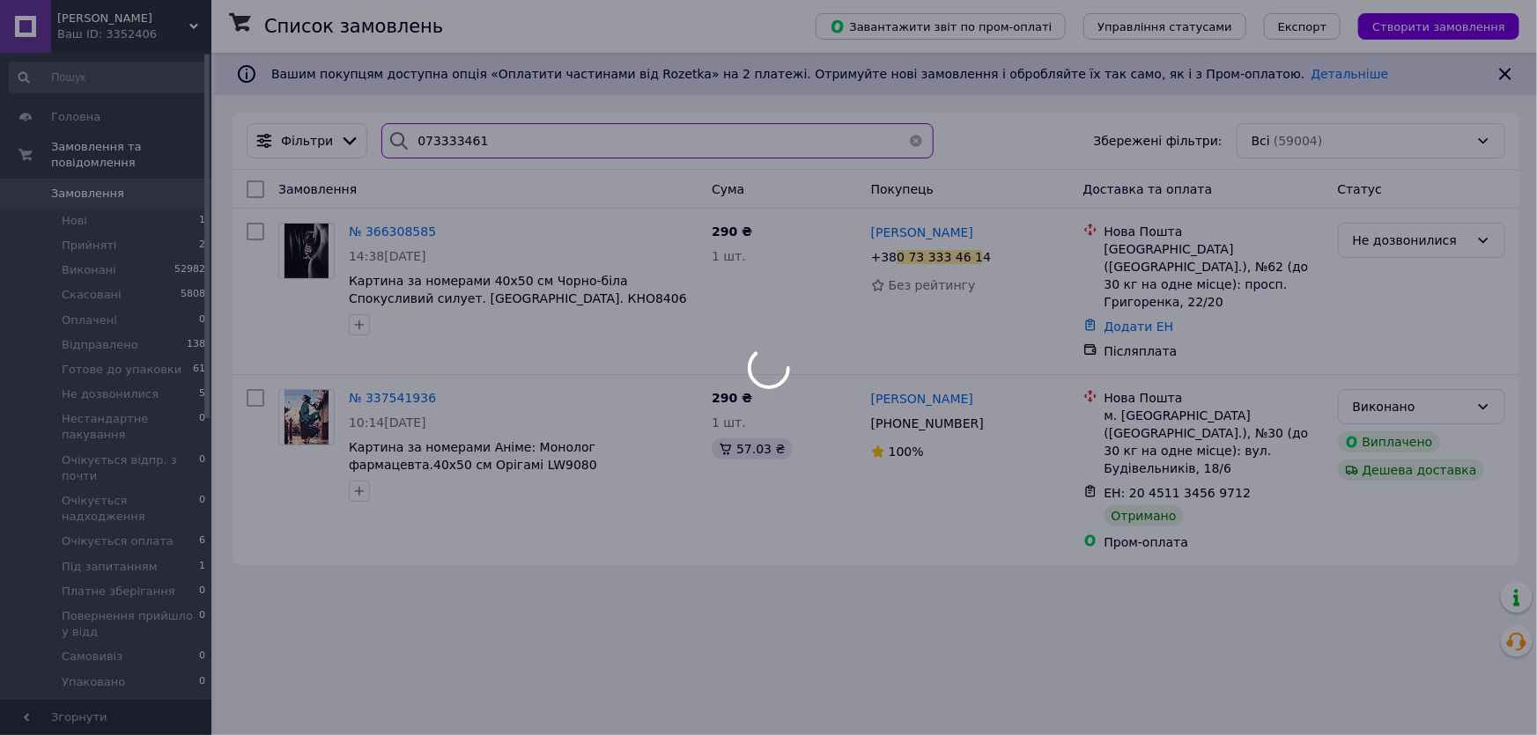
type input "0733334614"
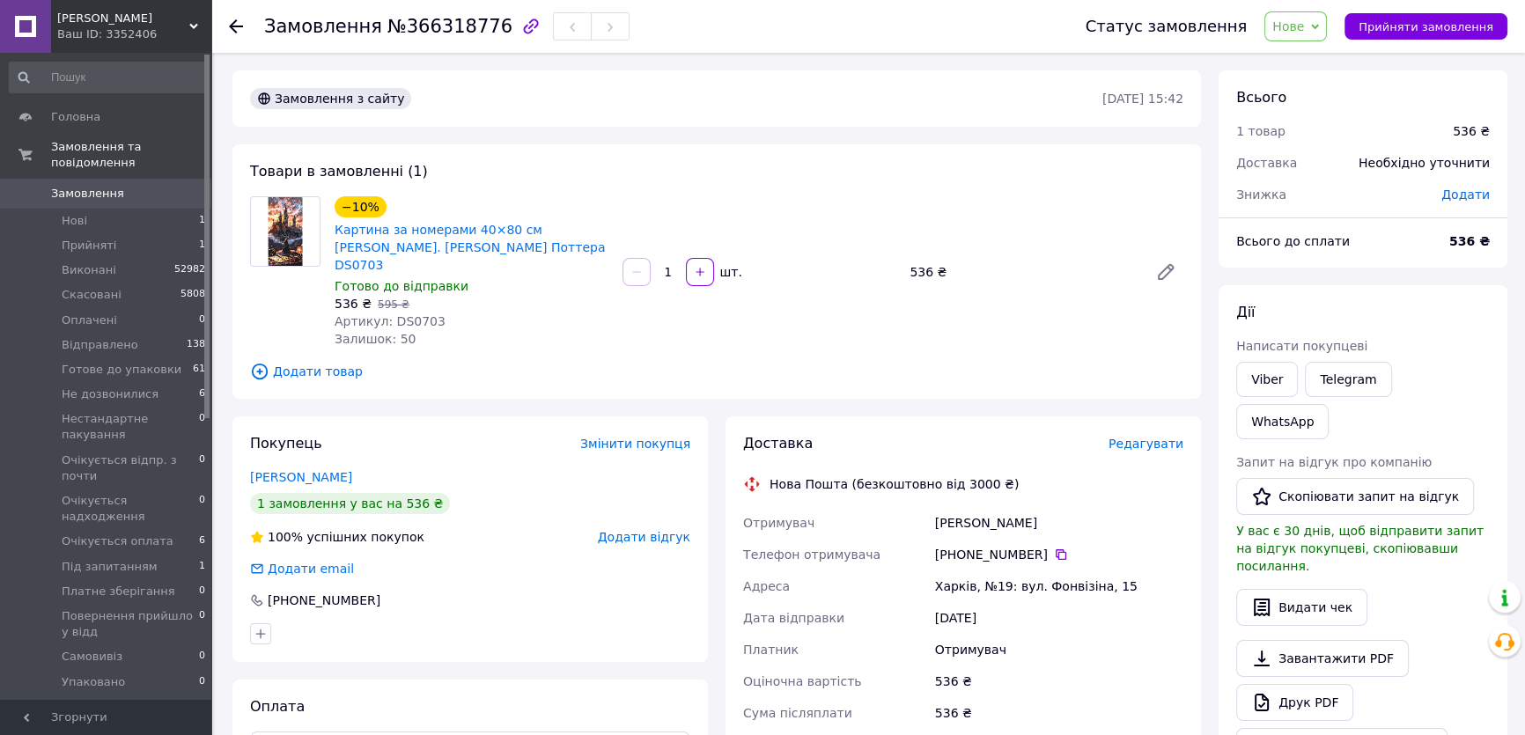
click at [240, 31] on icon at bounding box center [236, 26] width 14 height 14
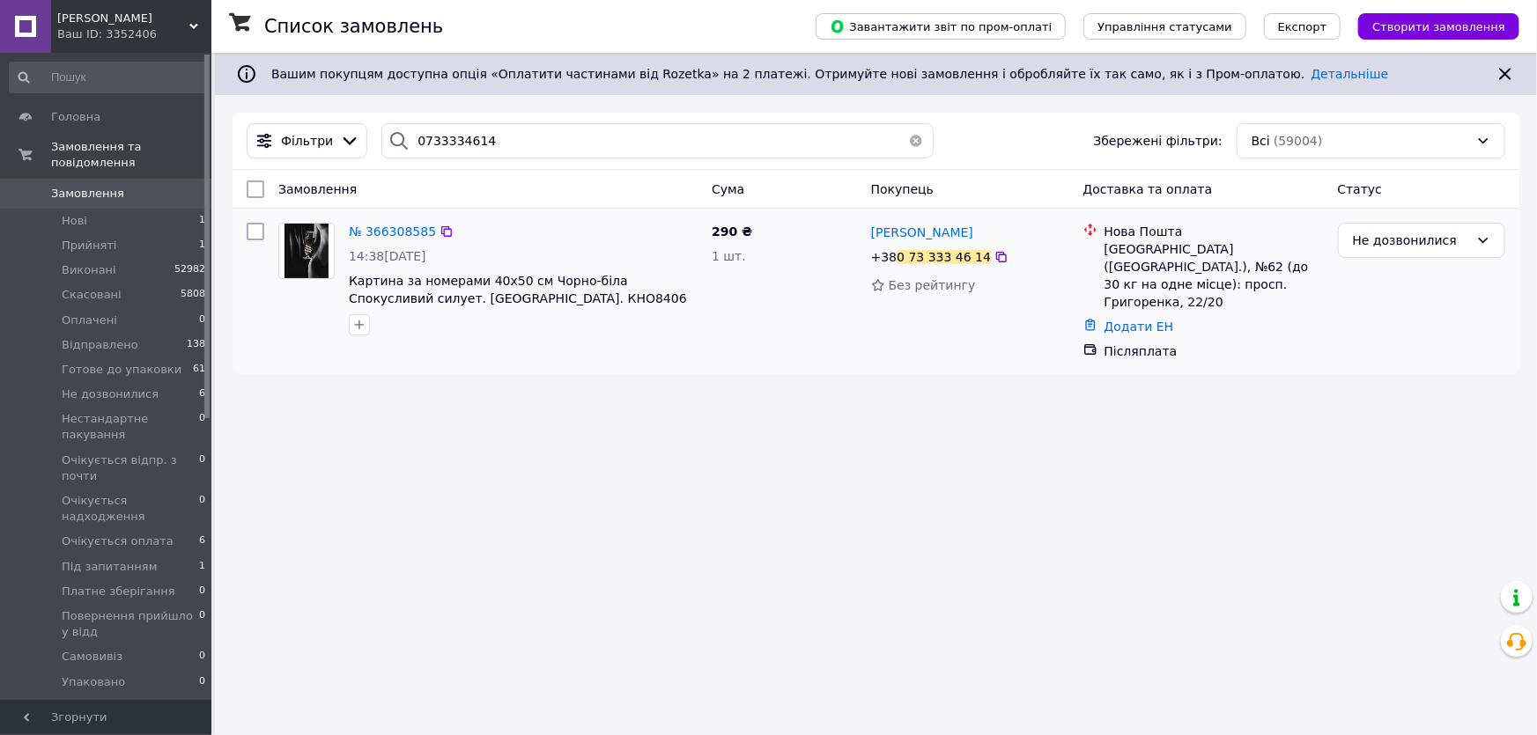
click at [298, 261] on img at bounding box center [306, 251] width 44 height 55
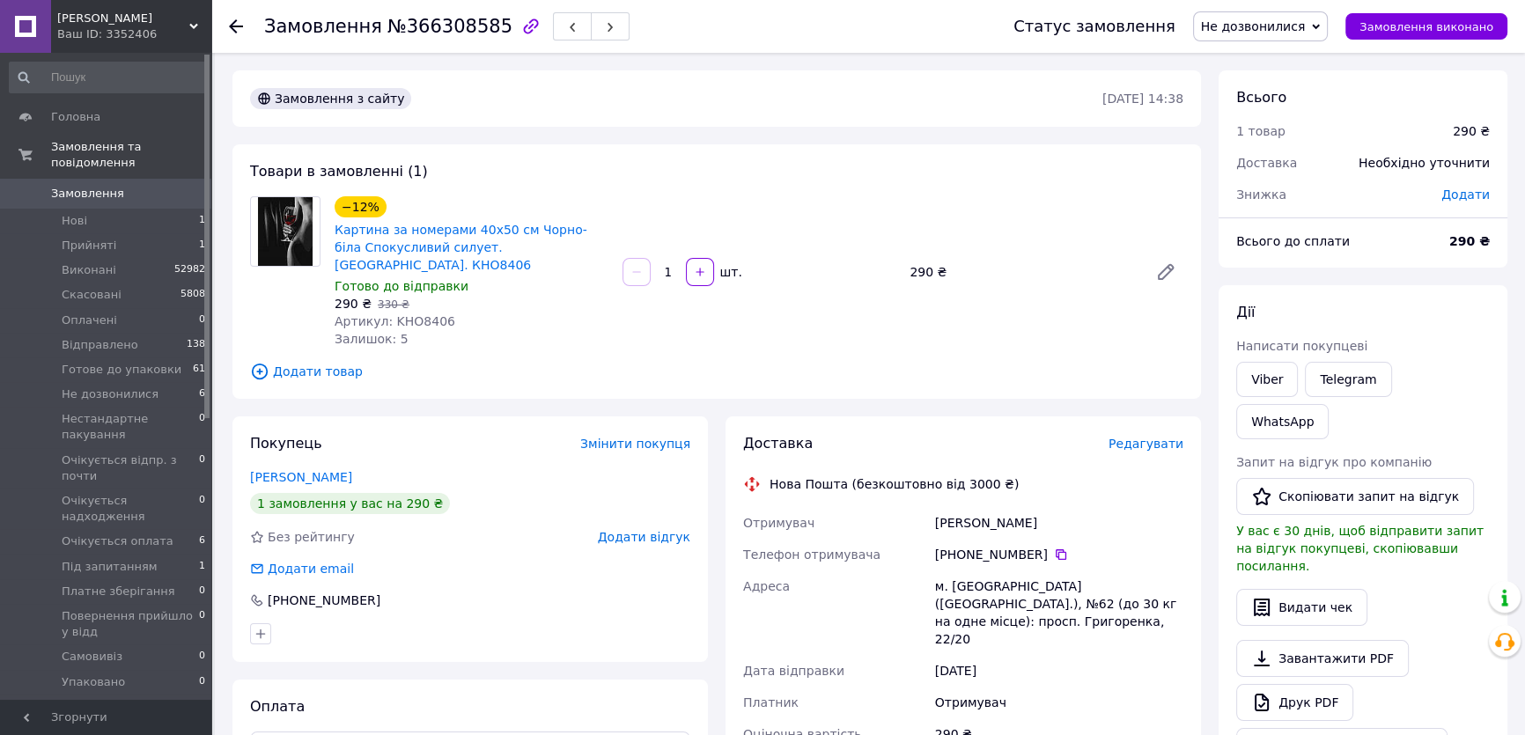
click at [1150, 437] on span "Редагувати" at bounding box center [1146, 444] width 75 height 14
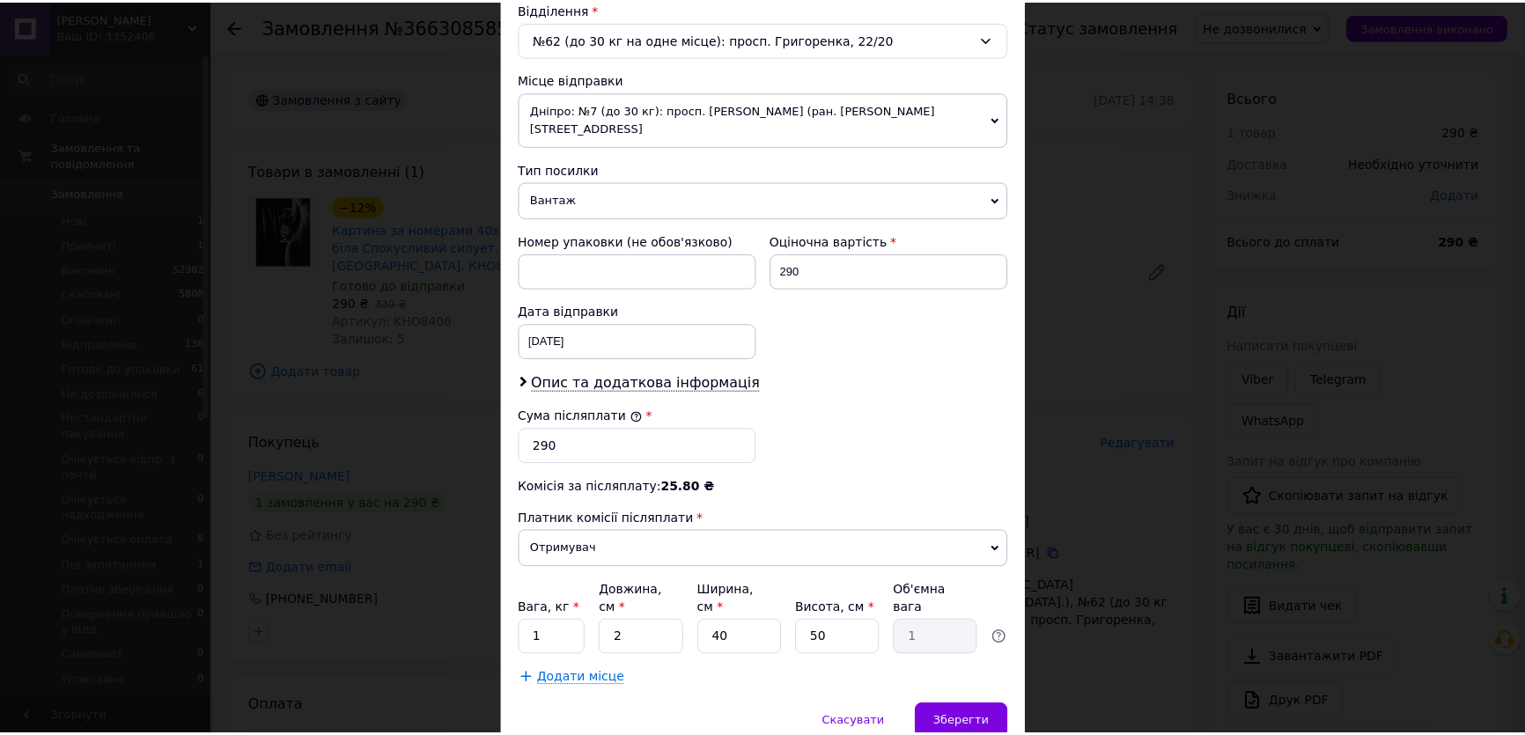
scroll to position [560, 0]
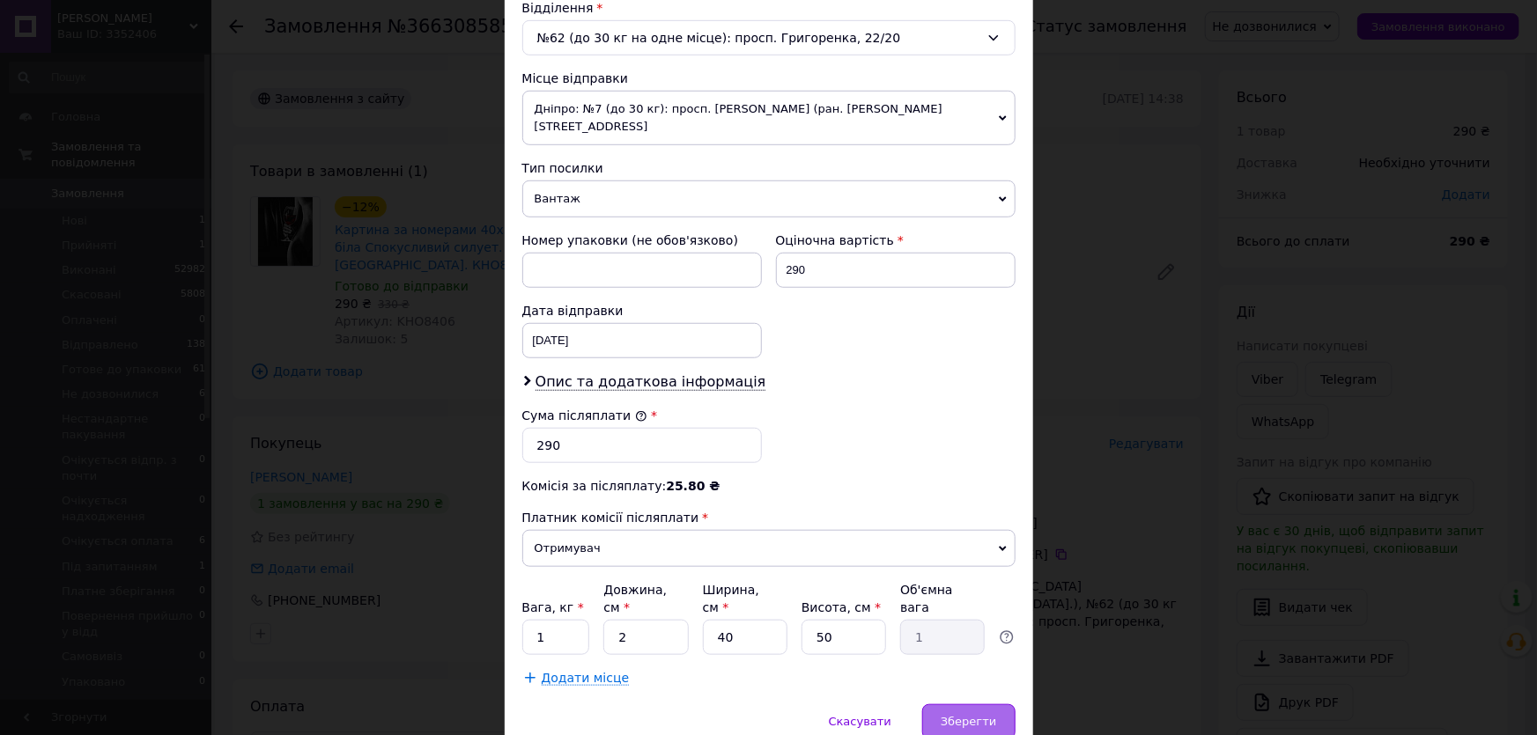
click at [977, 715] on span "Зберегти" at bounding box center [968, 721] width 55 height 13
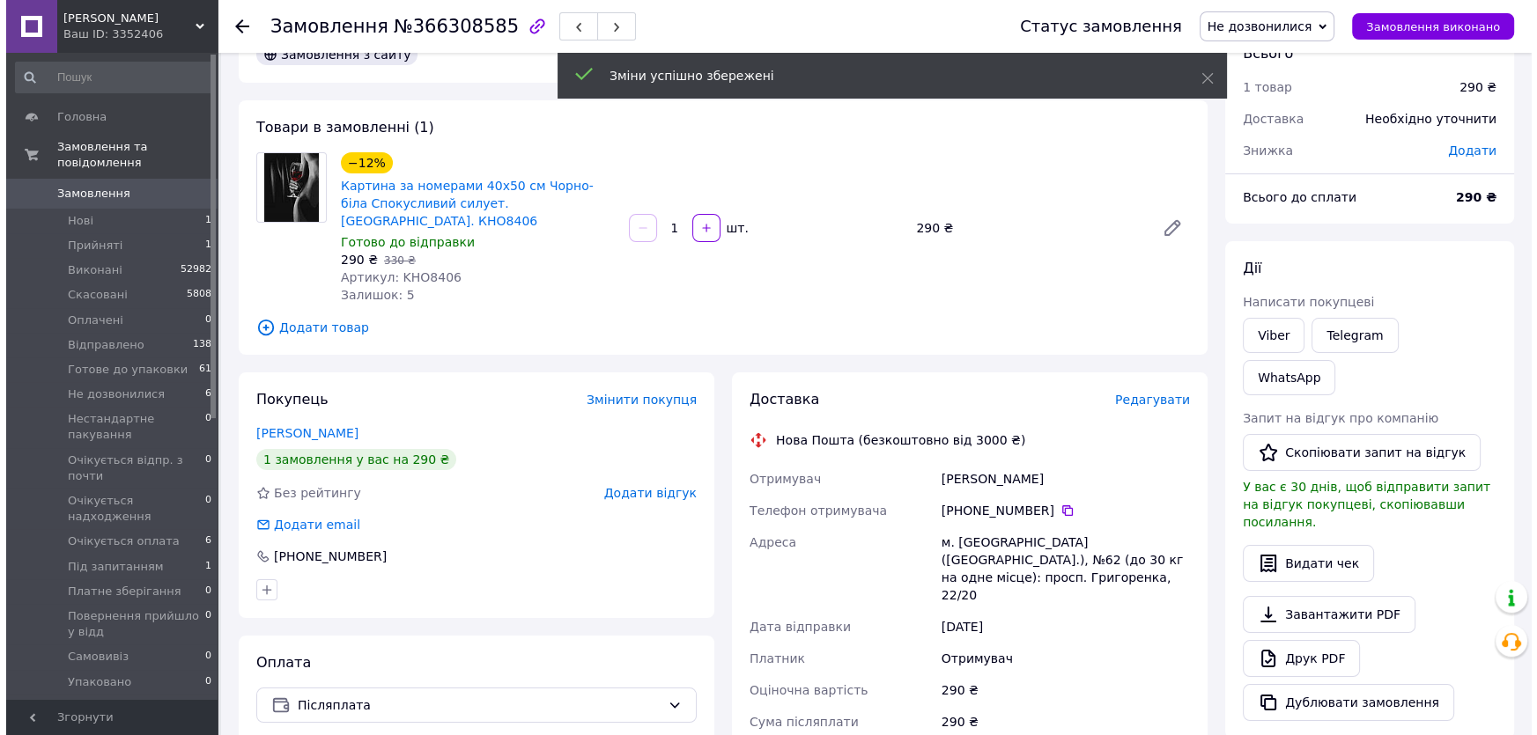
scroll to position [79, 0]
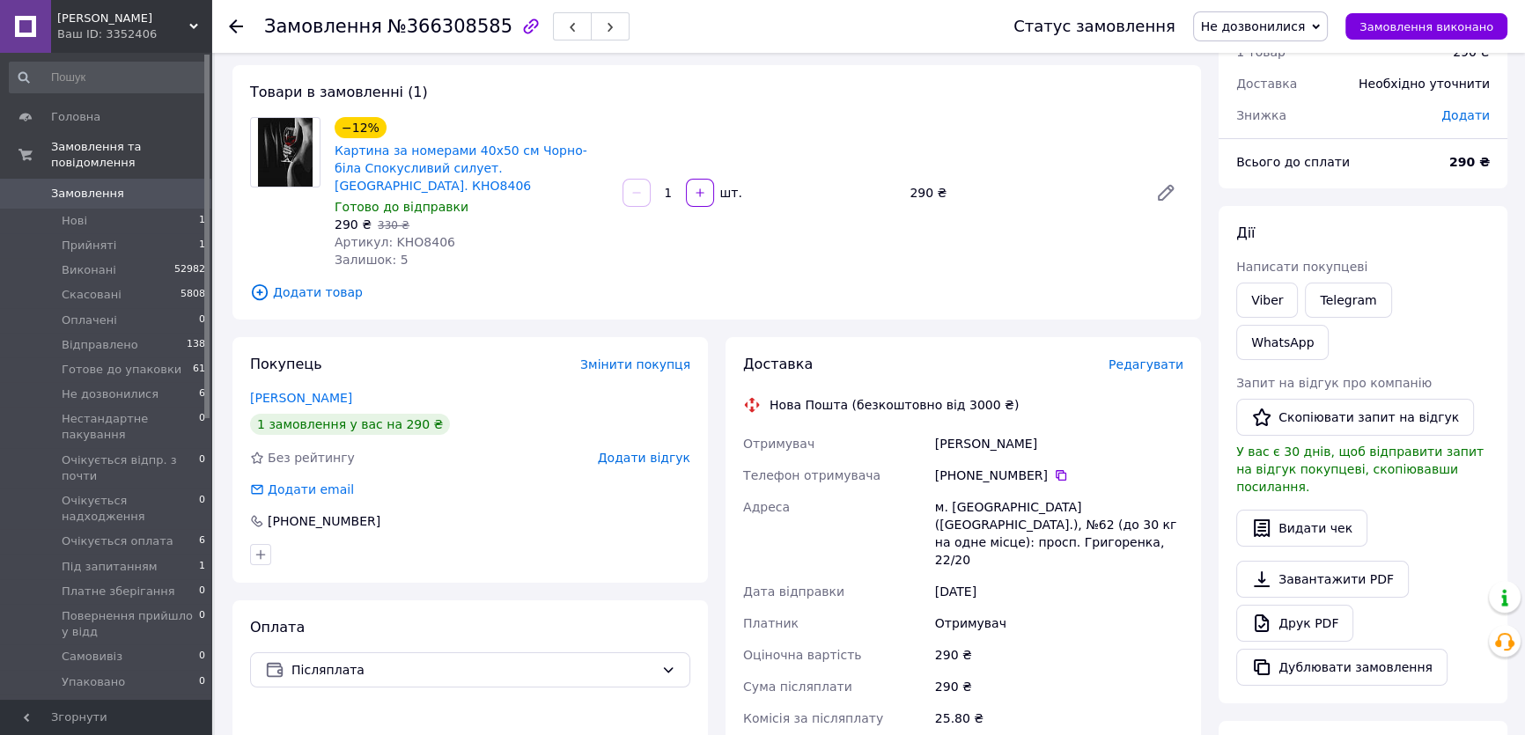
click at [1146, 358] on span "Редагувати" at bounding box center [1146, 365] width 75 height 14
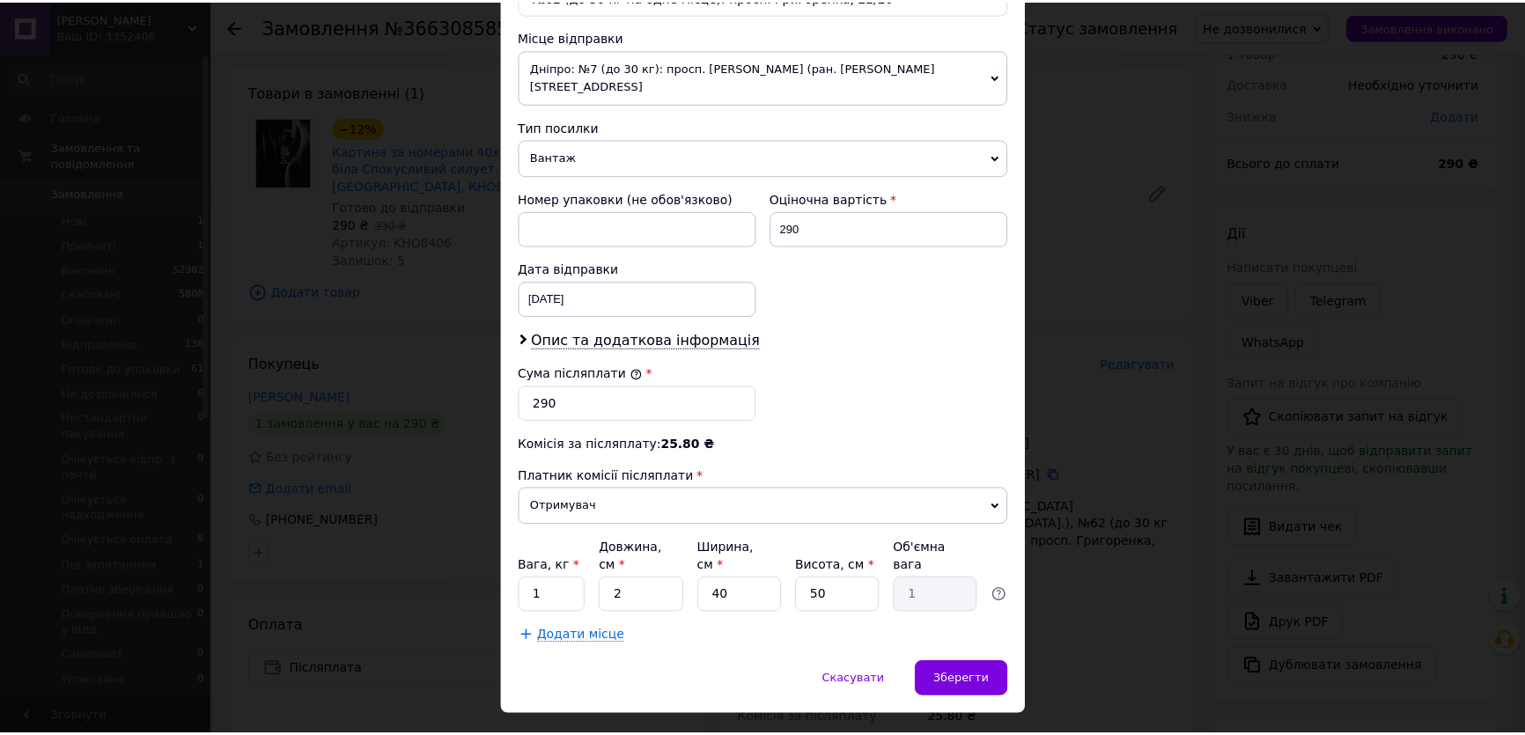
scroll to position [605, 0]
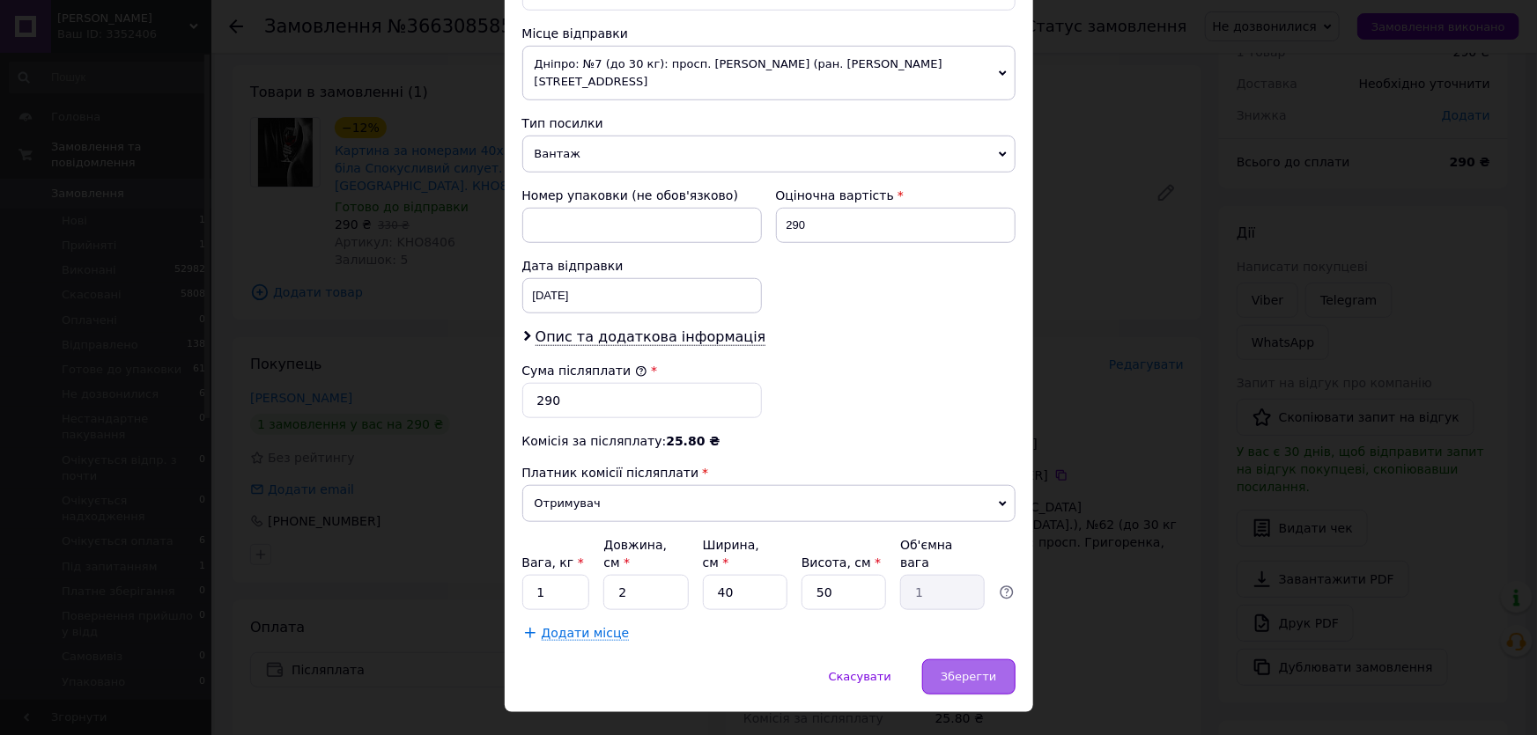
click at [955, 670] on span "Зберегти" at bounding box center [968, 676] width 55 height 13
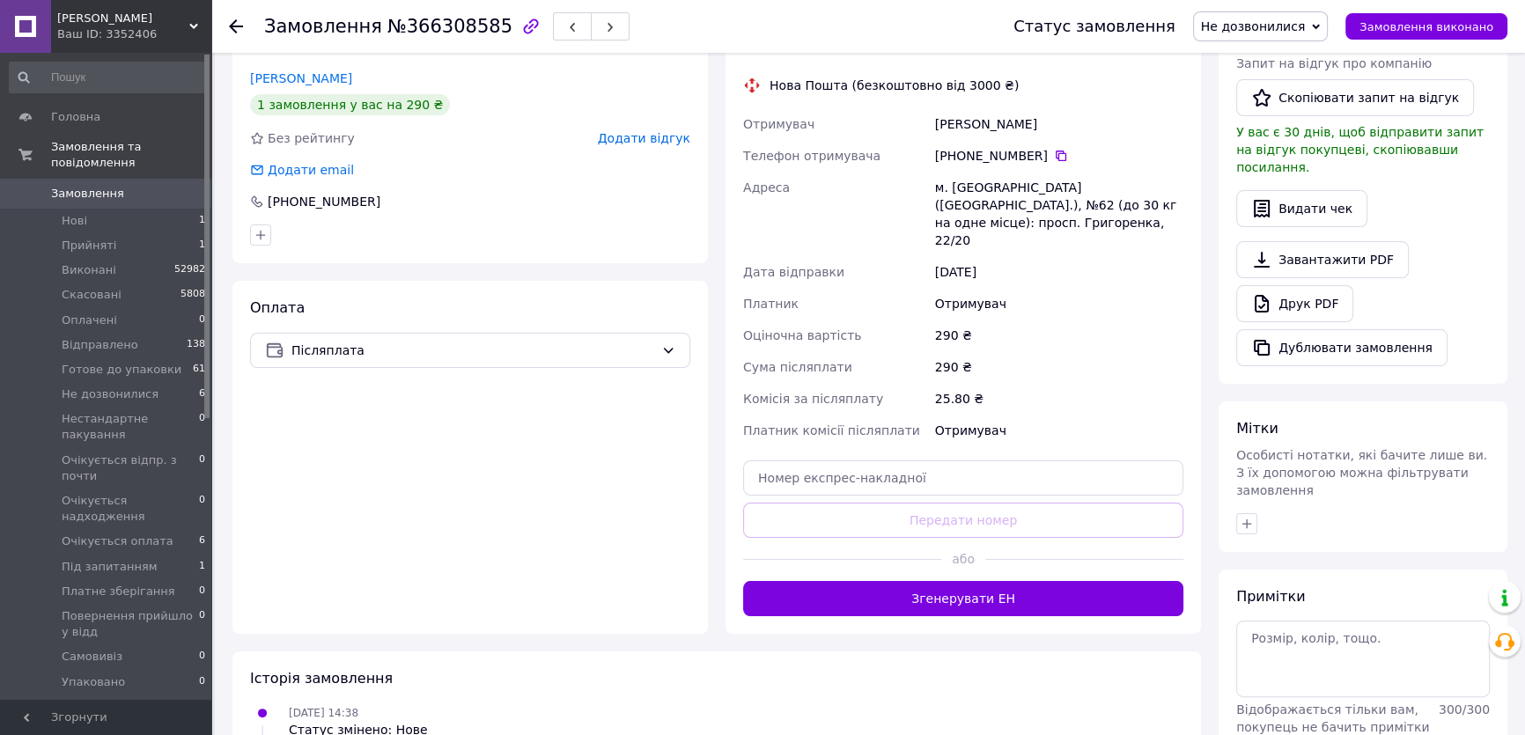
scroll to position [400, 0]
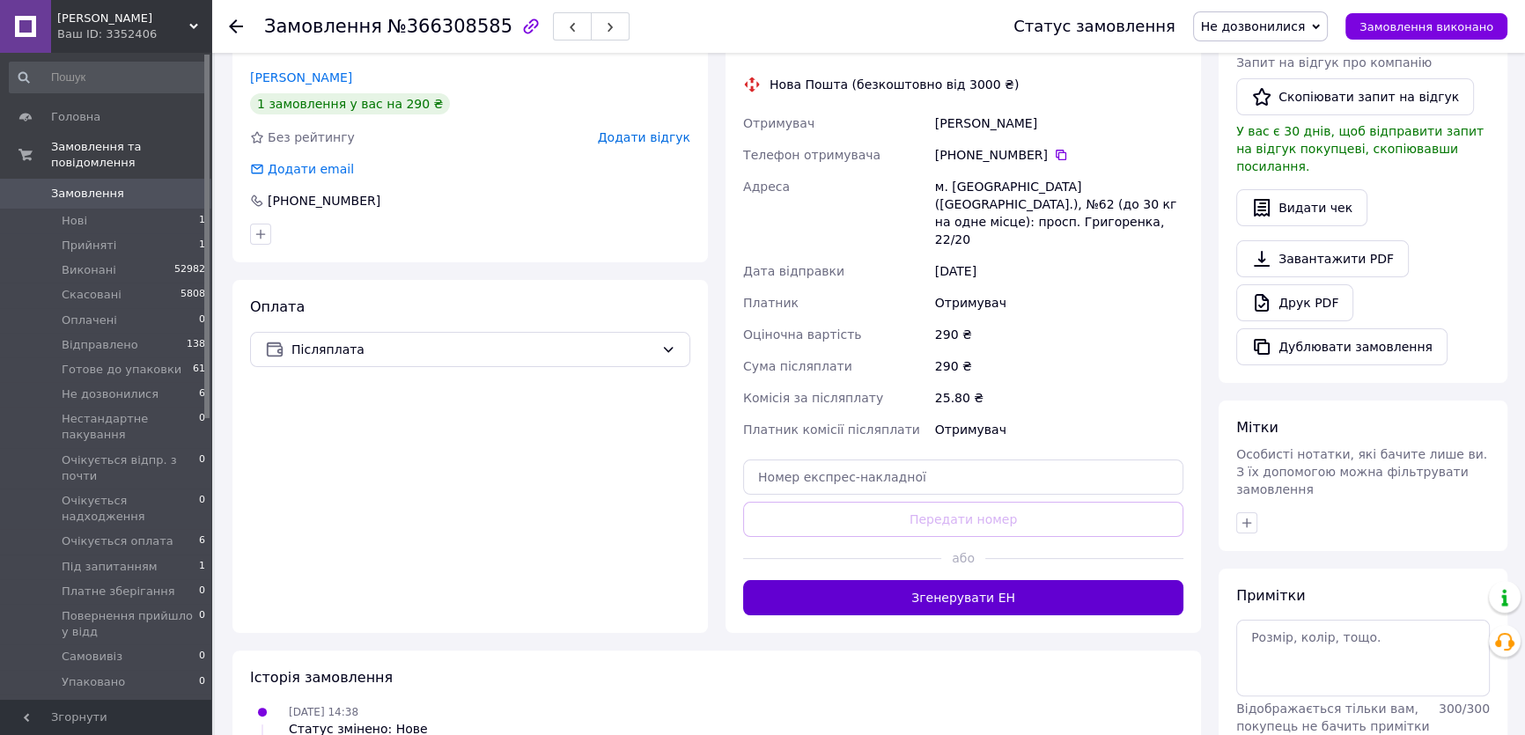
click at [995, 580] on button "Згенерувати ЕН" at bounding box center [963, 597] width 440 height 35
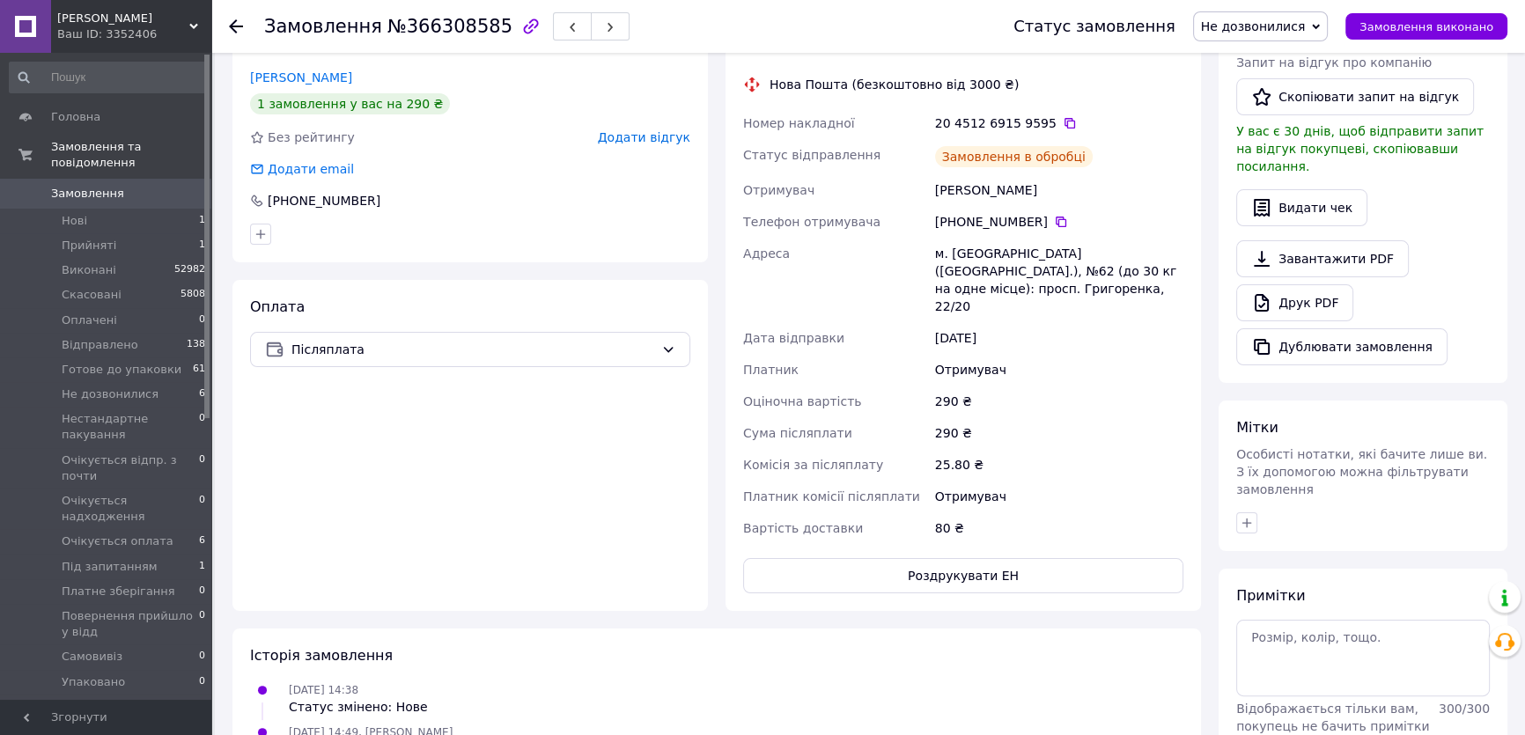
click at [1284, 27] on span "Не дозвонилися" at bounding box center [1253, 26] width 105 height 14
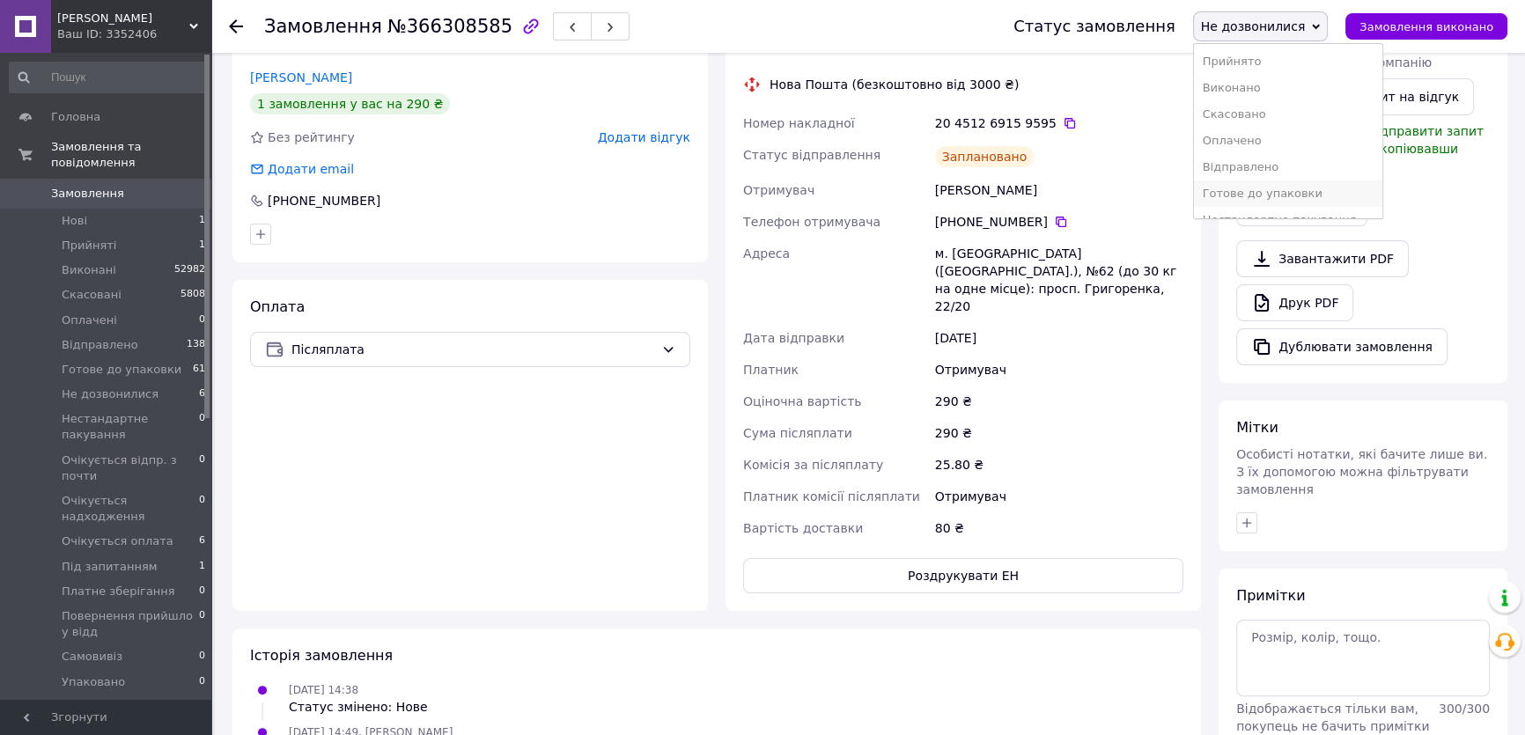
click at [1280, 194] on li "Готове до упаковки" at bounding box center [1288, 194] width 188 height 26
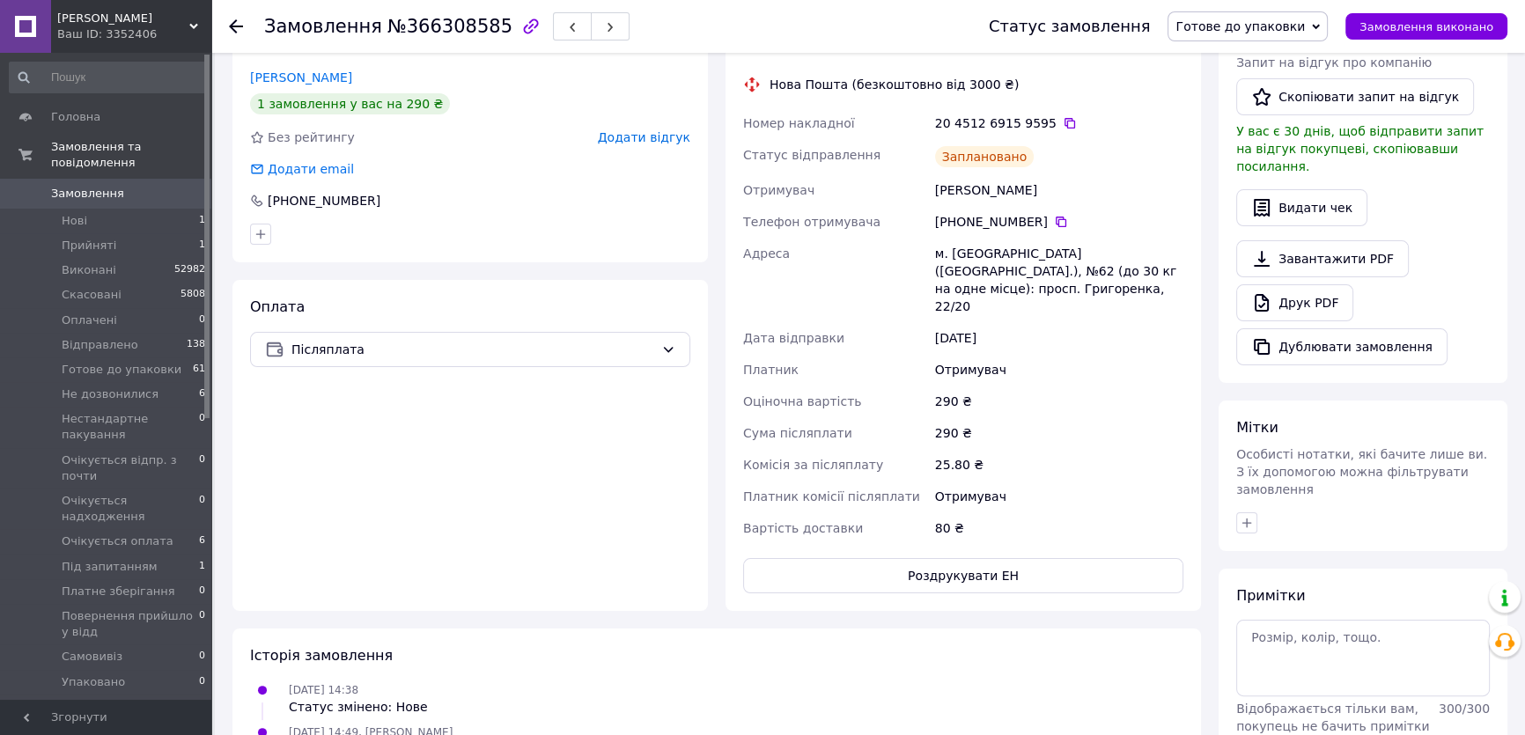
click at [88, 186] on span "Замовлення" at bounding box center [87, 194] width 73 height 16
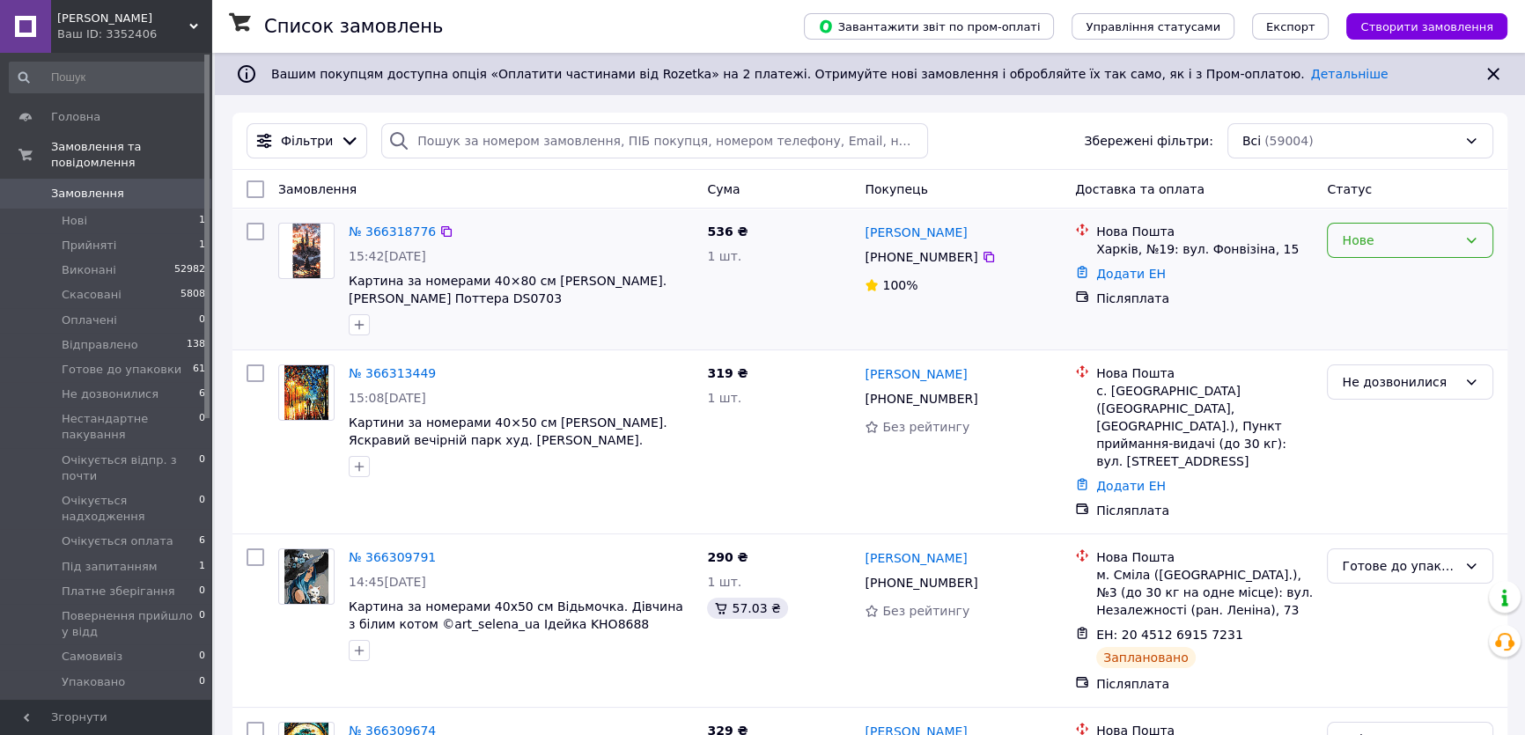
click at [1394, 232] on div "Нове" at bounding box center [1399, 240] width 115 height 19
click at [1374, 278] on li "Прийнято" at bounding box center [1410, 278] width 165 height 32
click at [306, 261] on img at bounding box center [306, 251] width 49 height 55
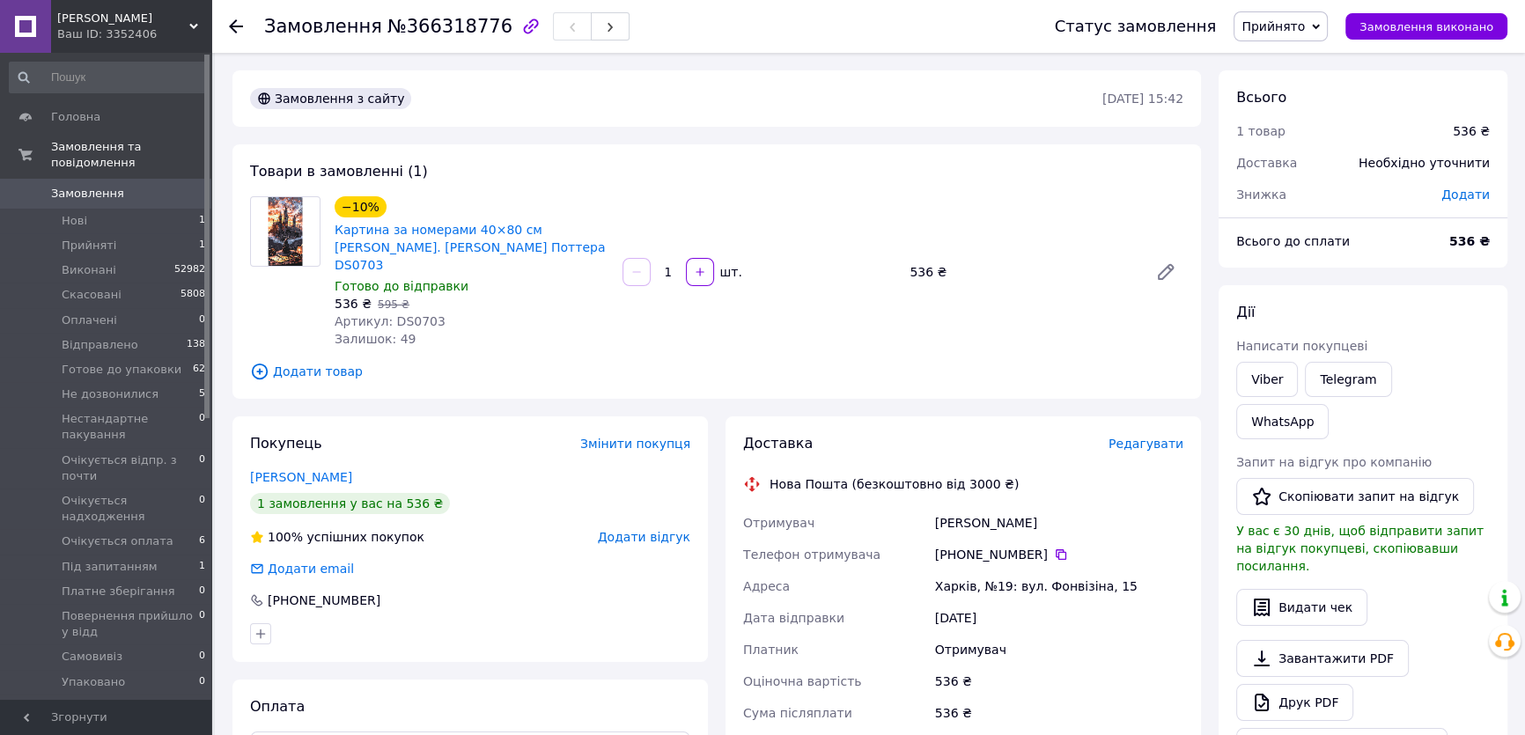
click at [1294, 31] on span "Прийнято" at bounding box center [1273, 26] width 63 height 14
click at [1303, 193] on li "Не дозвонилися" at bounding box center [1329, 194] width 188 height 26
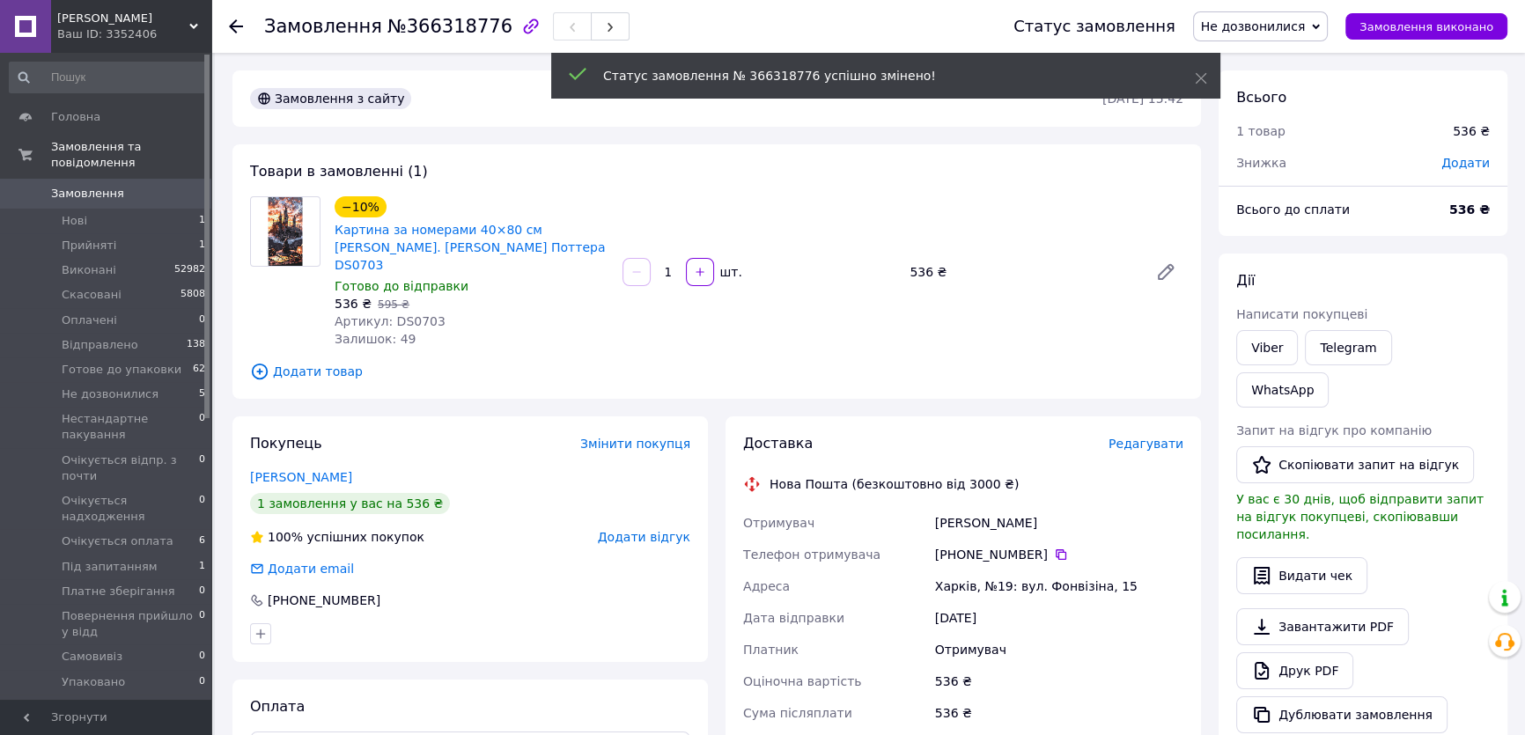
click at [84, 186] on span "Замовлення" at bounding box center [87, 194] width 73 height 16
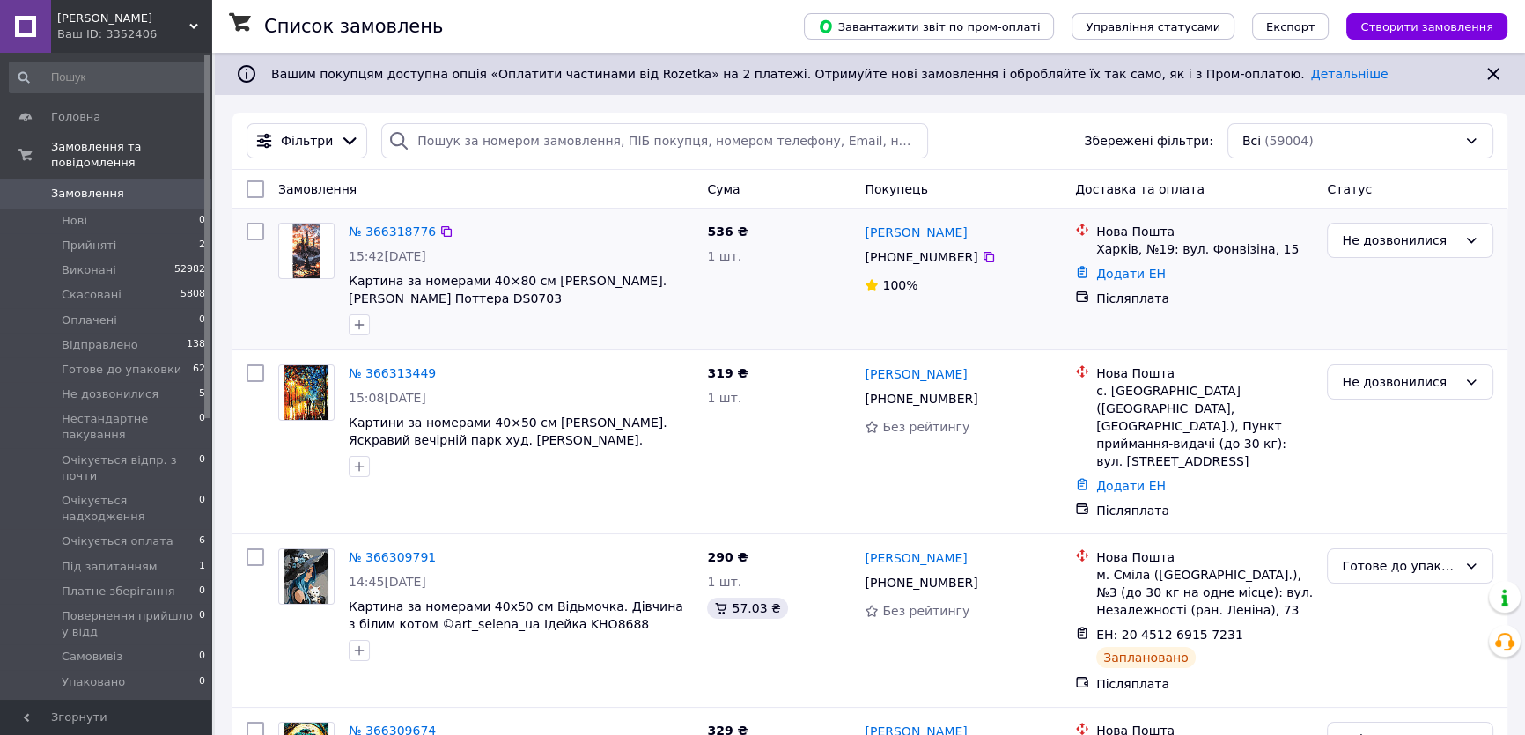
click at [308, 255] on img at bounding box center [306, 251] width 49 height 55
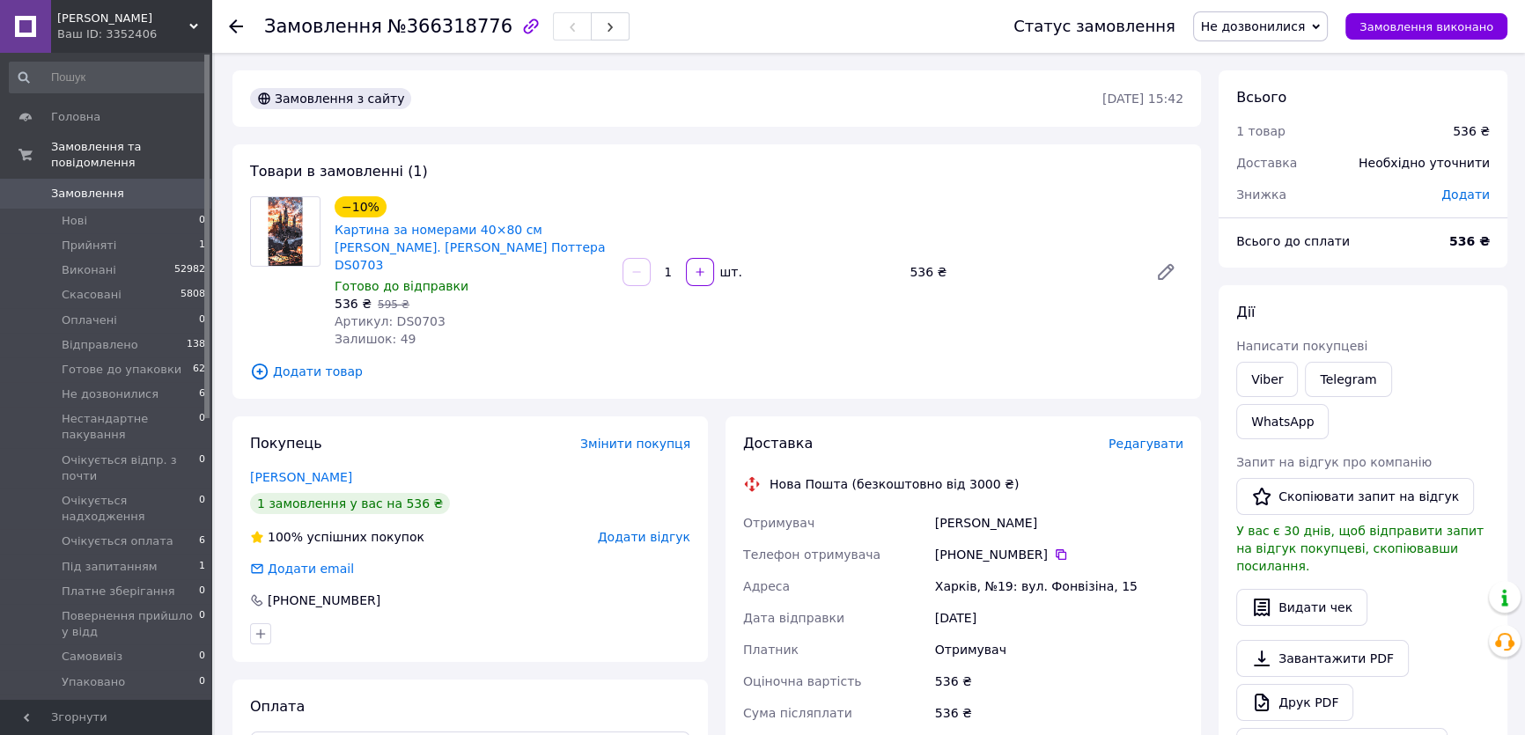
click at [1151, 437] on span "Редагувати" at bounding box center [1146, 444] width 75 height 14
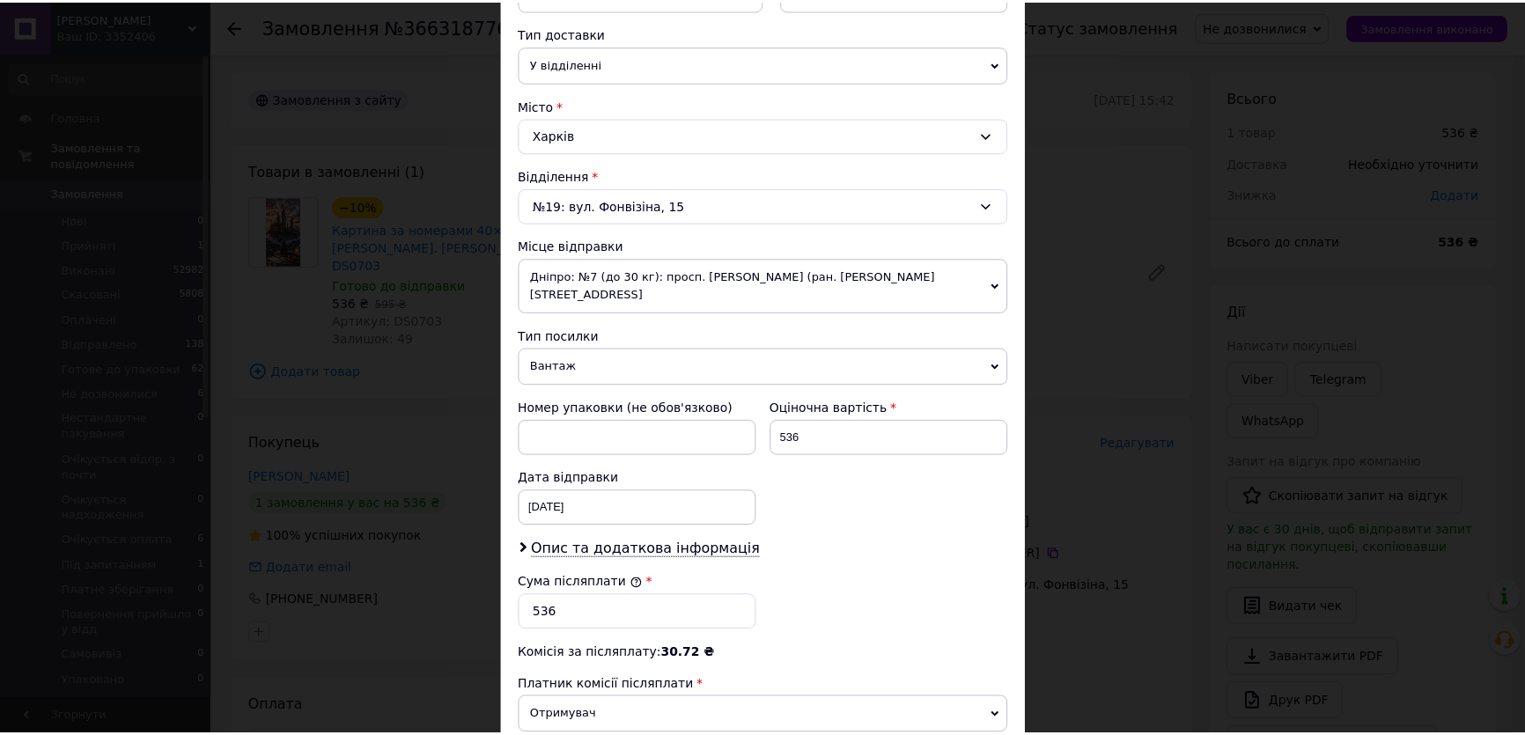
scroll to position [605, 0]
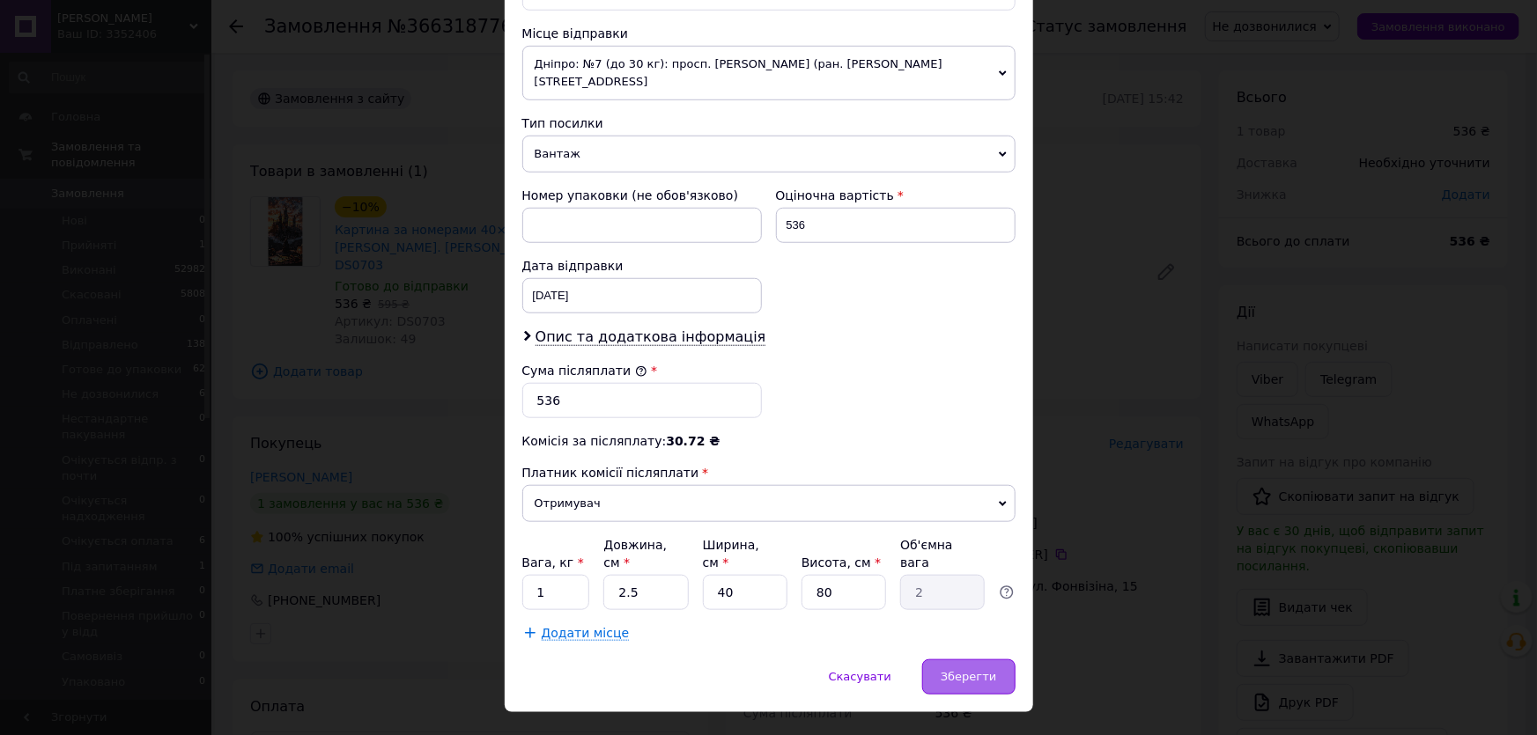
click at [960, 670] on span "Зберегти" at bounding box center [968, 676] width 55 height 13
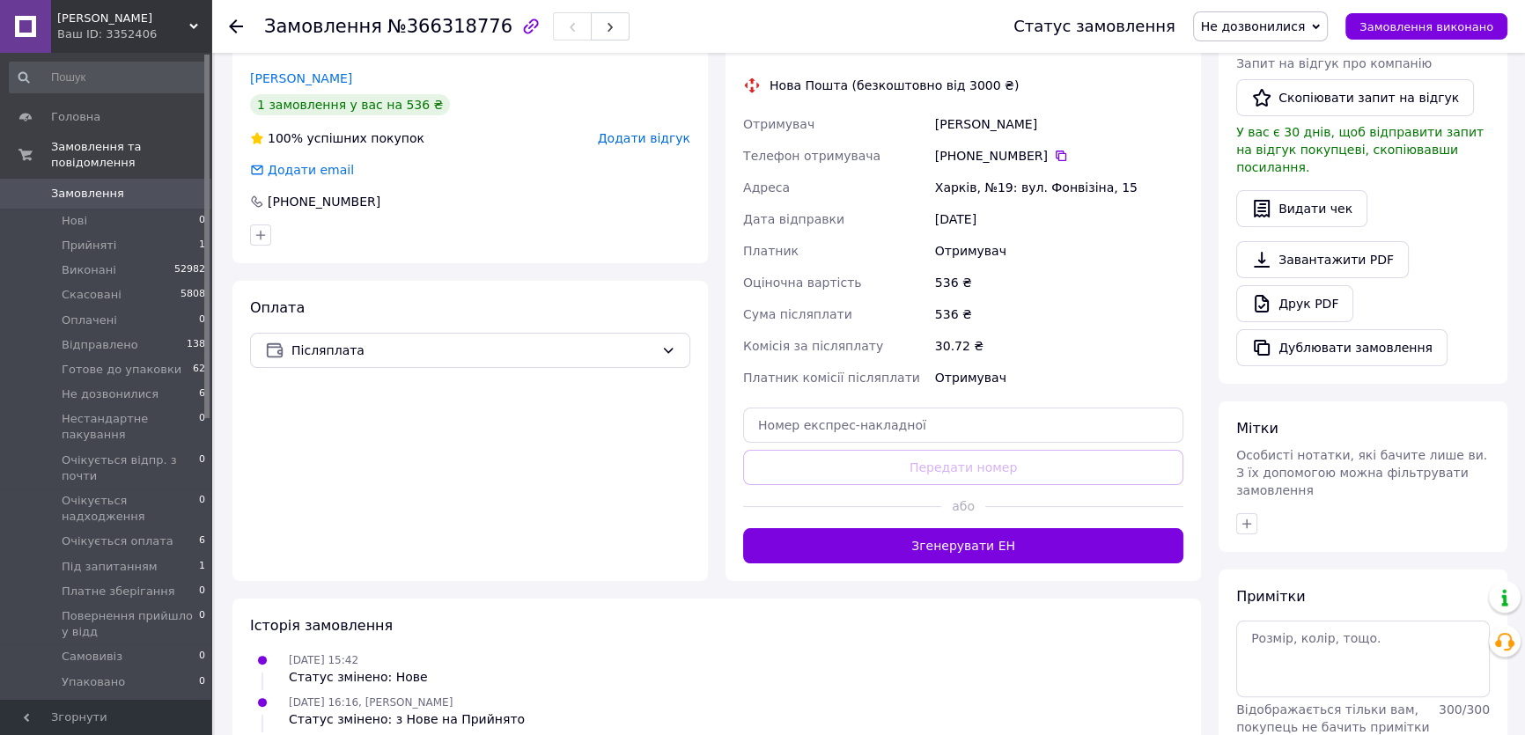
scroll to position [400, 0]
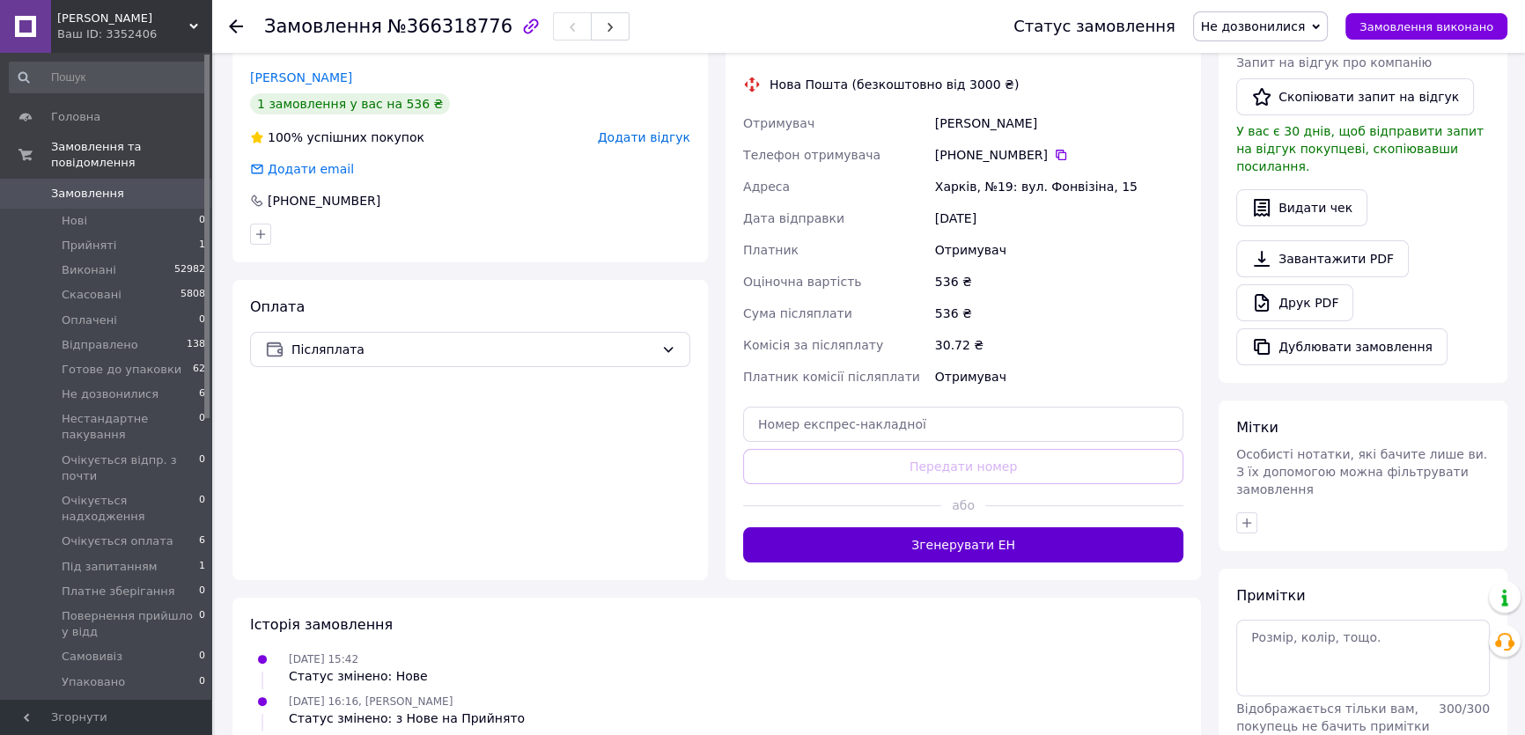
click at [981, 527] on button "Згенерувати ЕН" at bounding box center [963, 544] width 440 height 35
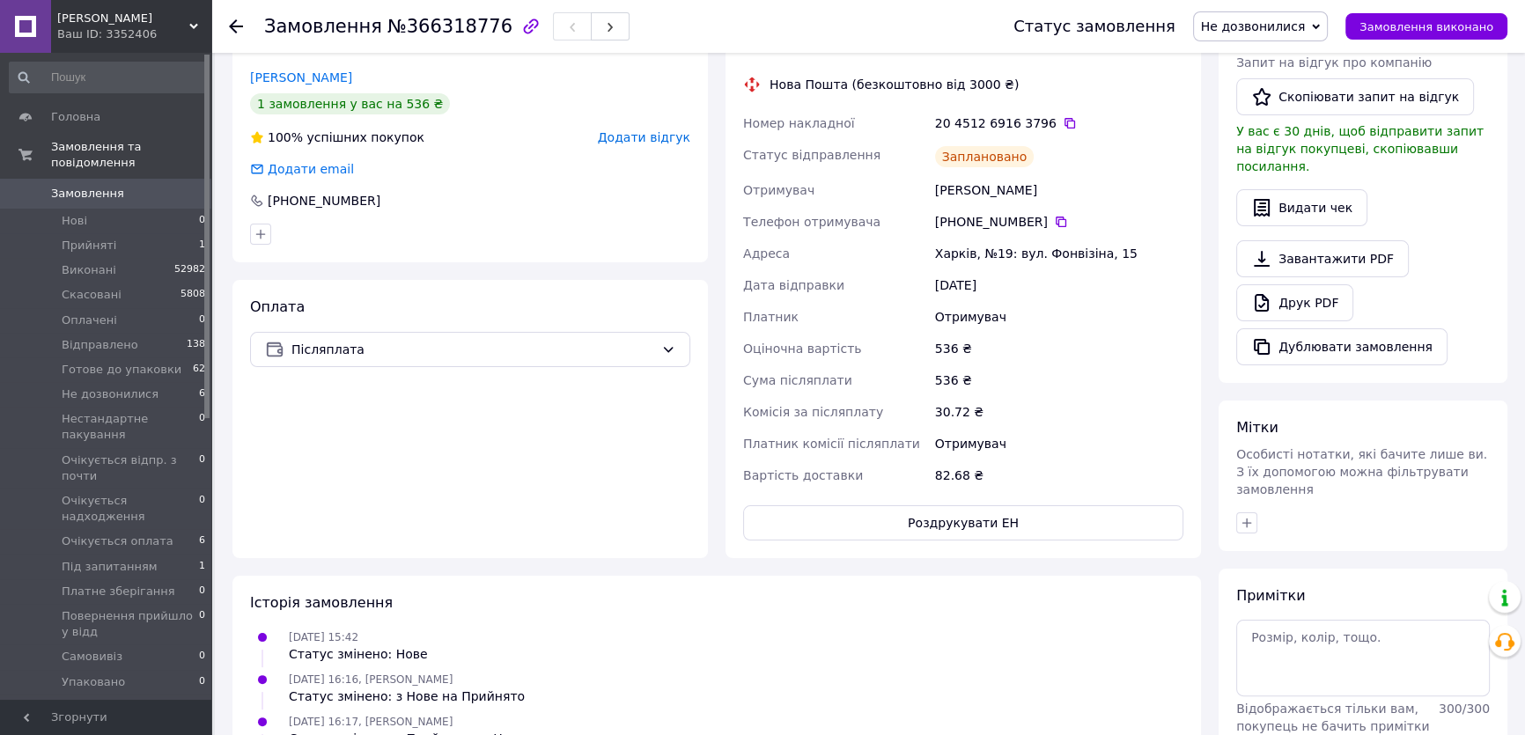
click at [1270, 26] on span "Не дозвонилися" at bounding box center [1253, 26] width 105 height 14
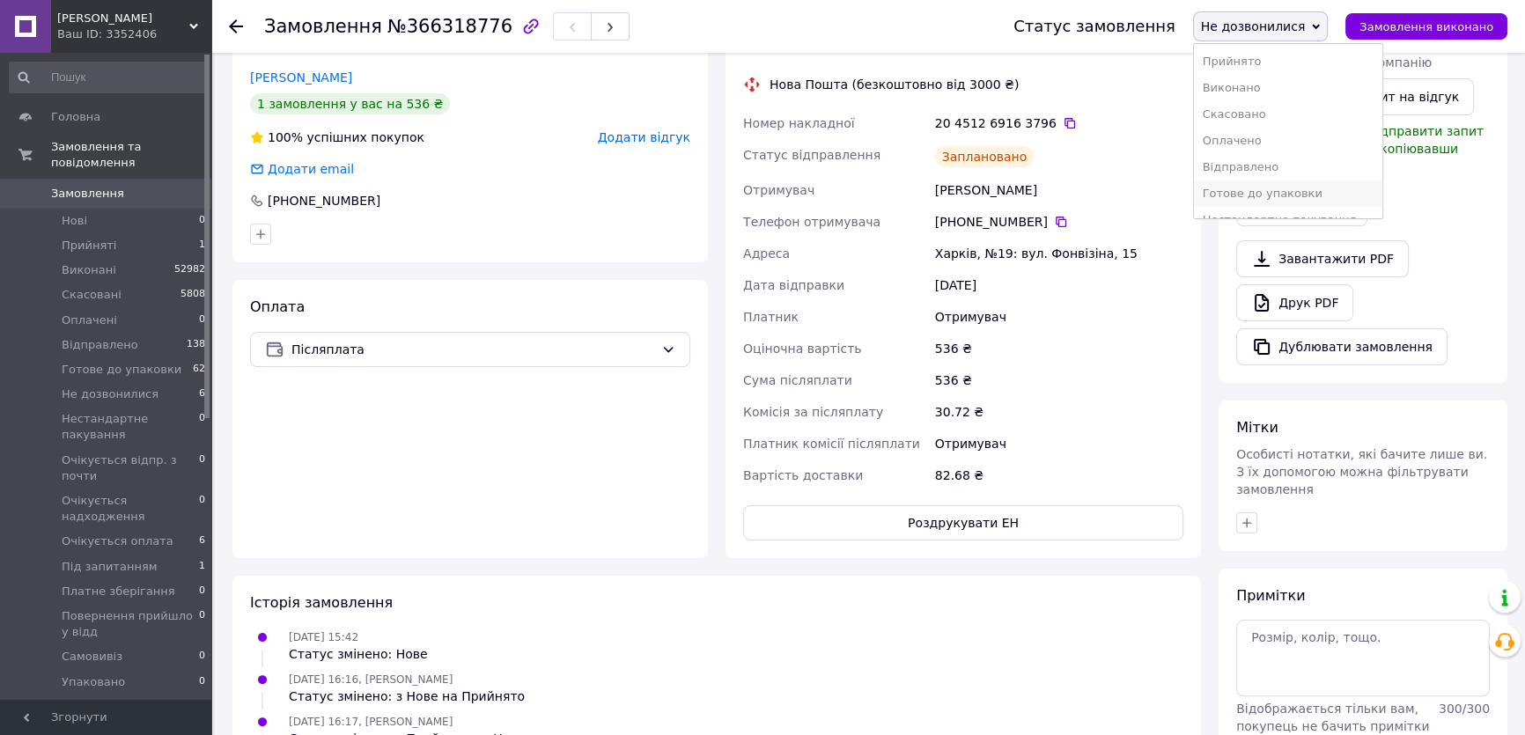
click at [1263, 194] on li "Готове до упаковки" at bounding box center [1288, 194] width 188 height 26
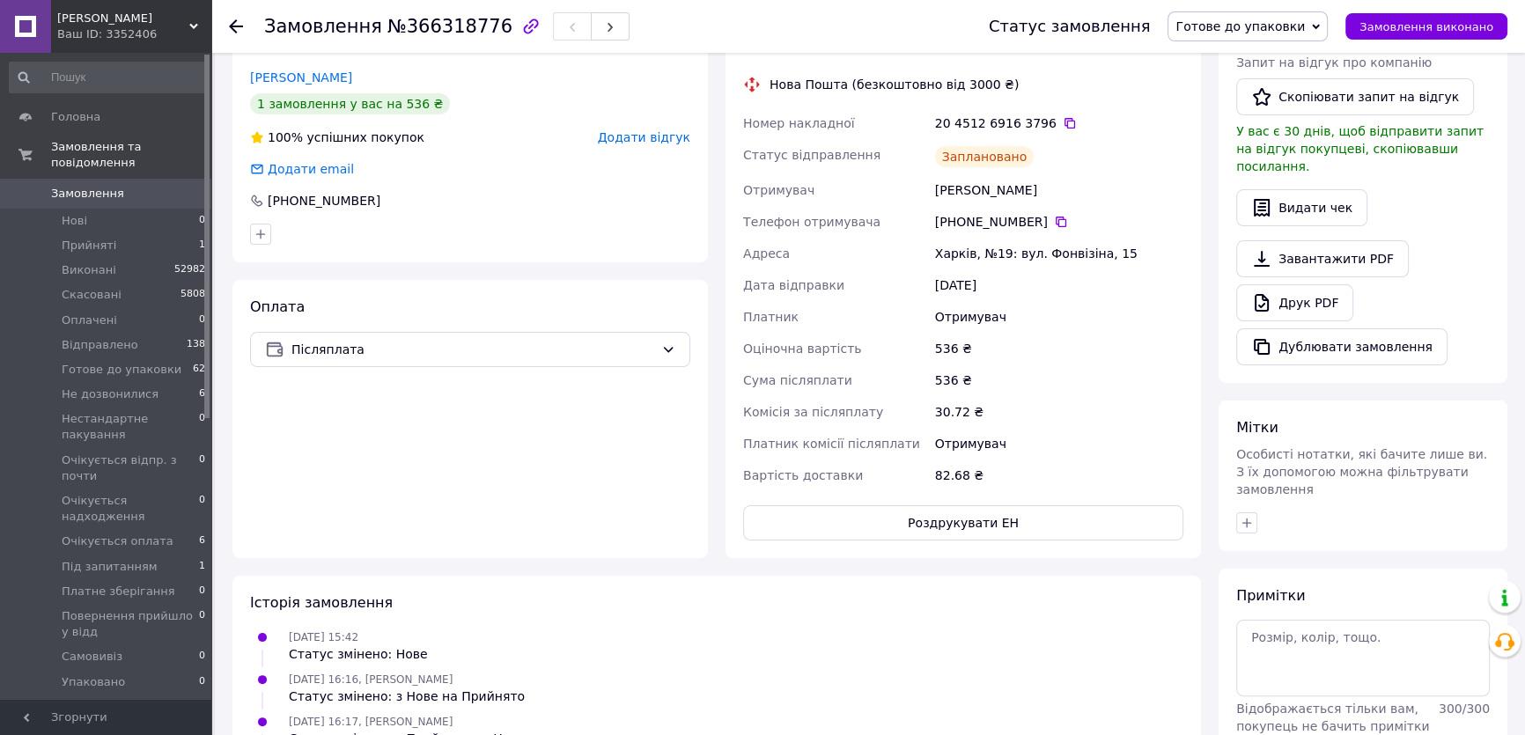
click at [94, 186] on span "Замовлення" at bounding box center [87, 194] width 73 height 16
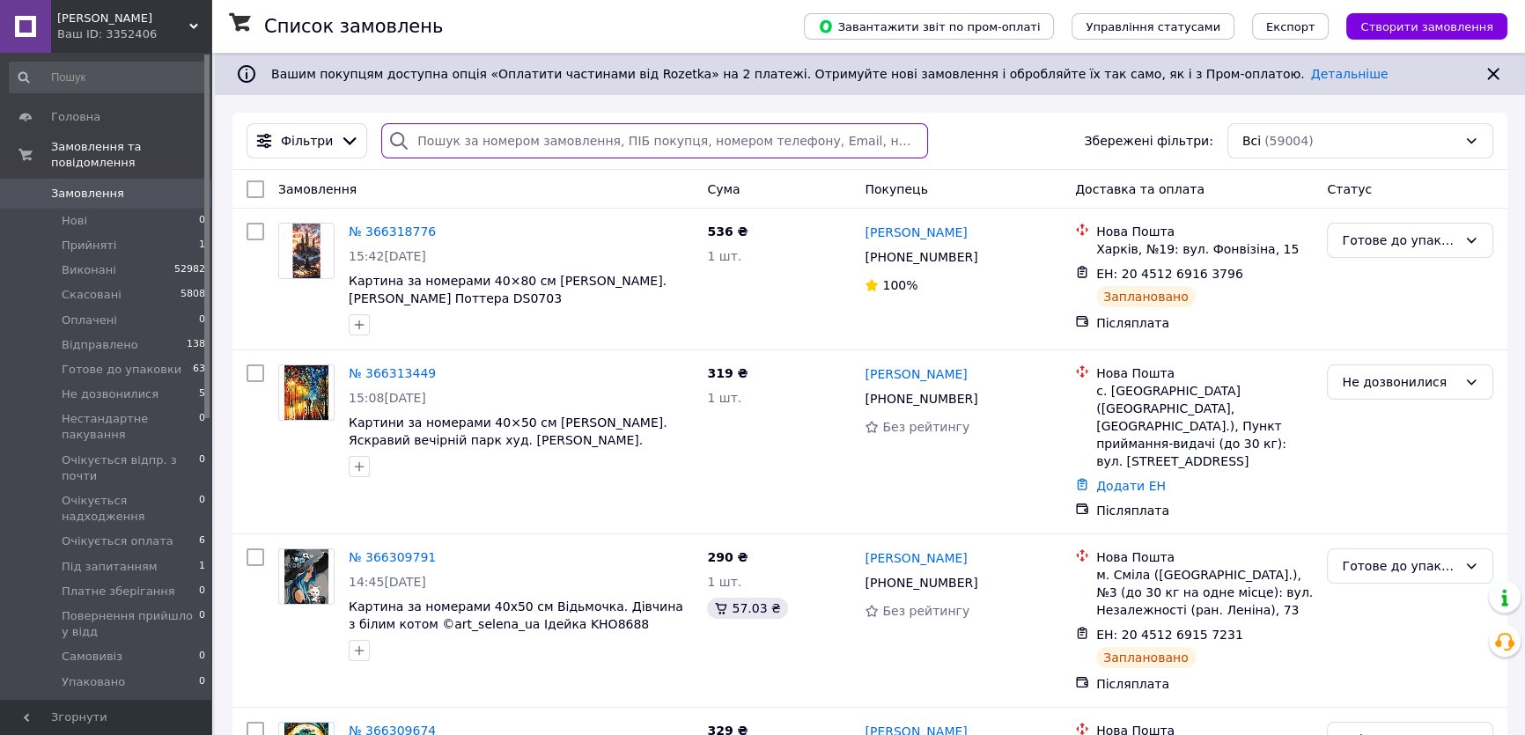
paste input "[PHONE_NUMBER]"
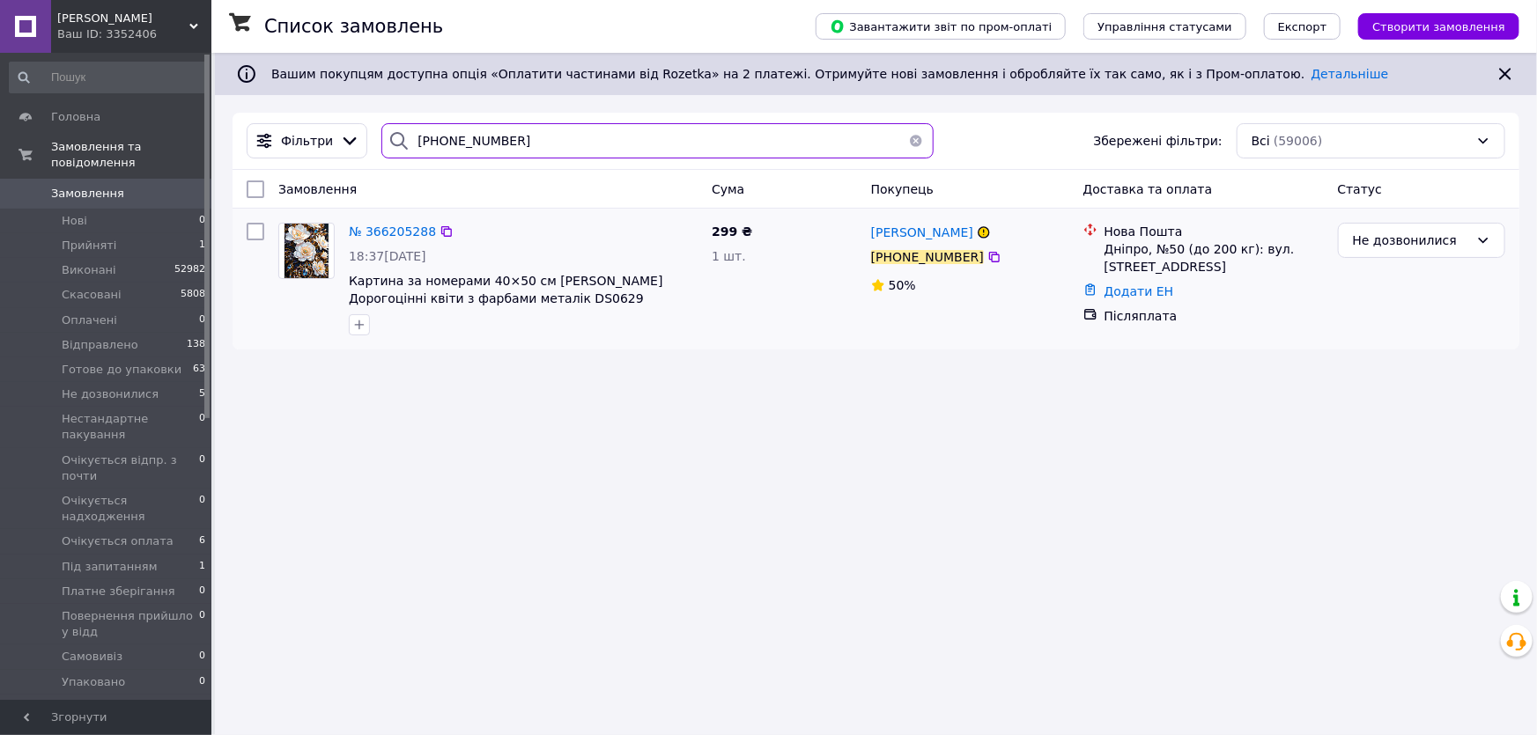
type input "[PHONE_NUMBER]"
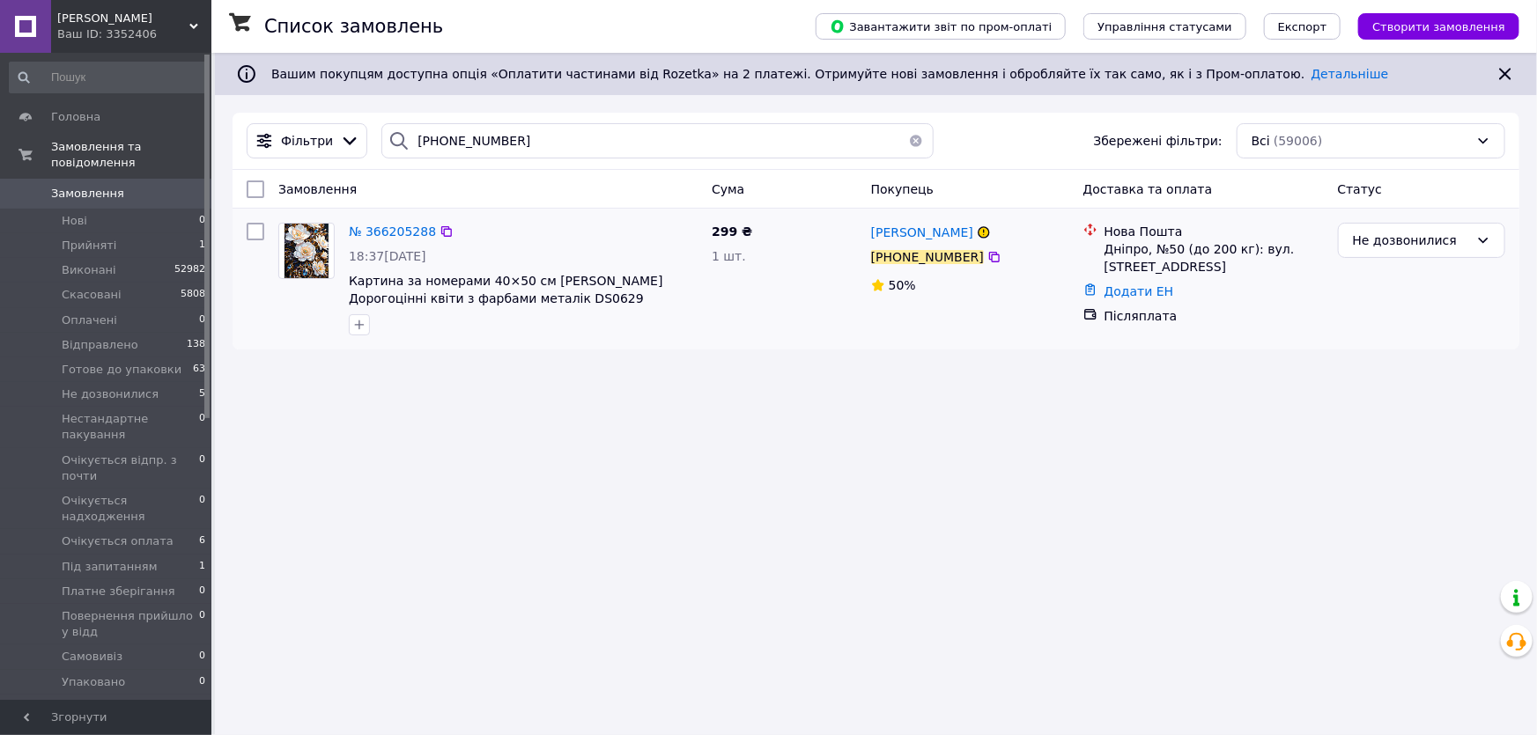
click at [296, 249] on img at bounding box center [306, 251] width 44 height 55
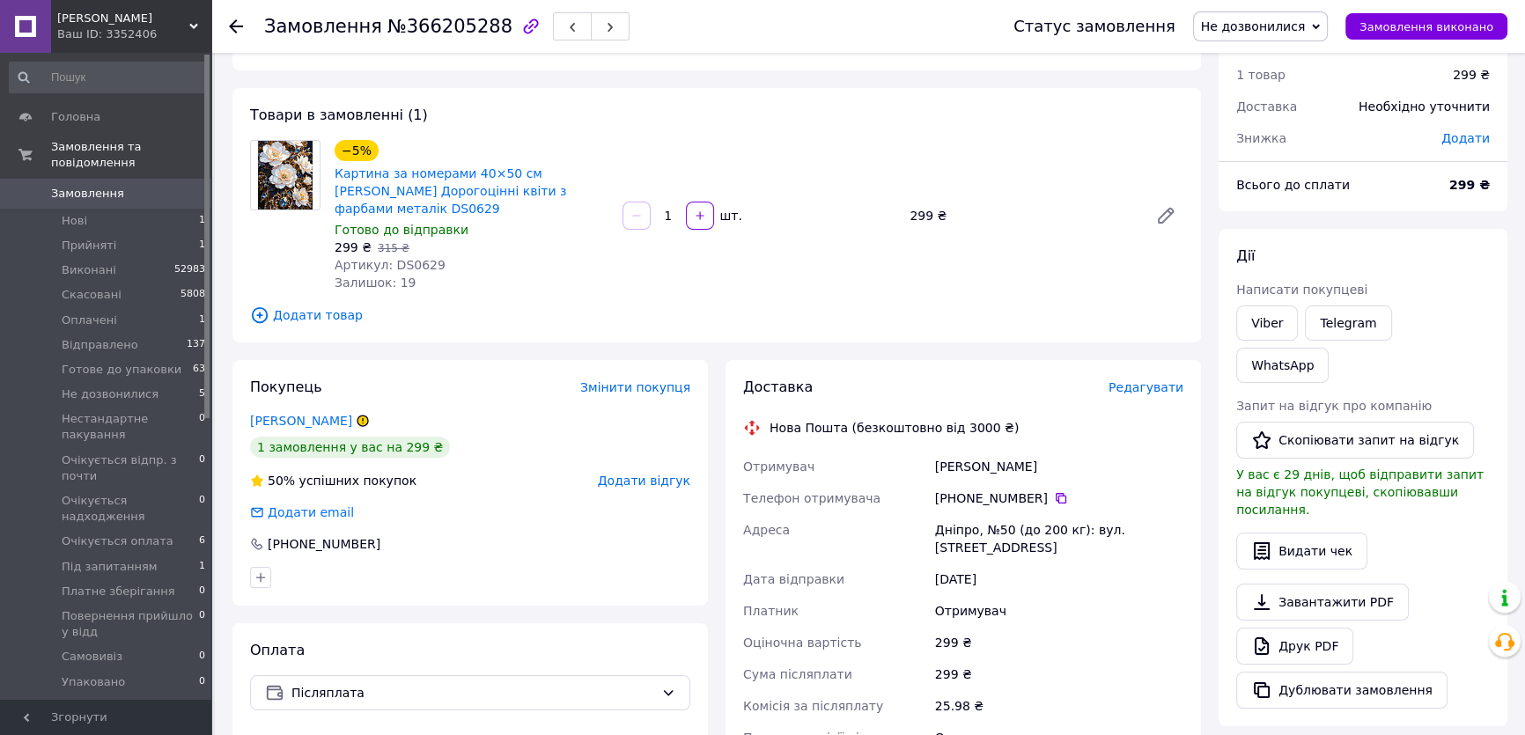
scroll to position [240, 0]
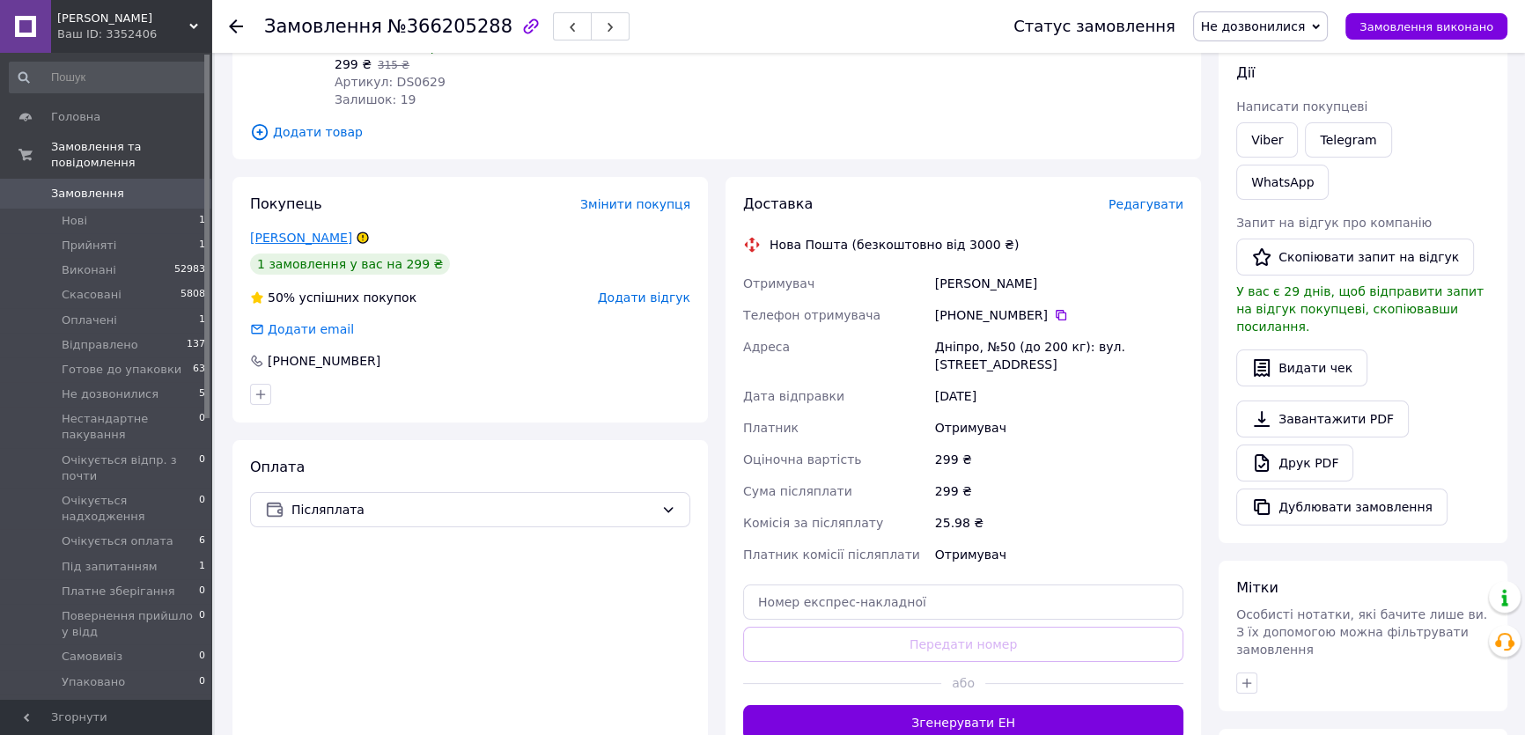
click at [284, 231] on link "[PERSON_NAME]" at bounding box center [301, 238] width 102 height 14
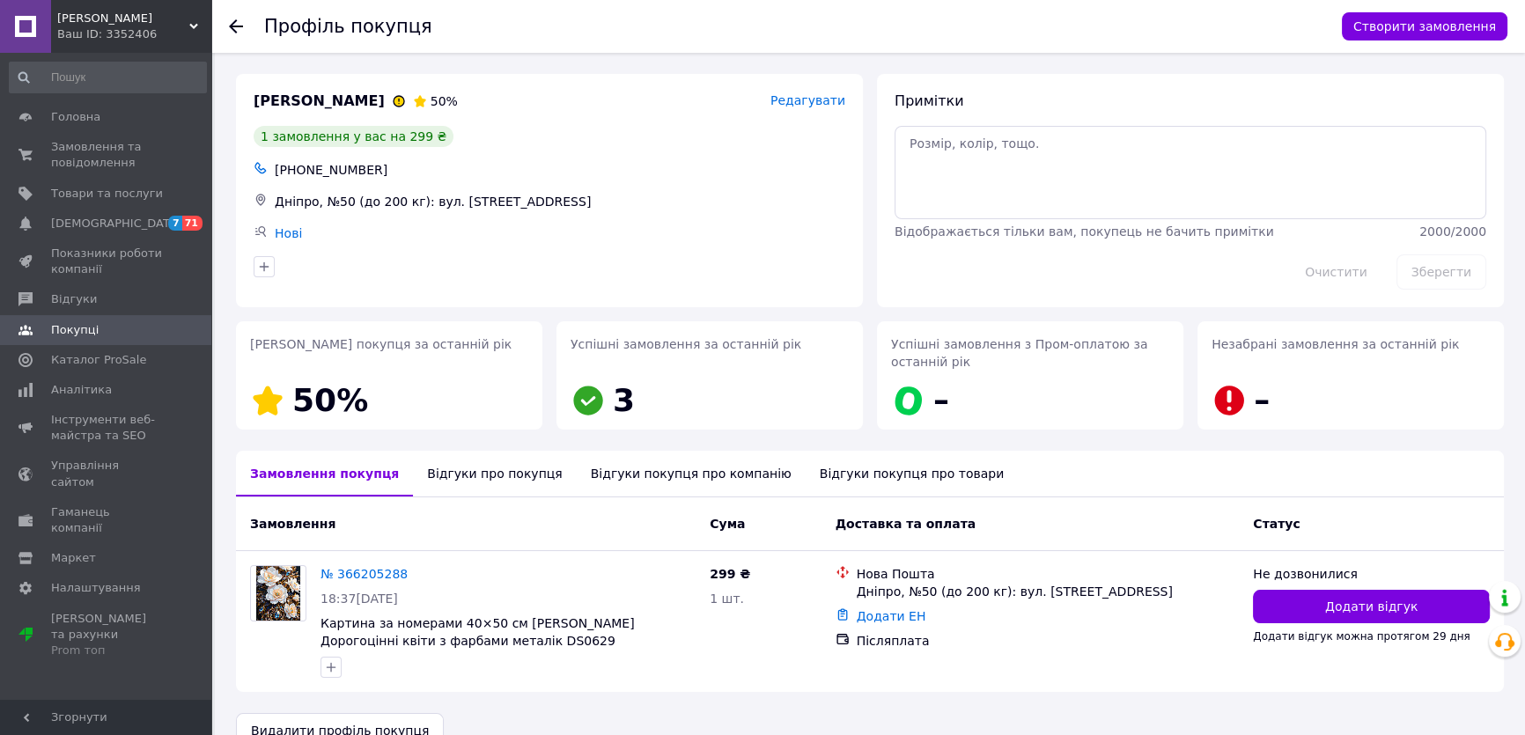
click at [466, 474] on div "Відгуки про покупця" at bounding box center [494, 474] width 163 height 46
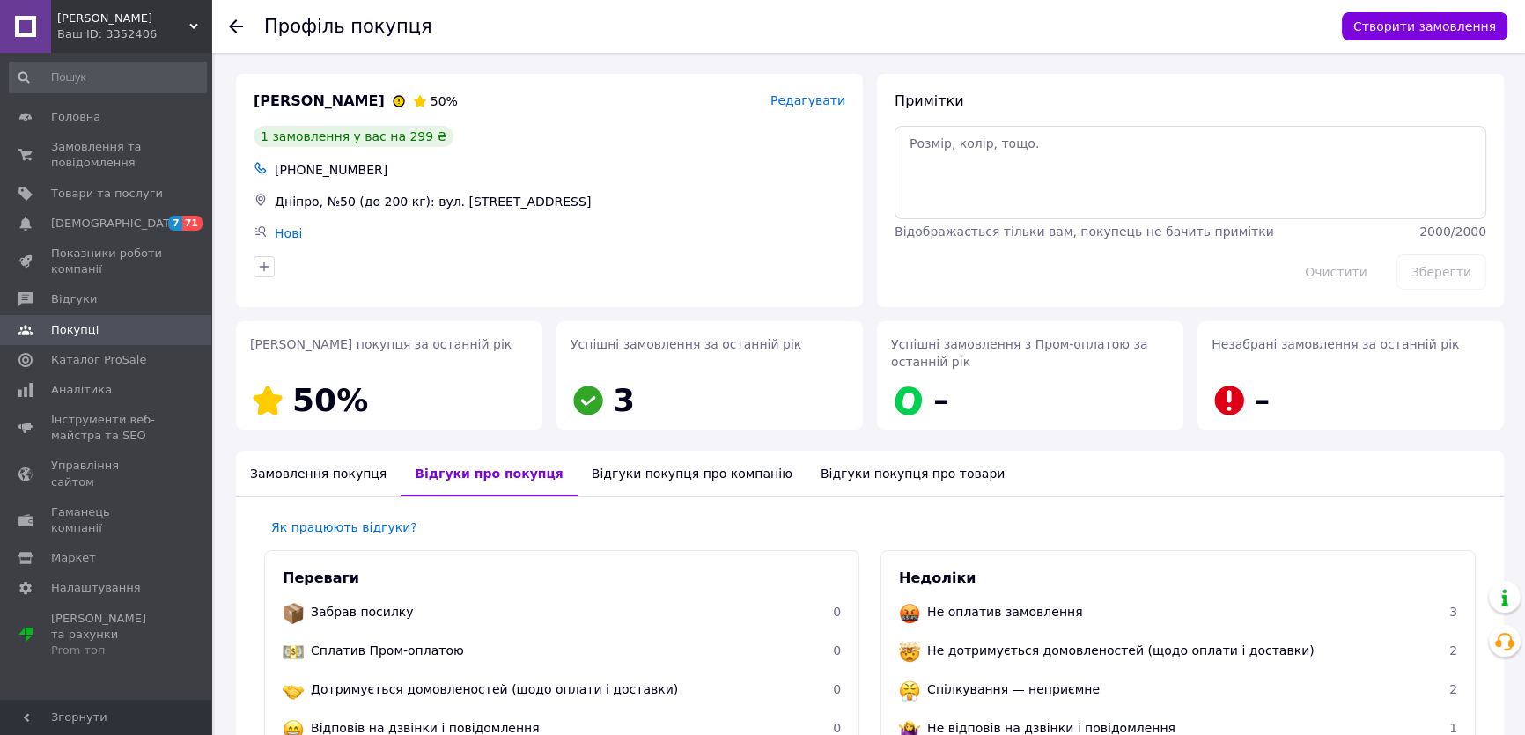
click at [235, 26] on use at bounding box center [236, 26] width 14 height 14
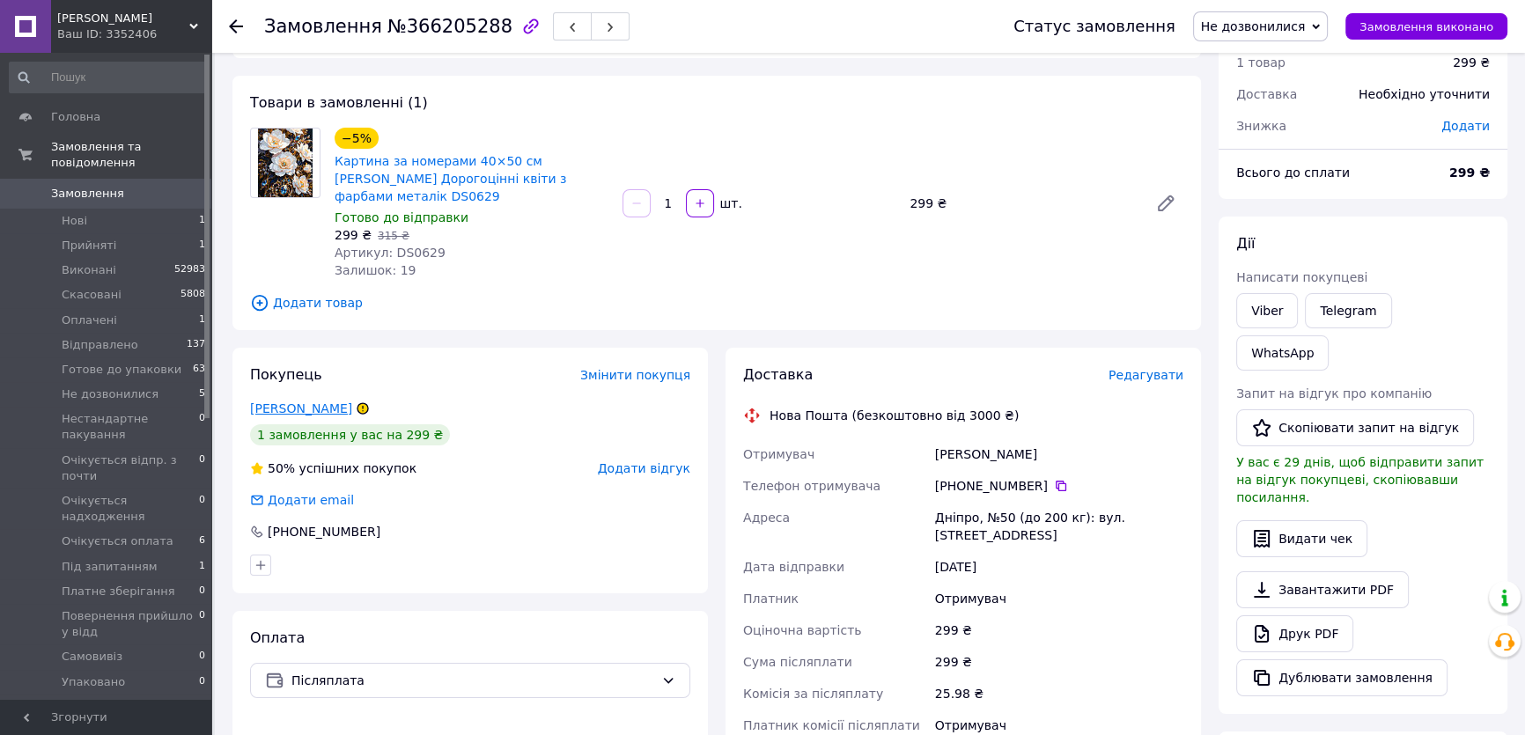
click at [287, 402] on link "[PERSON_NAME]" at bounding box center [301, 409] width 102 height 14
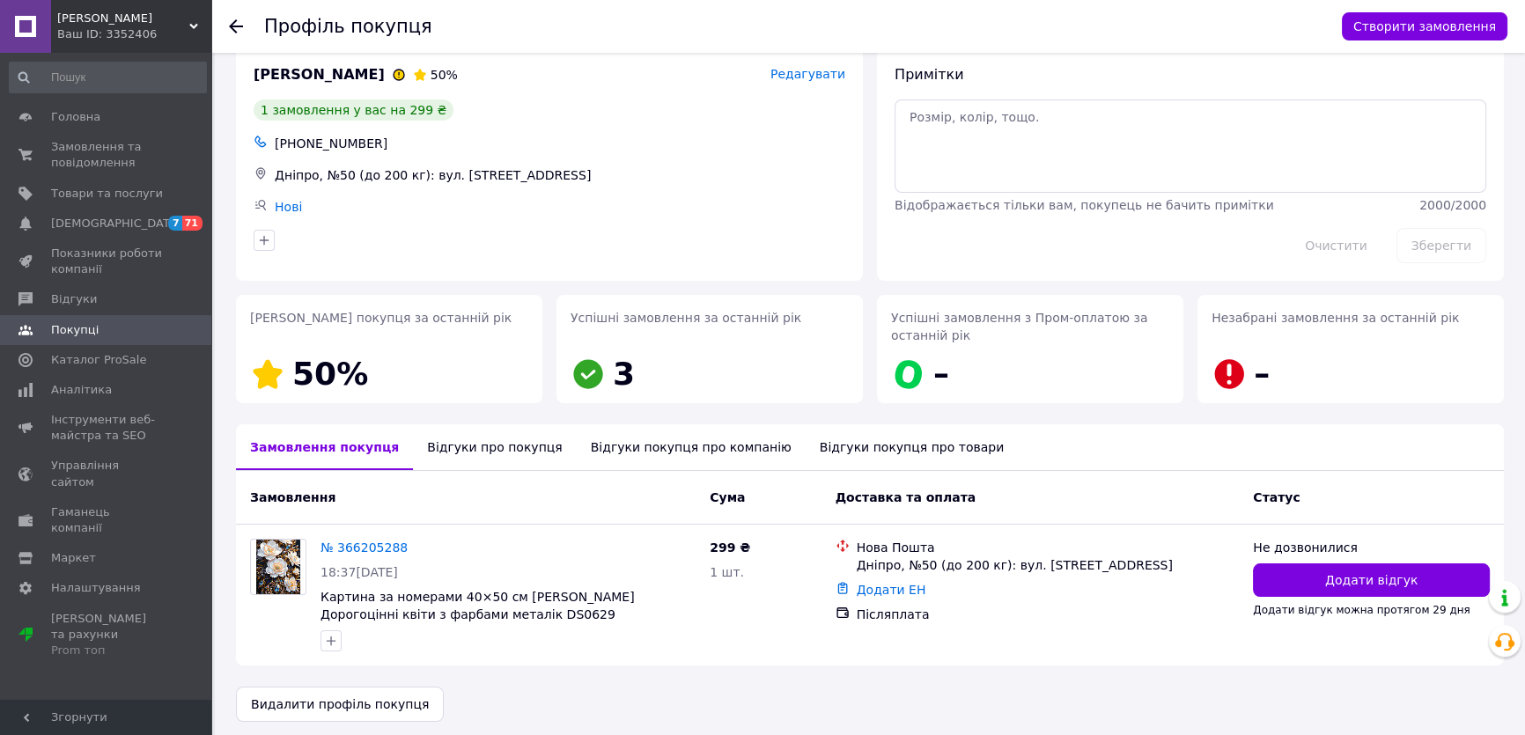
scroll to position [33, 0]
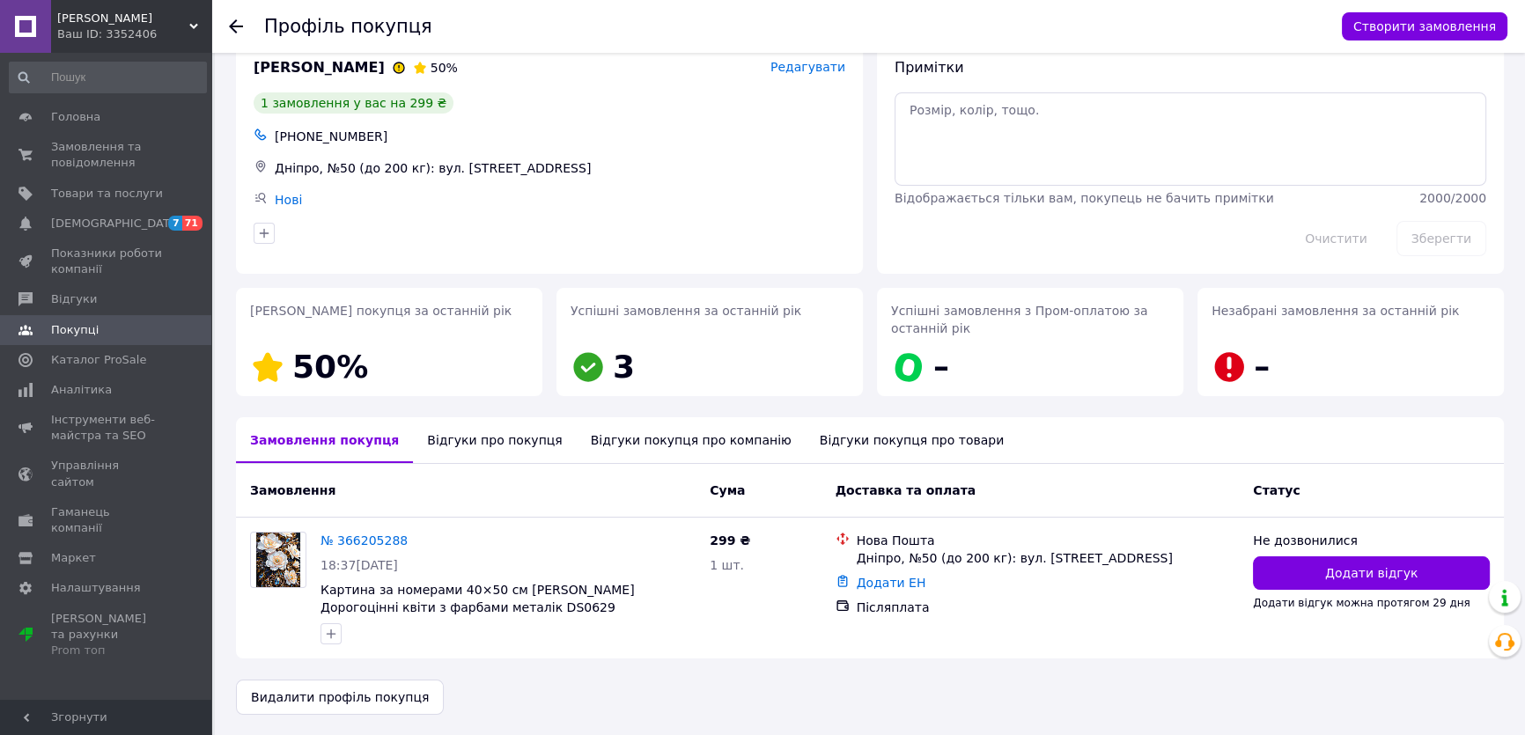
click at [477, 444] on div "Відгуки про покупця" at bounding box center [494, 440] width 163 height 46
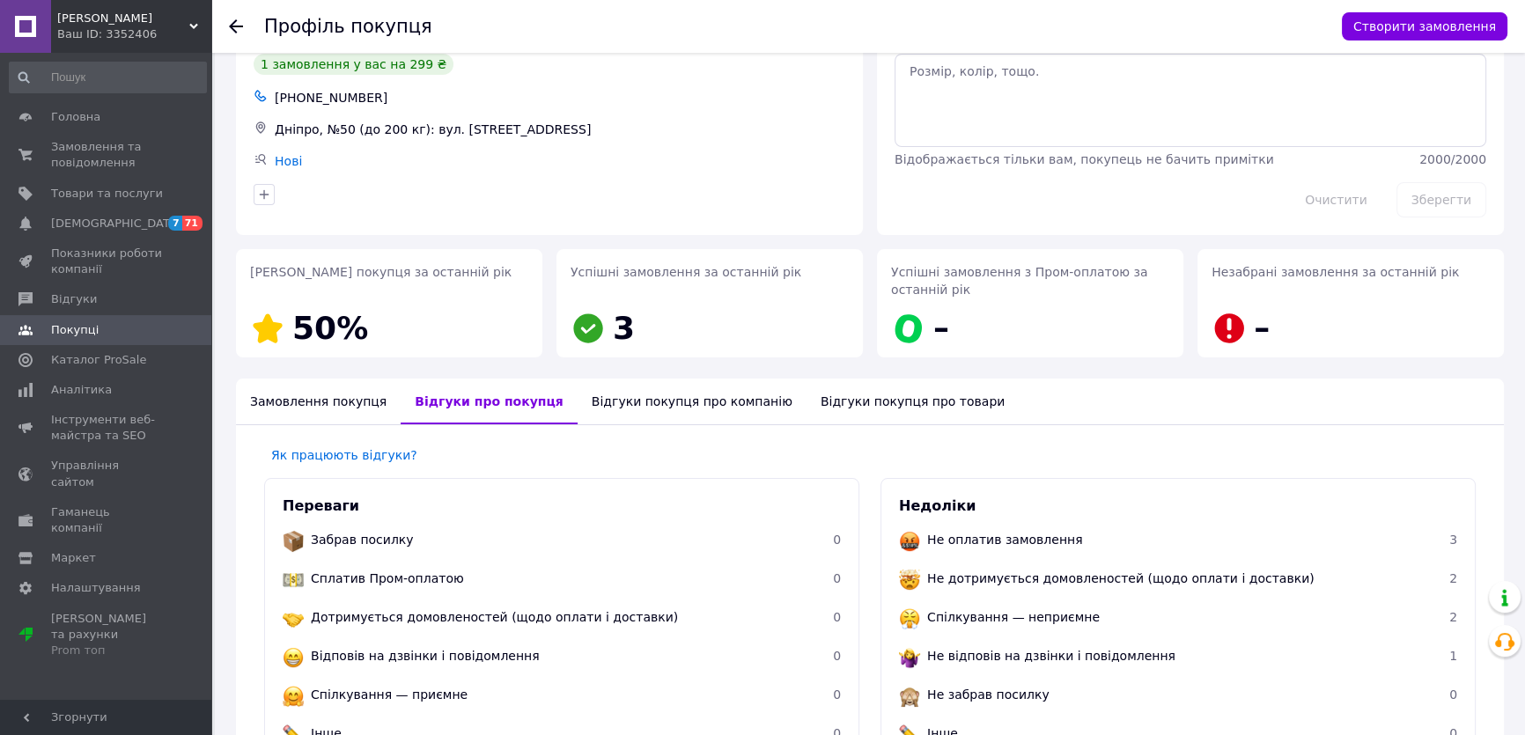
scroll to position [0, 0]
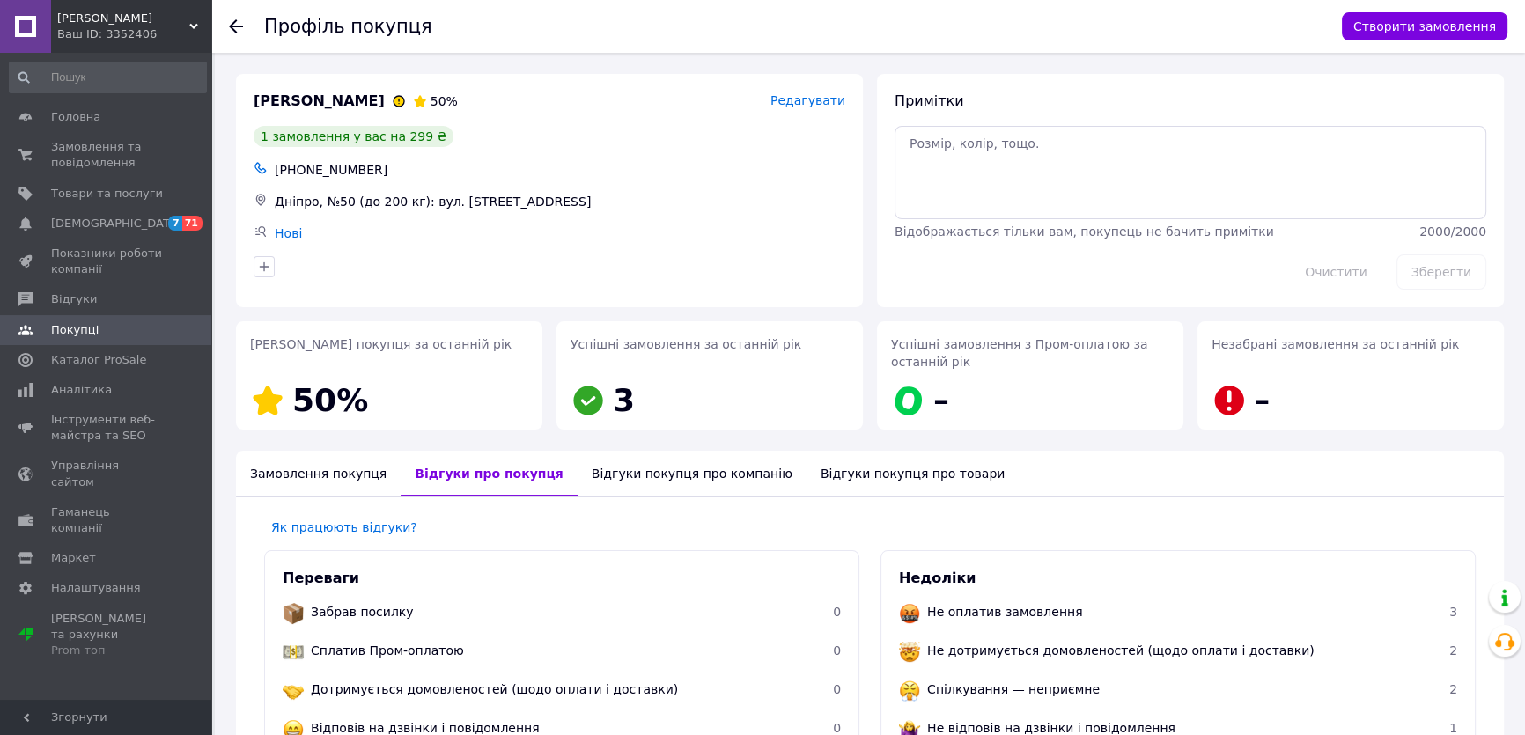
click at [230, 26] on use at bounding box center [236, 26] width 14 height 14
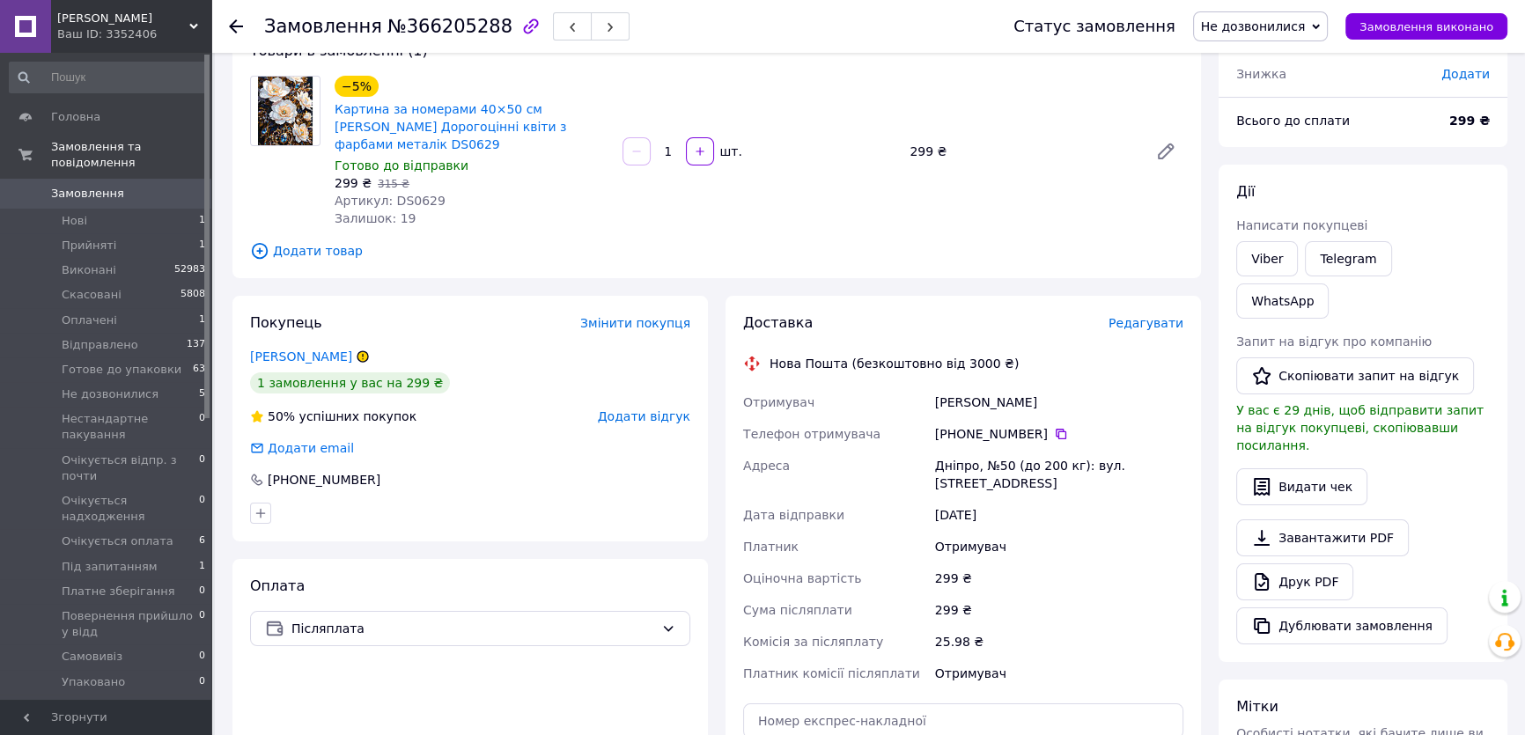
scroll to position [149, 0]
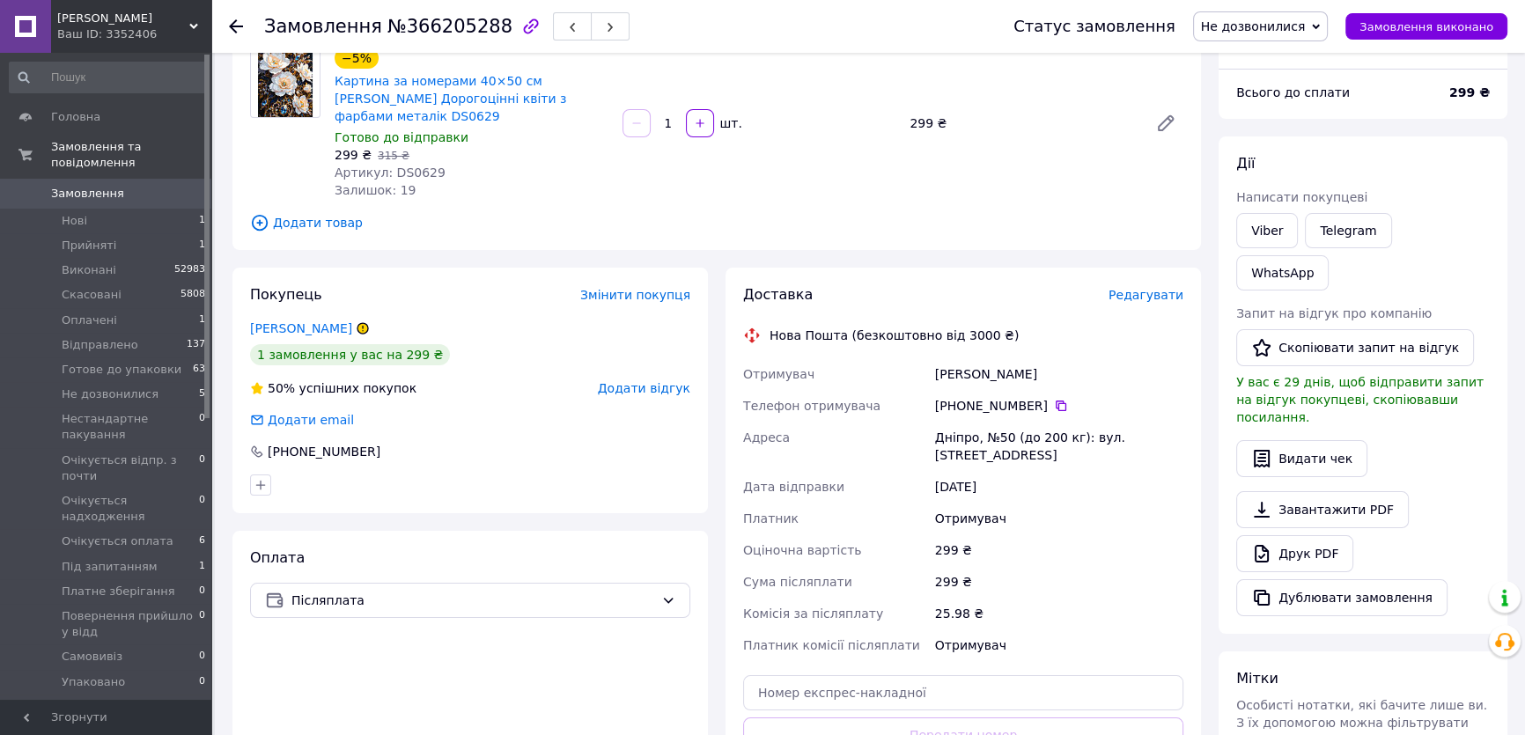
click at [104, 186] on span "Замовлення" at bounding box center [87, 194] width 73 height 16
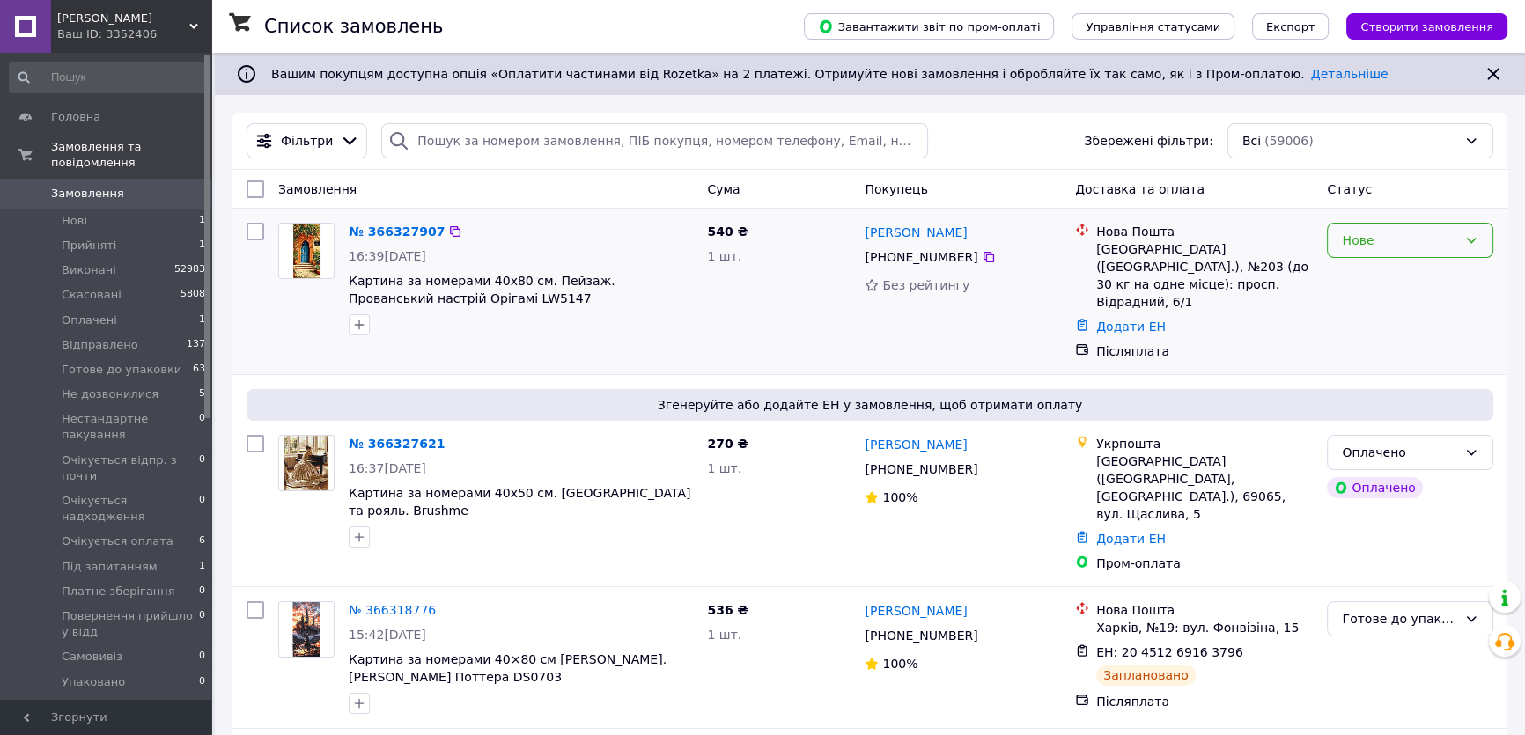
click at [1403, 240] on div "Нове" at bounding box center [1399, 240] width 115 height 19
click at [1356, 279] on li "Прийнято" at bounding box center [1410, 278] width 165 height 32
click at [306, 439] on img at bounding box center [306, 463] width 44 height 55
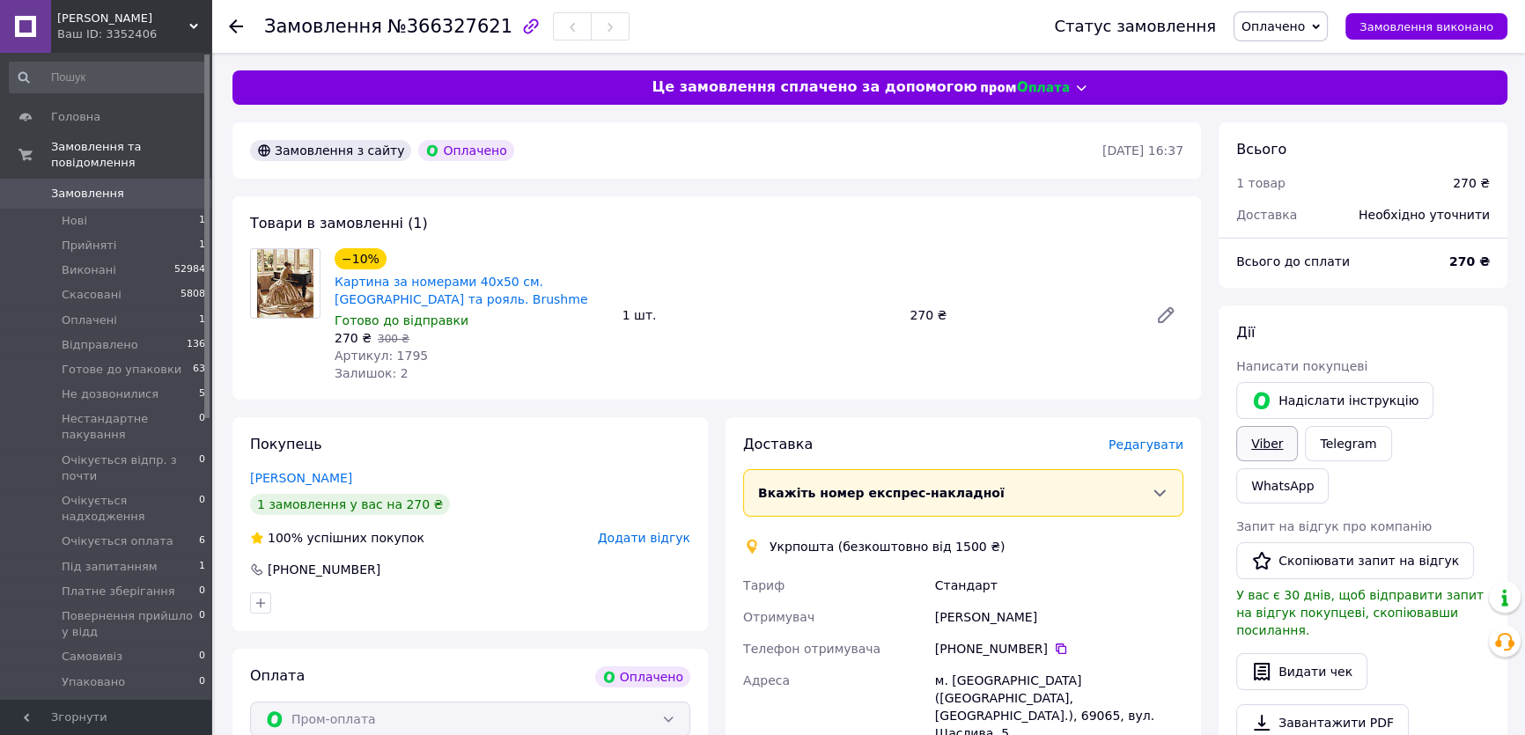
click at [1298, 426] on link "Viber" at bounding box center [1267, 443] width 62 height 35
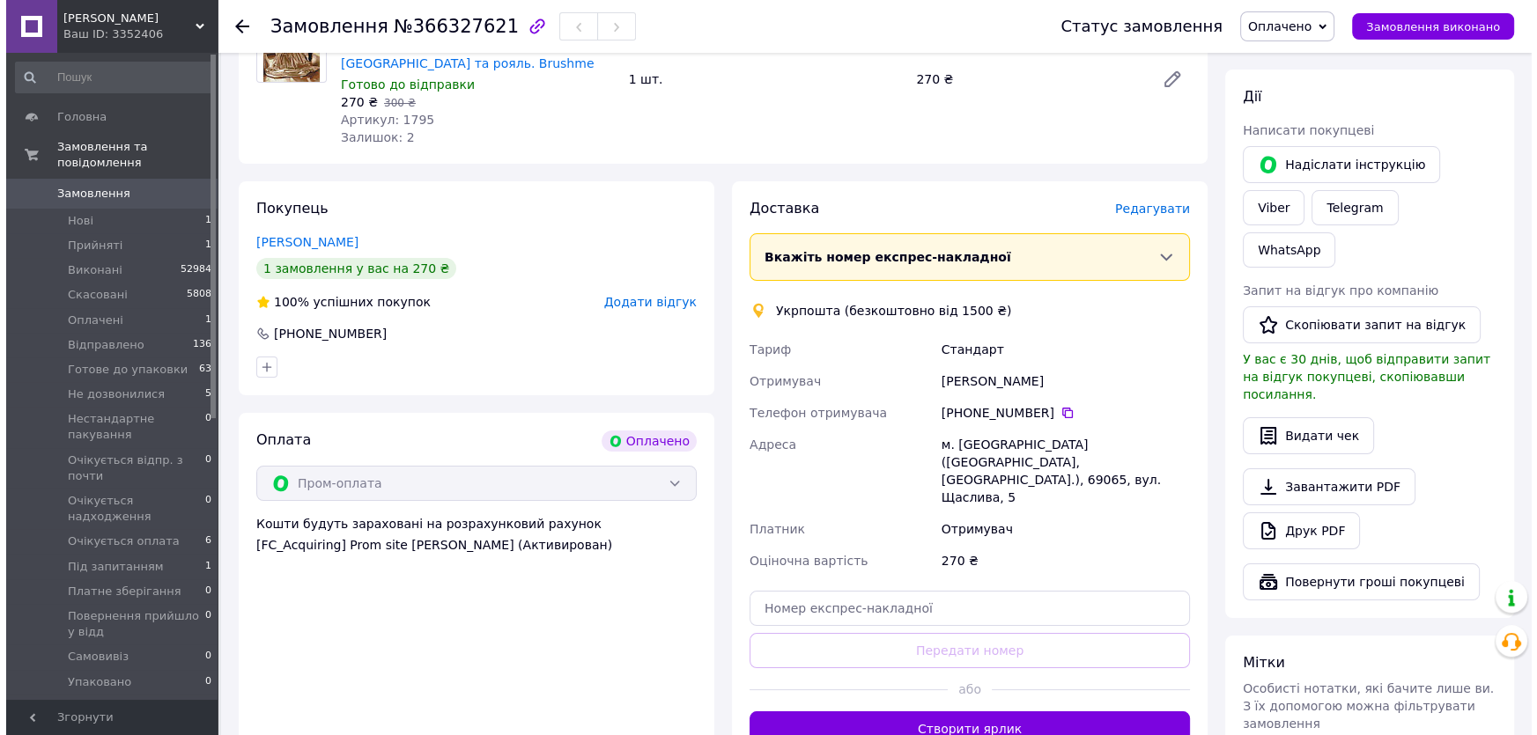
scroll to position [240, 0]
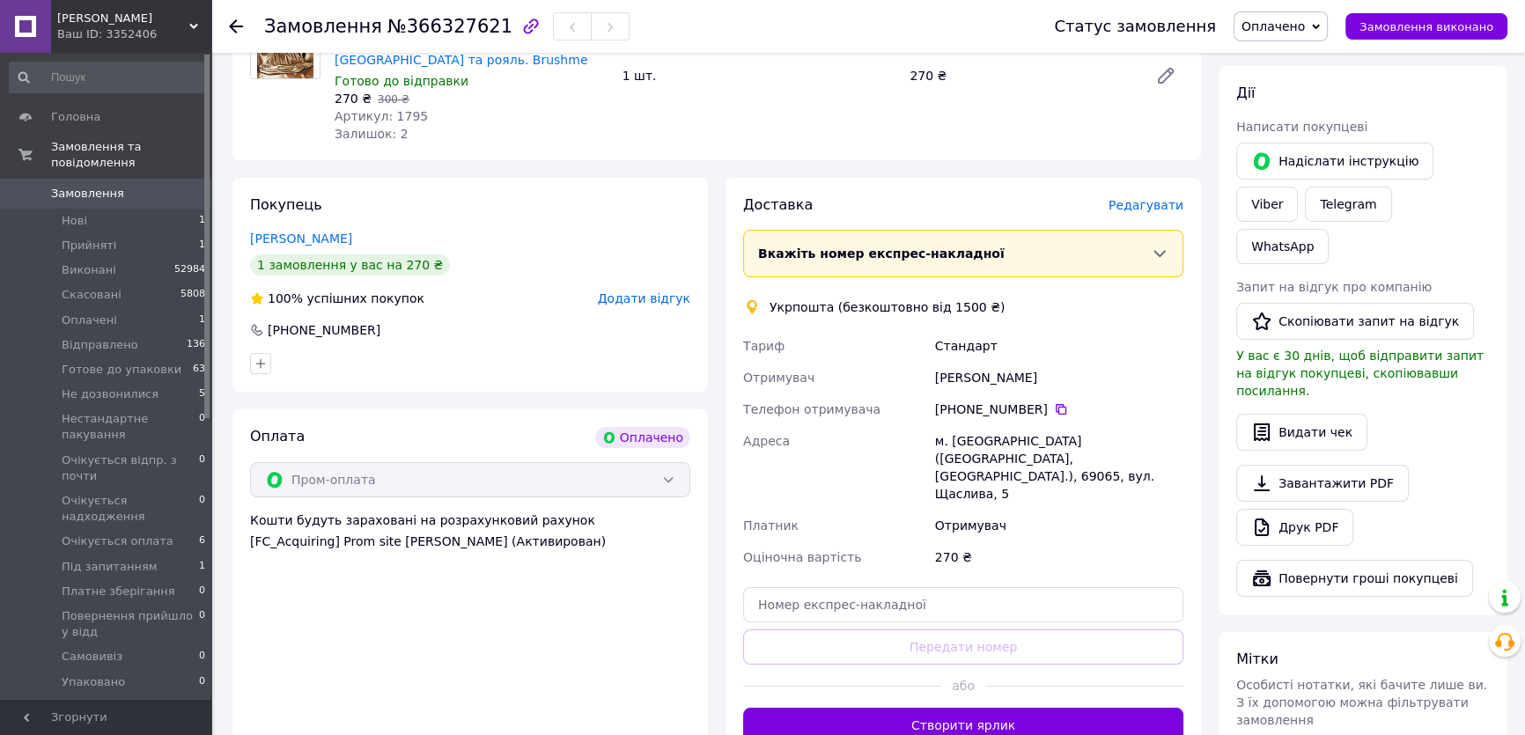
click at [1145, 204] on span "Редагувати" at bounding box center [1146, 205] width 75 height 14
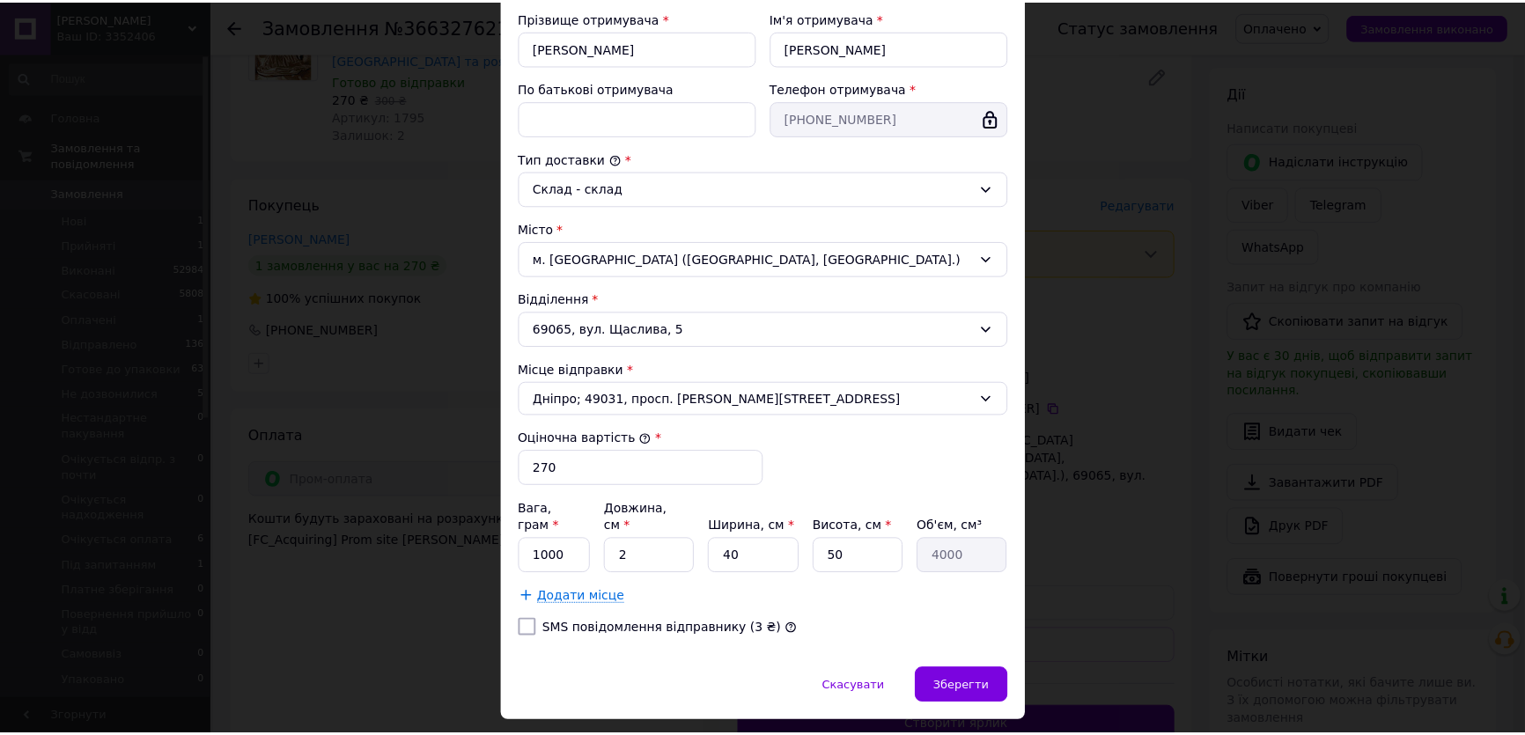
scroll to position [363, 0]
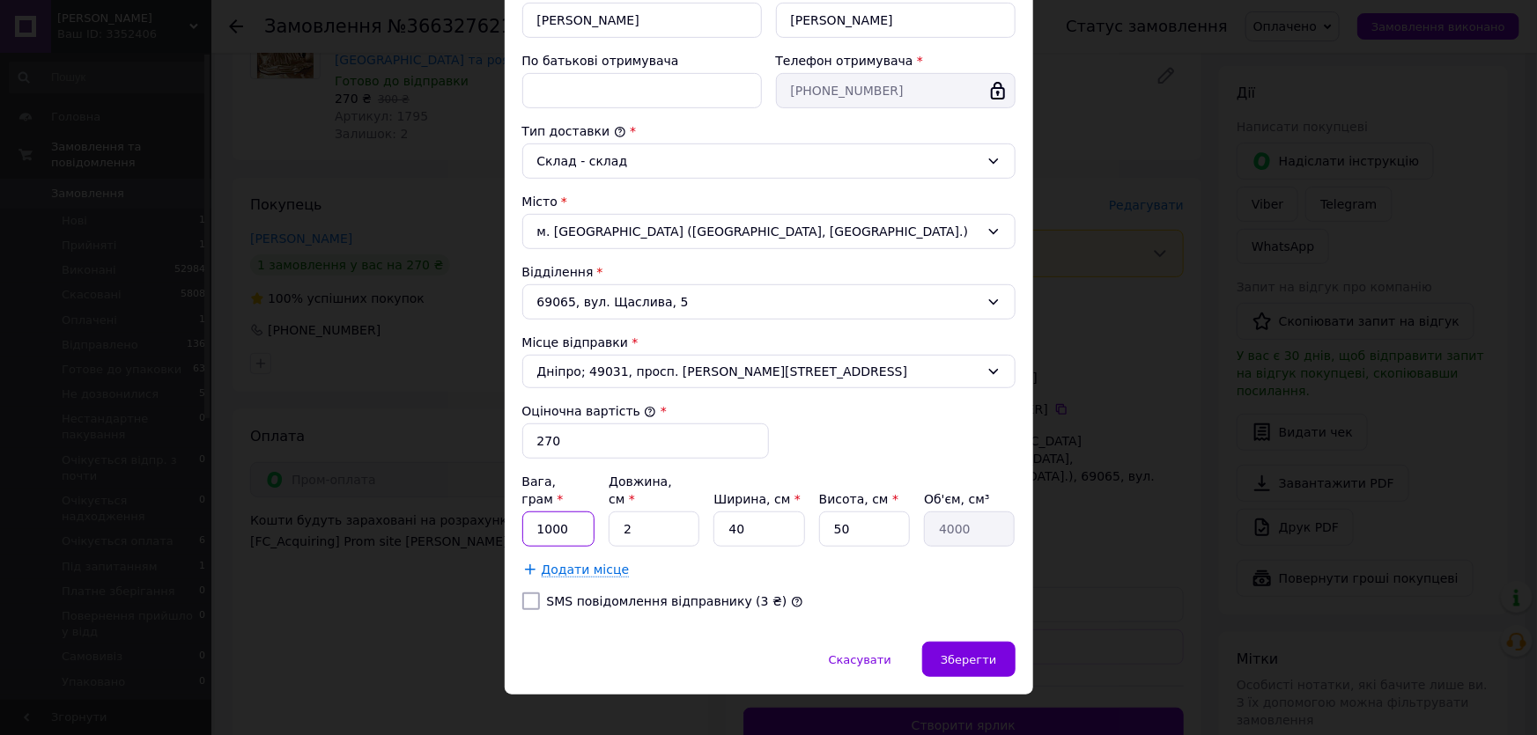
drag, startPoint x: 531, startPoint y: 513, endPoint x: 579, endPoint y: 511, distance: 48.5
click at [579, 512] on input "1000" at bounding box center [558, 529] width 73 height 35
type input "550"
drag, startPoint x: 617, startPoint y: 511, endPoint x: 631, endPoint y: 510, distance: 13.2
click at [631, 512] on input "2" at bounding box center [654, 529] width 91 height 35
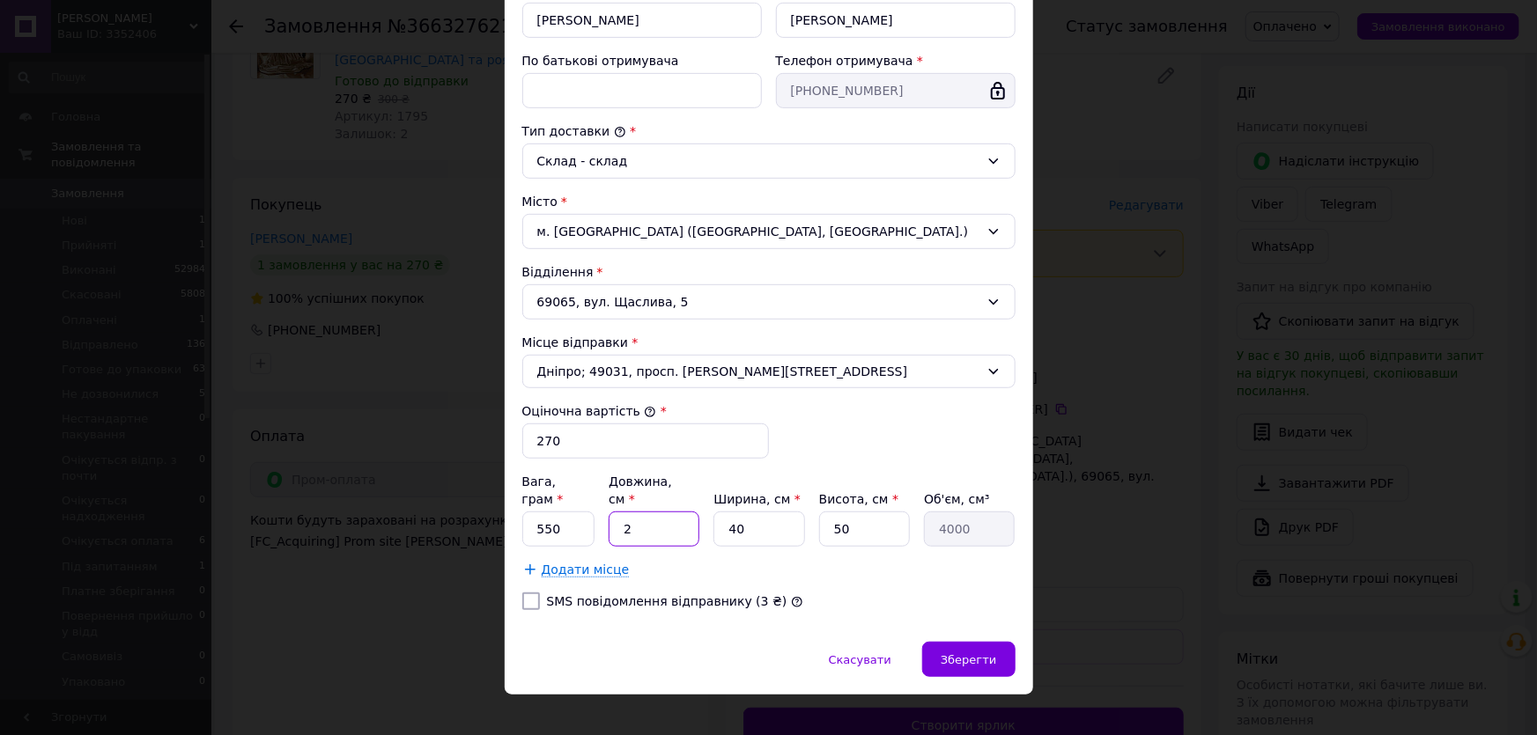
type input "5"
type input "10000"
type input "51"
type input "102000"
type input "51"
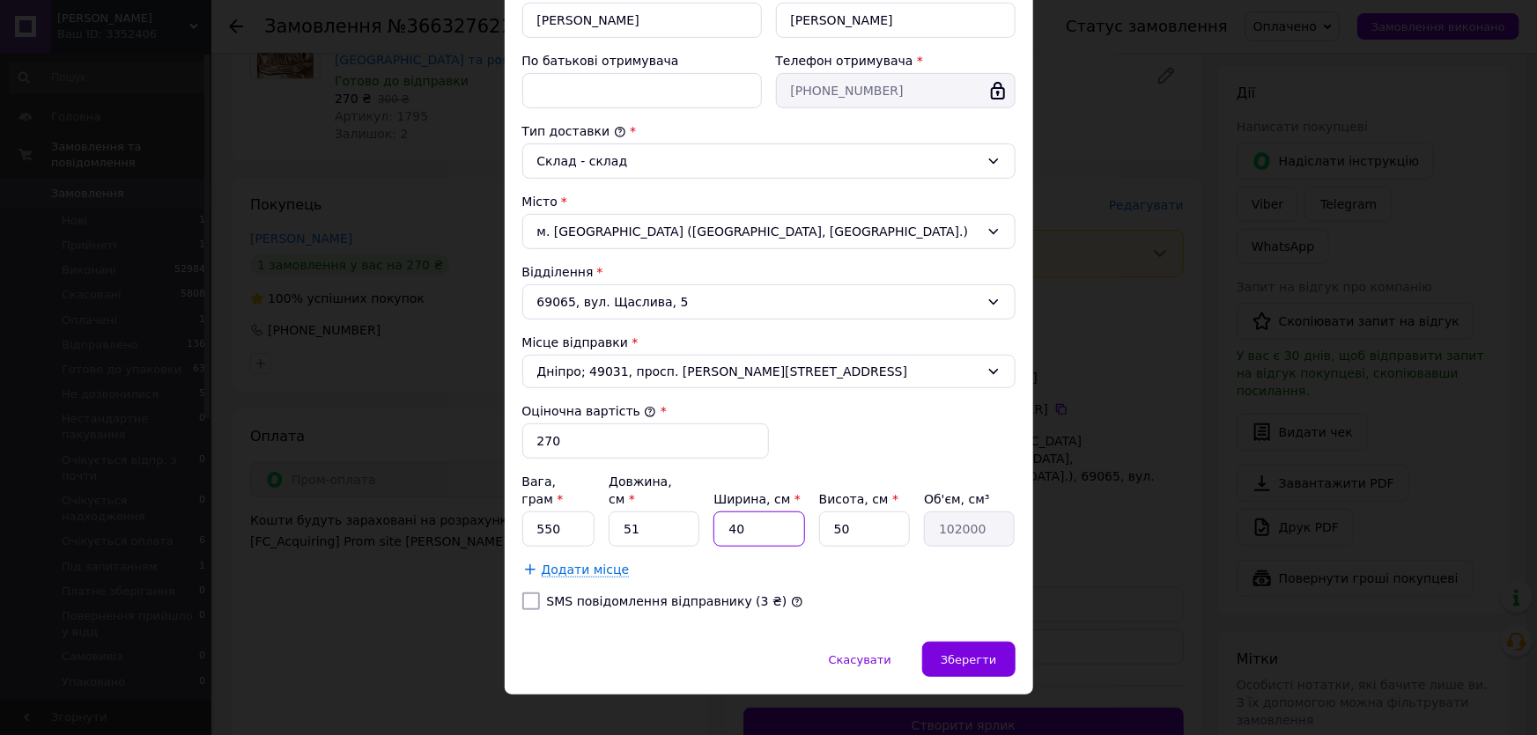
drag, startPoint x: 723, startPoint y: 511, endPoint x: 761, endPoint y: 511, distance: 37.9
click at [761, 512] on input "40" at bounding box center [758, 529] width 91 height 35
type input "4"
type input "10200"
type input "41"
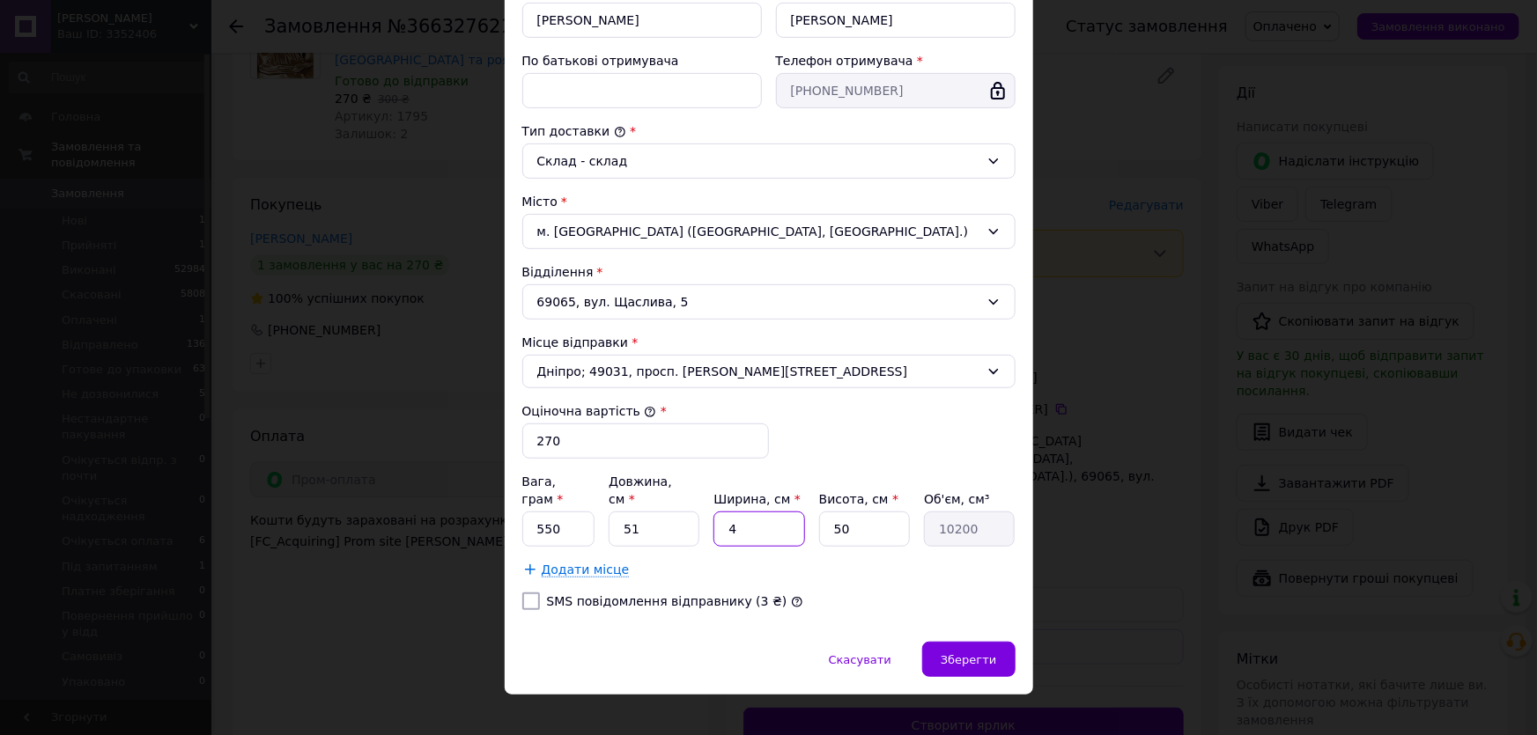
type input "104550"
type input "41"
drag, startPoint x: 824, startPoint y: 508, endPoint x: 864, endPoint y: 508, distance: 39.6
click at [864, 512] on input "50" at bounding box center [864, 529] width 91 height 35
type input "2"
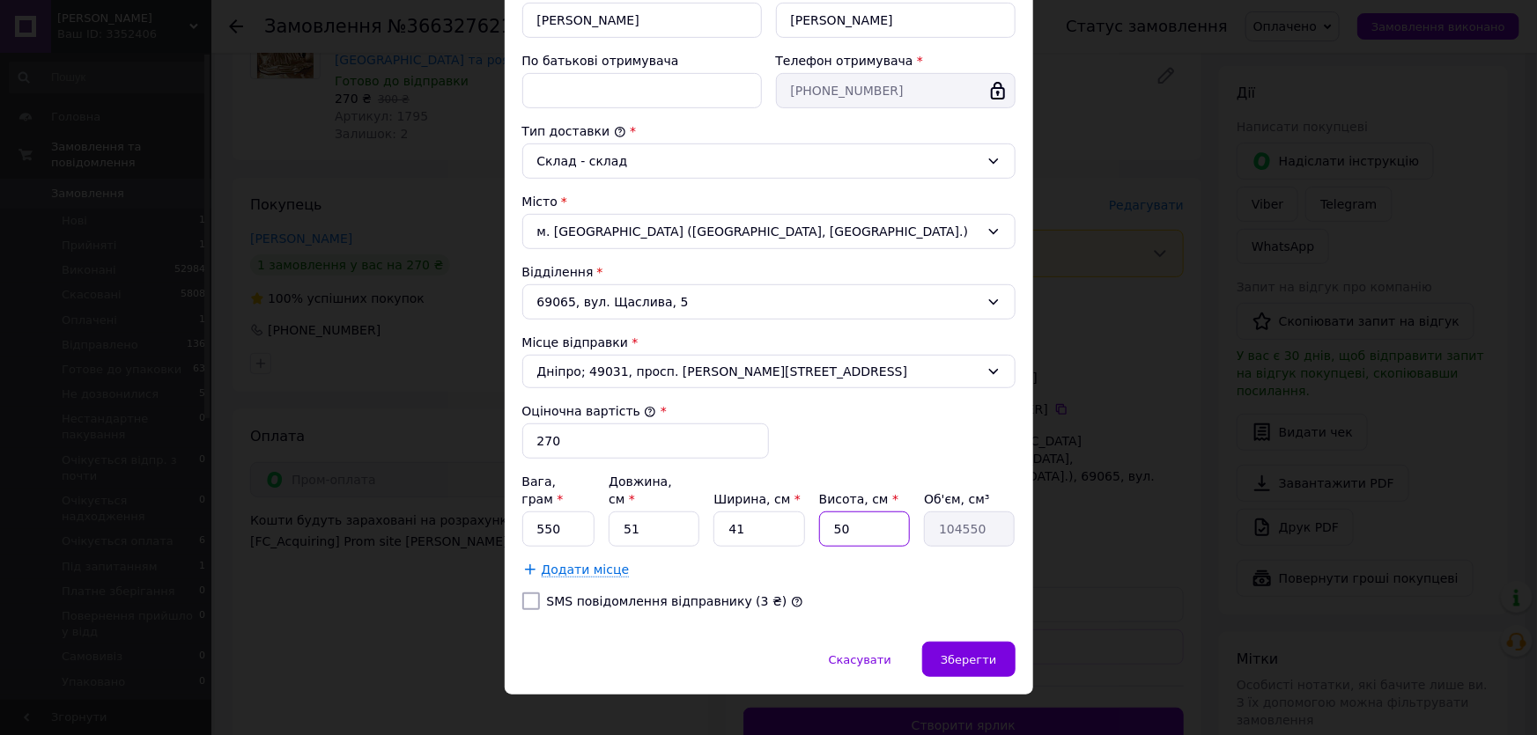
type input "4182"
type input "2"
click at [976, 653] on span "Зберегти" at bounding box center [968, 659] width 55 height 13
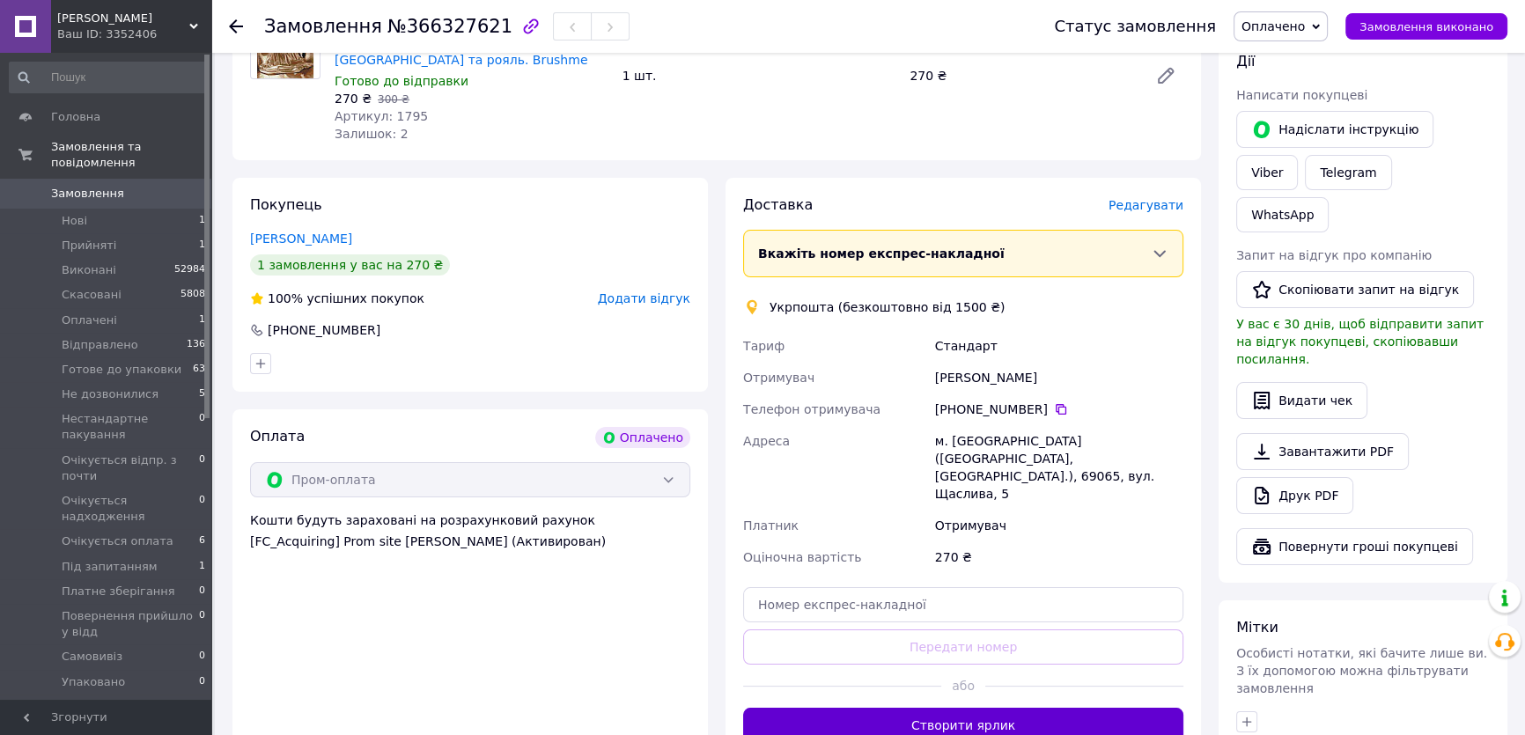
click at [983, 708] on button "Створити ярлик" at bounding box center [963, 725] width 440 height 35
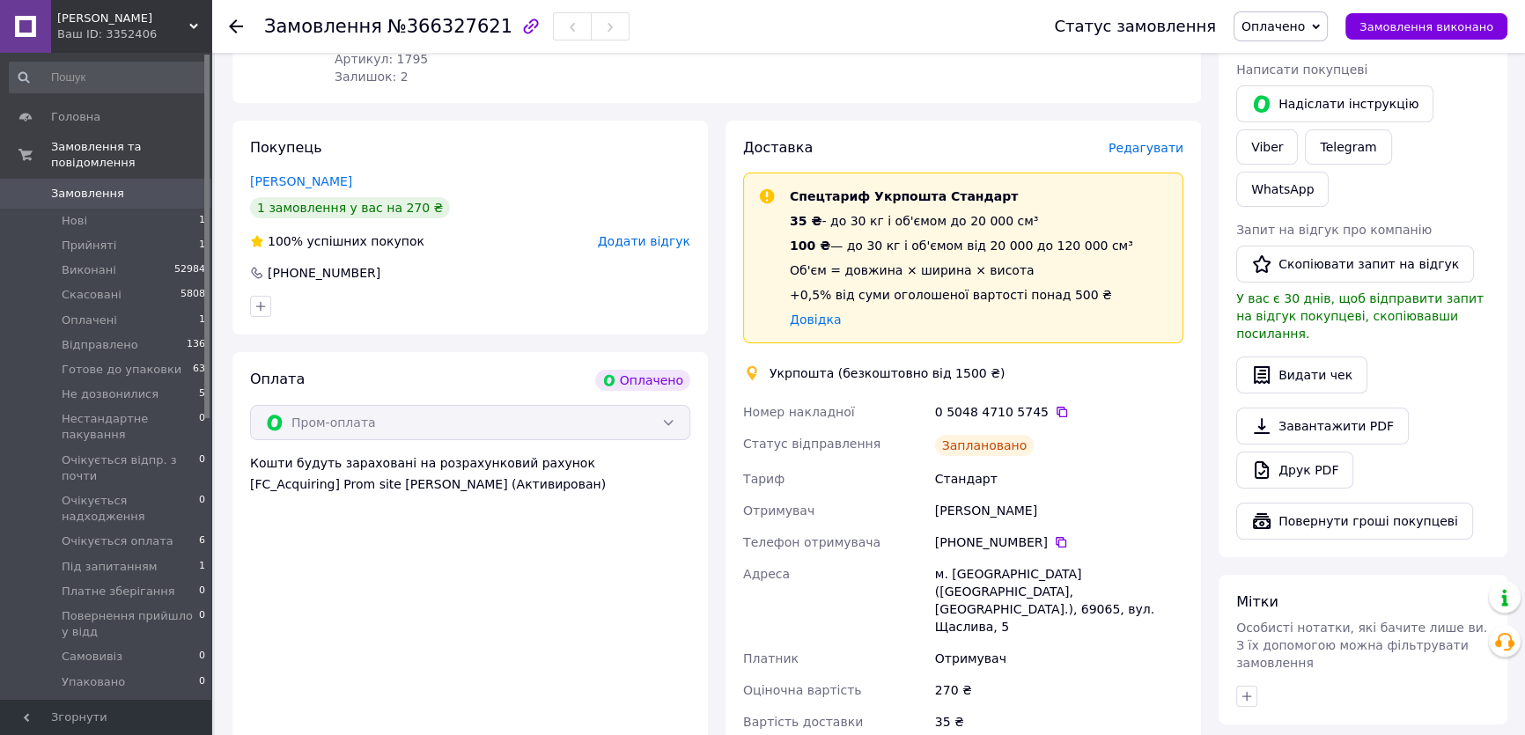
scroll to position [320, 0]
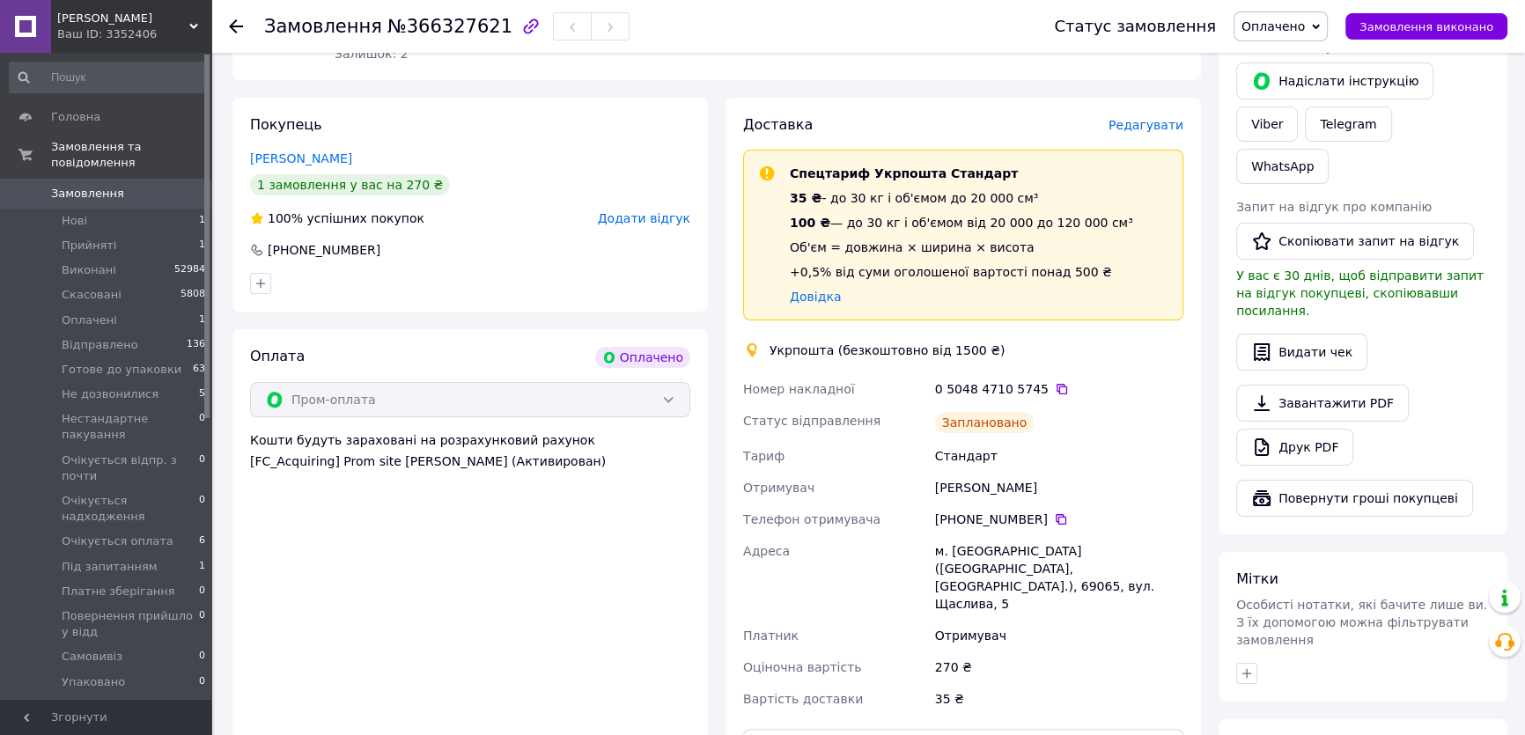
click at [81, 186] on span "Замовлення" at bounding box center [87, 194] width 73 height 16
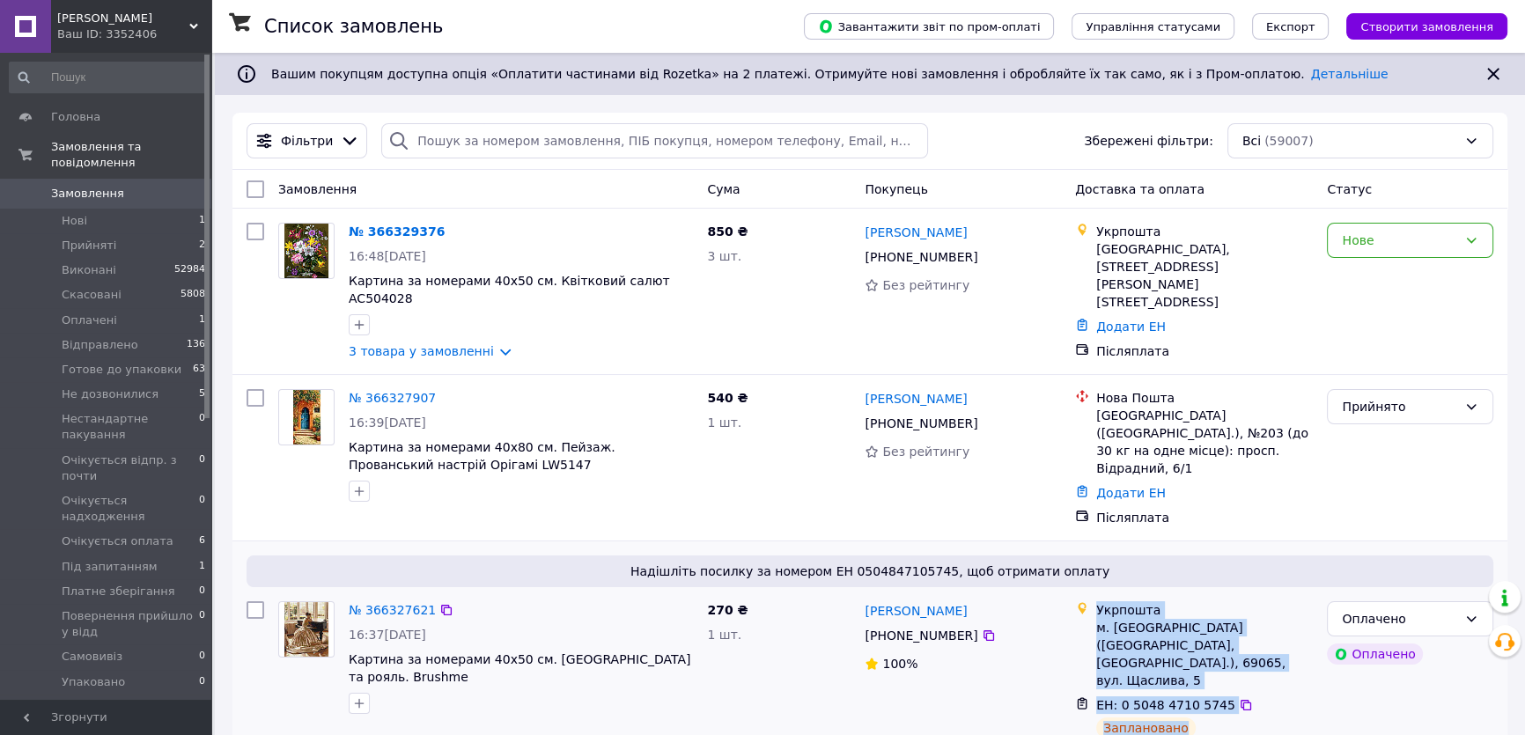
drag, startPoint x: 1097, startPoint y: 568, endPoint x: 1175, endPoint y: 643, distance: 107.7
click at [1194, 667] on ul "Укрпошта м. [GEOGRAPHIC_DATA] ([GEOGRAPHIC_DATA], [GEOGRAPHIC_DATA].), 69065, в…" at bounding box center [1194, 682] width 238 height 169
copy ul "Укрпошта м. [GEOGRAPHIC_DATA] ([GEOGRAPHIC_DATA], [GEOGRAPHIC_DATA].), 69065, в…"
click at [1390, 245] on div "Нове" at bounding box center [1399, 240] width 115 height 19
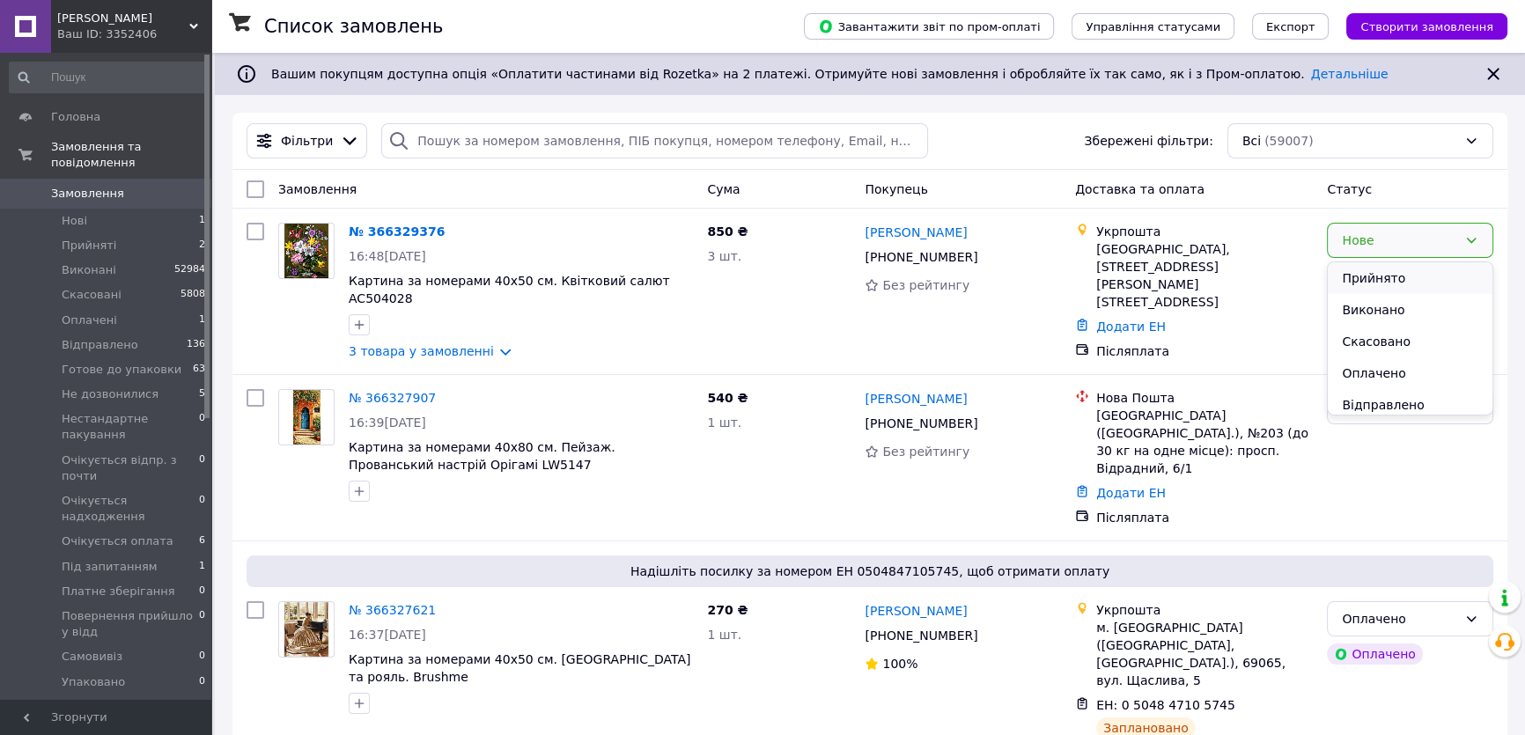
click at [1354, 281] on li "Прийнято" at bounding box center [1410, 278] width 165 height 32
